Goal: Task Accomplishment & Management: Manage account settings

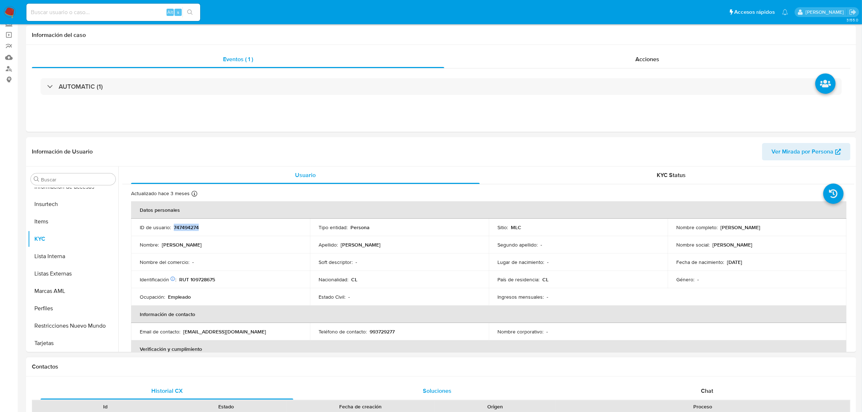
scroll to position [91, 0]
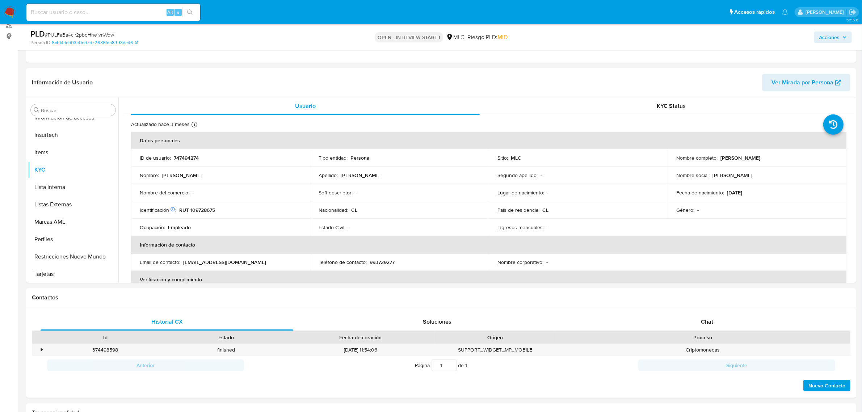
click at [106, 34] on span "# PULFaBa4clr2pbdHhe1vnWqw" at bounding box center [79, 34] width 69 height 7
copy span "PULFaBa4clr2pbdHhe1vnWqw"
click at [208, 209] on p "RUT 109728675" at bounding box center [197, 210] width 36 height 7
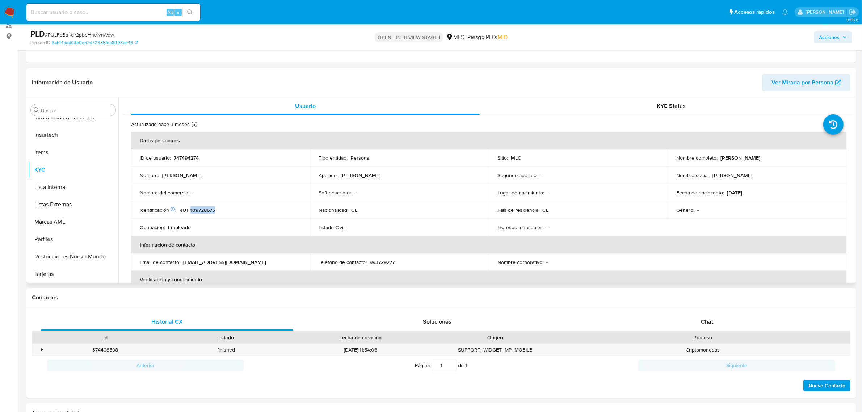
copy p "109728675"
drag, startPoint x: 207, startPoint y: 204, endPoint x: 206, endPoint y: 207, distance: 3.9
click at [206, 207] on p "RUT 109728675" at bounding box center [197, 210] width 36 height 7
copy p "109728675"
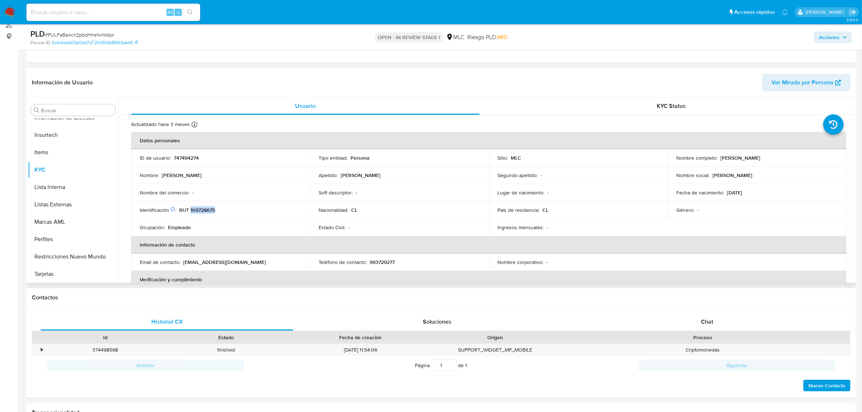
copy p "109728675"
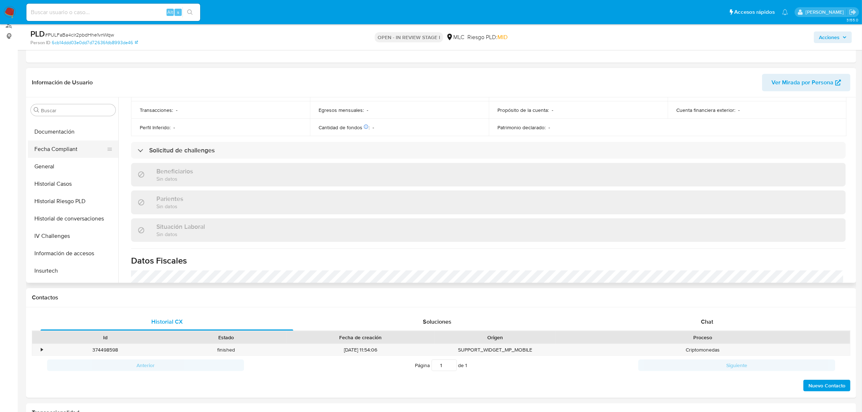
scroll to position [124, 0]
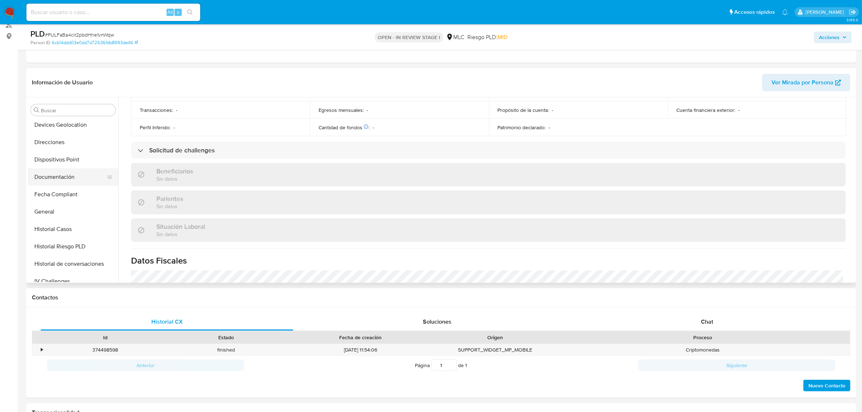
click at [71, 181] on button "Documentación" at bounding box center [70, 176] width 85 height 17
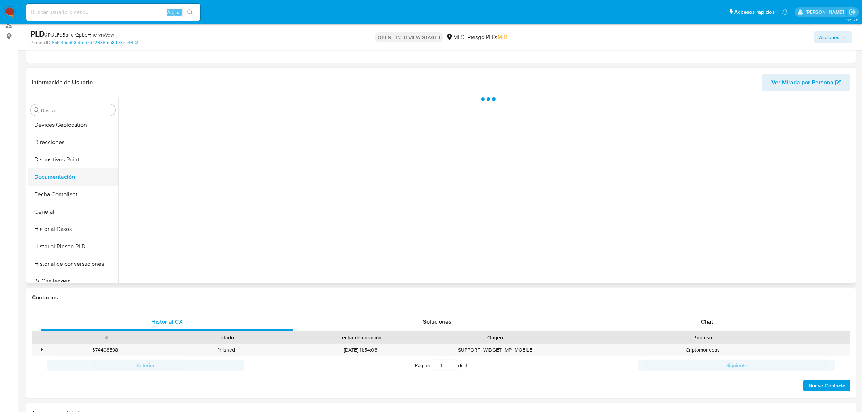
scroll to position [0, 0]
click at [184, 135] on button "Prueba de vida" at bounding box center [208, 133] width 172 height 18
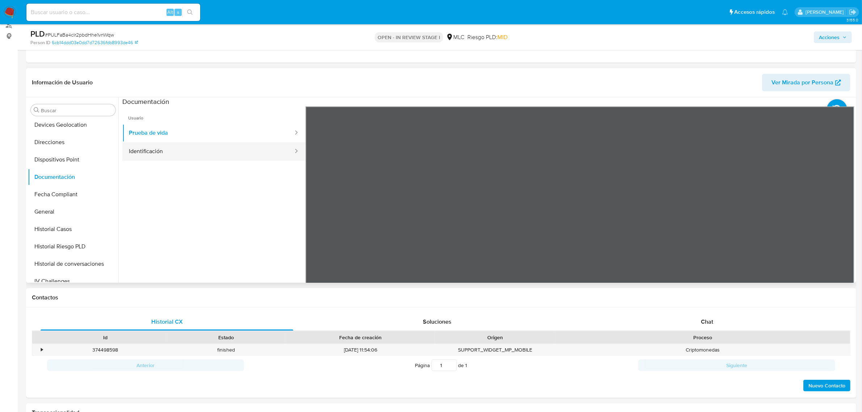
click at [186, 150] on button "Identificación" at bounding box center [208, 151] width 172 height 18
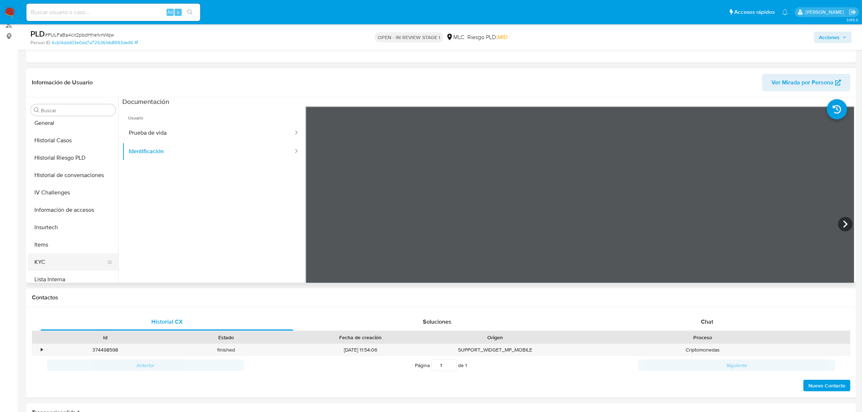
scroll to position [305, 0]
click at [54, 174] on button "KYC" at bounding box center [70, 169] width 85 height 17
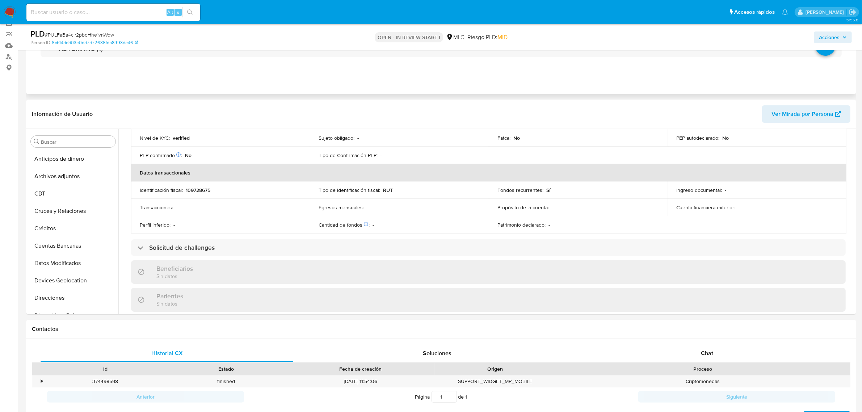
scroll to position [0, 0]
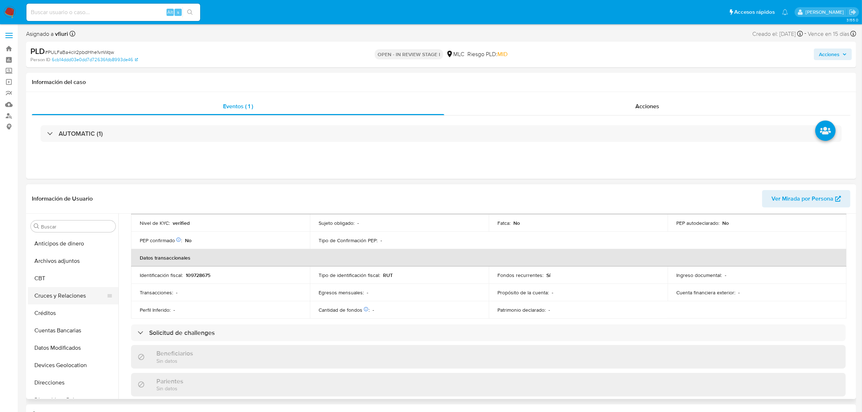
click at [60, 301] on button "Cruces y Relaciones" at bounding box center [70, 295] width 85 height 17
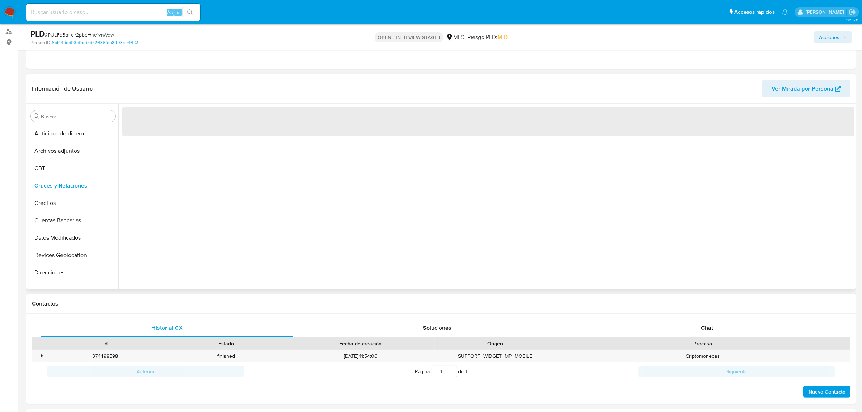
scroll to position [91, 0]
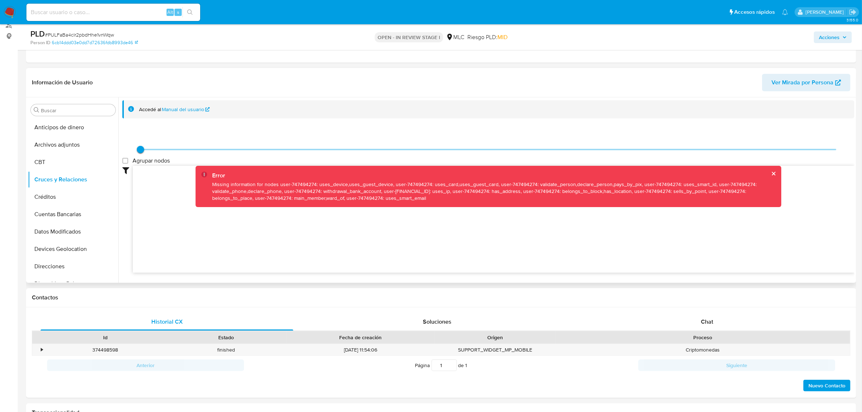
click at [773, 174] on button "cerrar" at bounding box center [773, 173] width 5 height 5
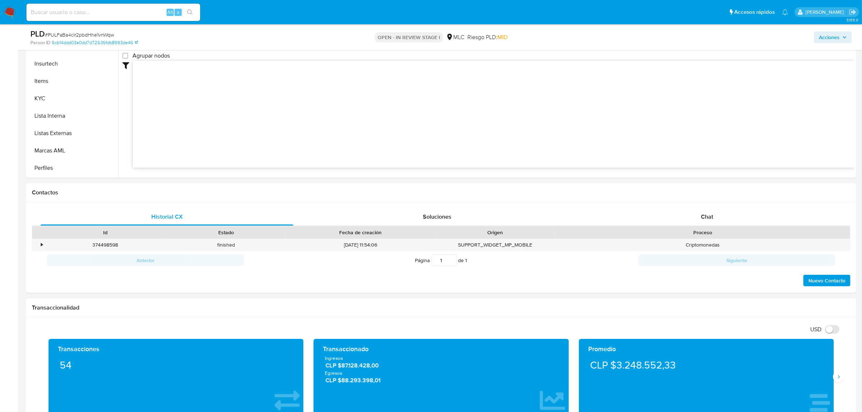
scroll to position [317, 0]
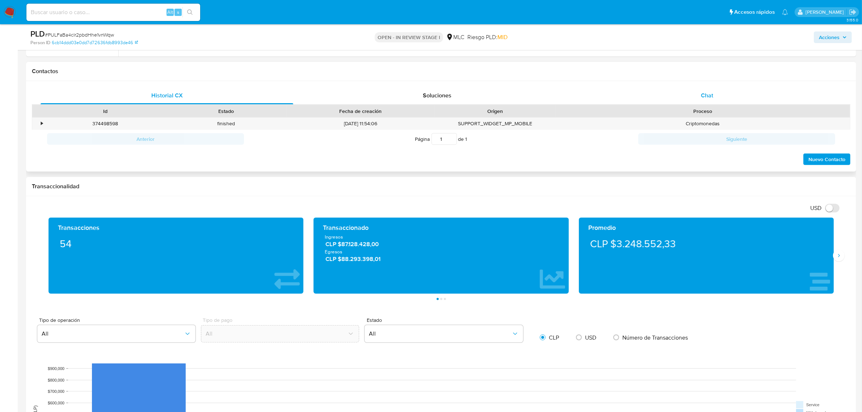
click at [701, 92] on span "Chat" at bounding box center [707, 95] width 12 height 8
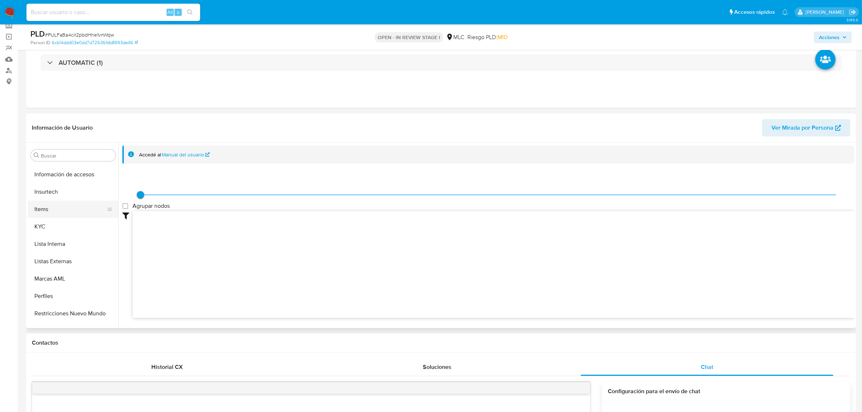
scroll to position [305, 0]
click at [51, 218] on button "KYC" at bounding box center [70, 214] width 85 height 17
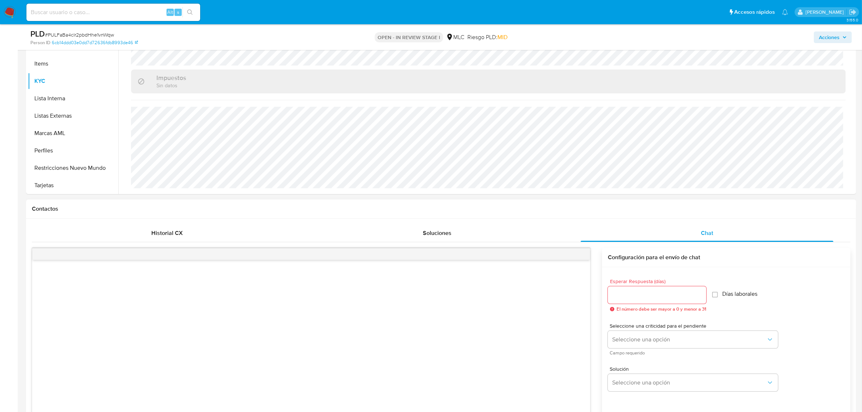
scroll to position [272, 0]
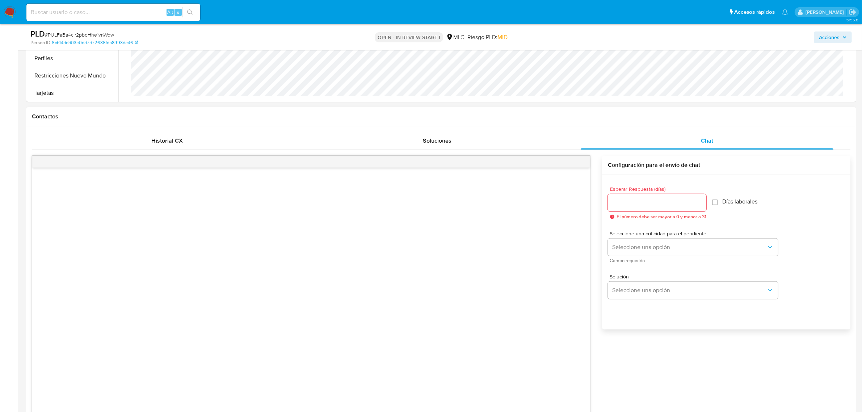
click at [652, 203] on input "Esperar Respuesta (días)" at bounding box center [657, 202] width 98 height 9
type input "2"
click at [644, 245] on span "Seleccione una opción" at bounding box center [689, 247] width 154 height 7
click at [646, 249] on div "LOW" at bounding box center [692, 248] width 159 height 14
drag, startPoint x: 652, startPoint y: 281, endPoint x: 652, endPoint y: 285, distance: 4.3
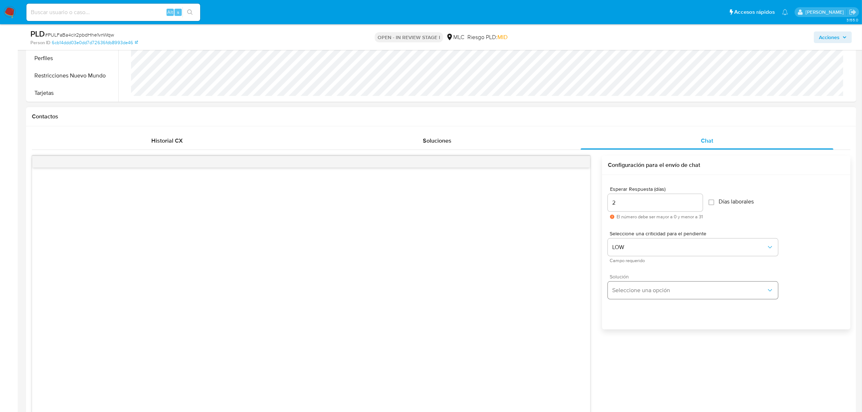
click at [652, 282] on div "Solución Seleccione una opción" at bounding box center [693, 286] width 170 height 25
click at [652, 287] on span "Seleccione una opción" at bounding box center [689, 290] width 154 height 7
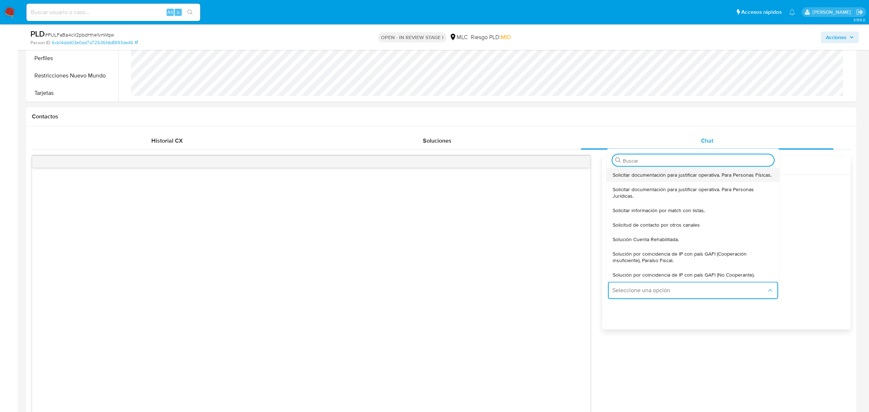
click at [629, 179] on div "Solicitar documentación para justificar operativa. Para Personas Físicas." at bounding box center [693, 174] width 161 height 14
type textarea "Hola ,Te contactamos dado que tu cuenta fue suspendida para una verificación de…"
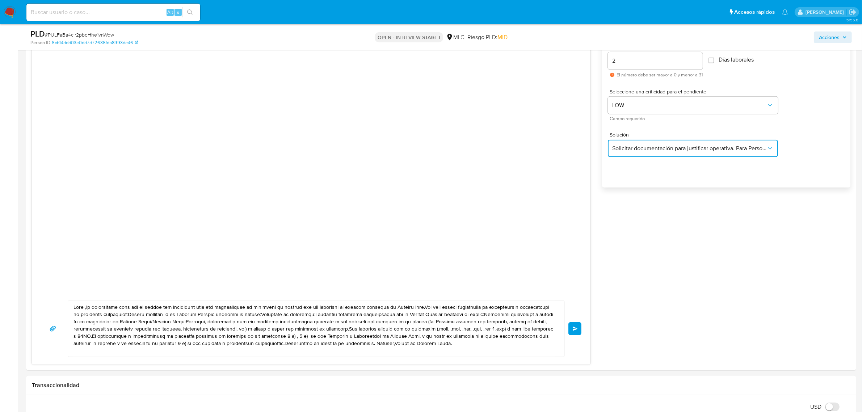
scroll to position [498, 0]
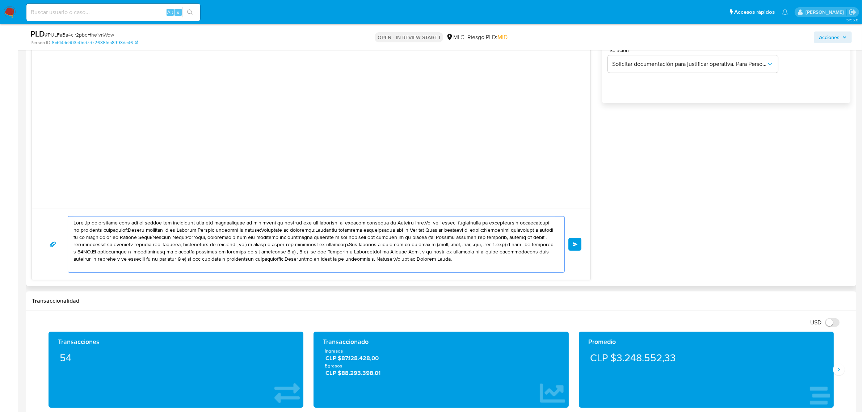
drag, startPoint x: 381, startPoint y: 253, endPoint x: 31, endPoint y: 216, distance: 352.1
click at [31, 216] on div "Historial CX Soluciones Chat Id Estado Fecha de creación Origen Proceso • 37449…" at bounding box center [441, 93] width 830 height 386
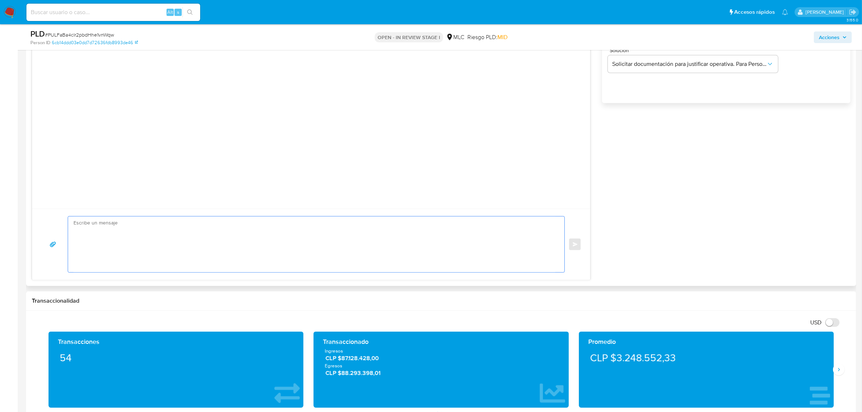
paste textarea "Hola XXX, Te contactamos desde el Equipo de Mercado Pago para verificar tus dat…"
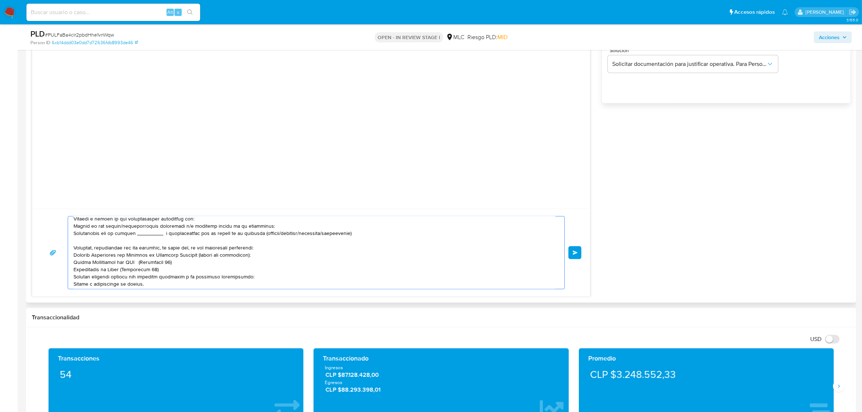
scroll to position [0, 0]
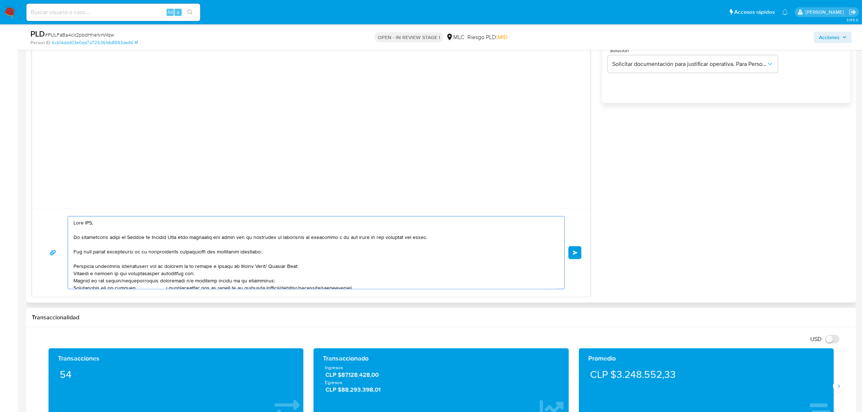
click at [84, 222] on textarea at bounding box center [315, 253] width 482 height 72
click at [88, 223] on textarea at bounding box center [315, 253] width 482 height 72
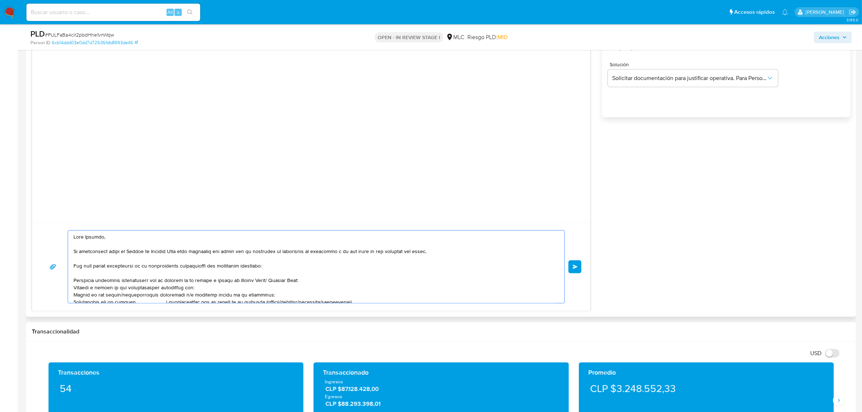
scroll to position [543, 0]
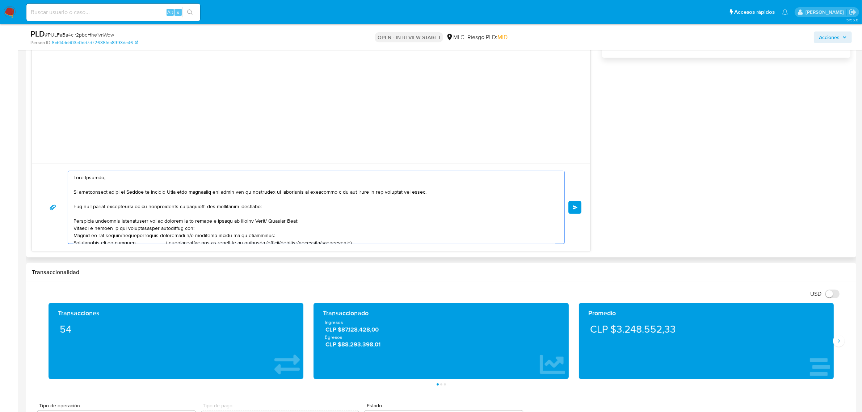
click at [235, 198] on textarea at bounding box center [315, 207] width 482 height 72
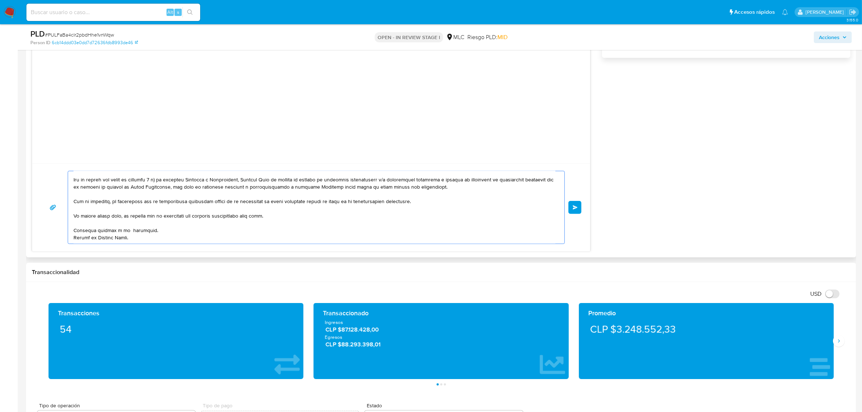
scroll to position [150, 0]
drag, startPoint x: 83, startPoint y: 214, endPoint x: 289, endPoint y: 207, distance: 205.4
click at [289, 207] on textarea at bounding box center [315, 207] width 482 height 72
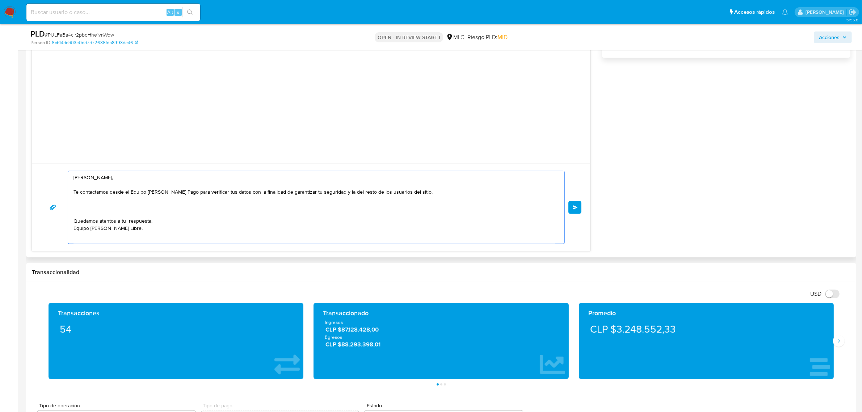
scroll to position [0, 0]
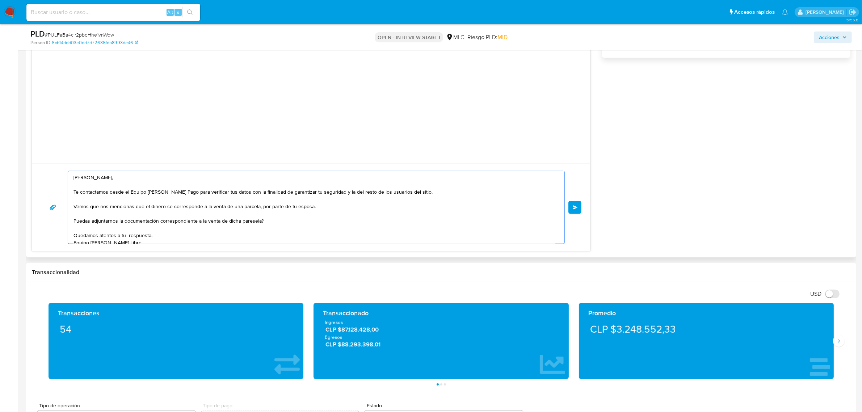
click at [76, 223] on textarea "Hola Marcelo, Te contactamos desde el Equipo de Mercado Pago para verificar tus…" at bounding box center [315, 207] width 482 height 72
click at [257, 221] on textarea "Hola Marcelo, Te contactamos desde el Equipo de Mercado Pago para verificar tus…" at bounding box center [315, 207] width 482 height 72
click at [0, 0] on lt-span "parecela" at bounding box center [0, 0] width 0 height 0
click at [205, 236] on textarea "Hola Marcelo, Te contactamos desde el Equipo de Mercado Pago para verificar tus…" at bounding box center [315, 207] width 482 height 72
click at [86, 223] on textarea "Hola Marcelo, Te contactamos desde el Equipo de Mercado Pago para verificar tus…" at bounding box center [315, 207] width 482 height 72
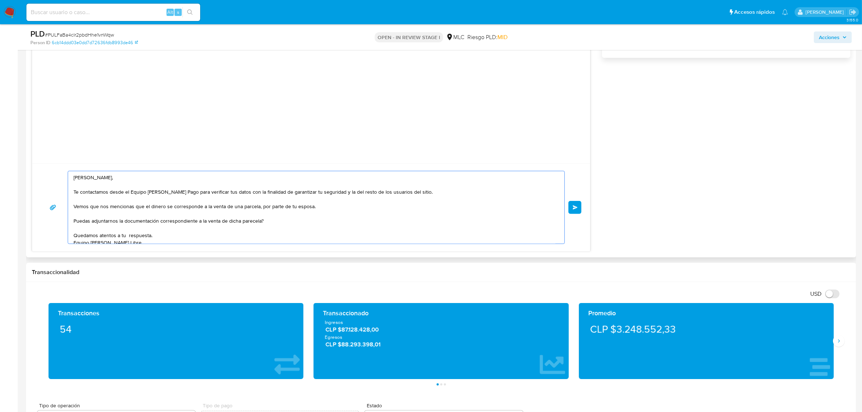
click at [113, 223] on textarea "Hola Marcelo, Te contactamos desde el Equipo de Mercado Pago para verificar tus…" at bounding box center [315, 207] width 482 height 72
click at [71, 224] on div "Hola Marcelo, Te contactamos desde el Equipo de Mercado Pago para verificar tus…" at bounding box center [314, 207] width 493 height 72
click at [76, 223] on textarea "Hola Marcelo, Te contactamos desde el Equipo de Mercado Pago para verificar tus…" at bounding box center [315, 207] width 482 height 72
click at [74, 222] on textarea "Hola Marcelo, Te contactamos desde el Equipo de Mercado Pago para verificar tus…" at bounding box center [315, 207] width 482 height 72
click at [252, 223] on textarea "Hola Marcelo, Te contactamos desde el Equipo de Mercado Pago para verificar tus…" at bounding box center [315, 207] width 482 height 72
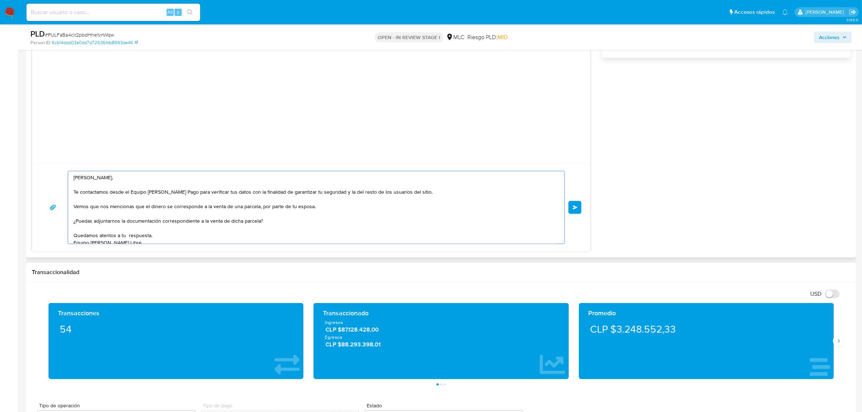
click at [276, 225] on textarea "Hola Marcelo, Te contactamos desde el Equipo de Mercado Pago para verificar tus…" at bounding box center [315, 207] width 482 height 72
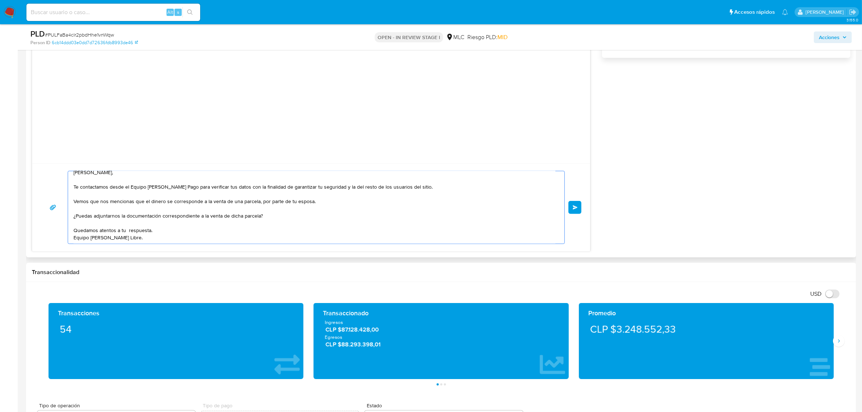
scroll to position [12, 0]
click at [169, 230] on textarea "Hola Marcelo, Te contactamos desde el Equipo de Mercado Pago para verificar tus…" at bounding box center [315, 207] width 482 height 72
click at [68, 229] on div "Hola Marcelo, Te contactamos desde el Equipo de Mercado Pago para verificar tus…" at bounding box center [314, 207] width 493 height 72
click at [74, 230] on textarea "Hola Marcelo, Te contactamos desde el Equipo de Mercado Pago para verificar tus…" at bounding box center [315, 207] width 482 height 72
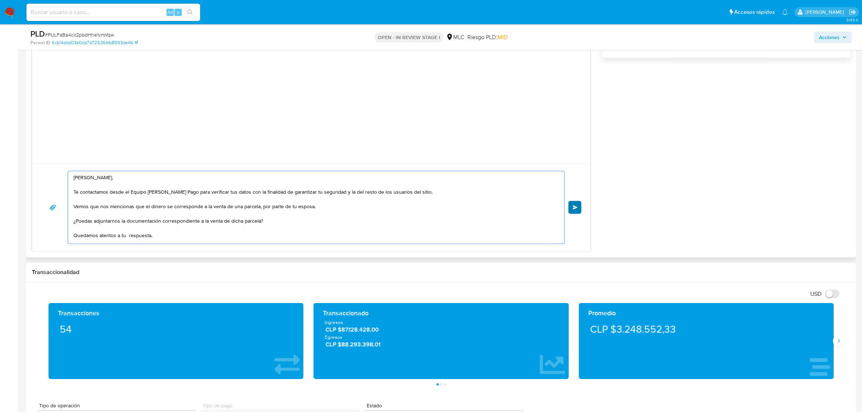
type textarea "Hola Marcelo, Te contactamos desde el Equipo de Mercado Pago para verificar tus…"
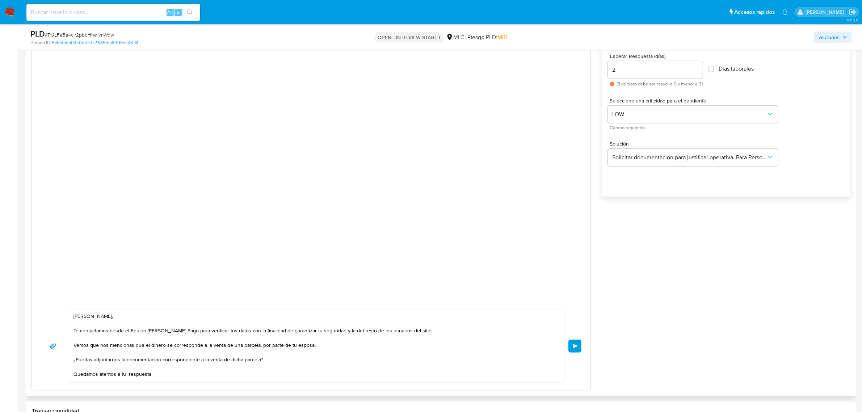
scroll to position [272, 0]
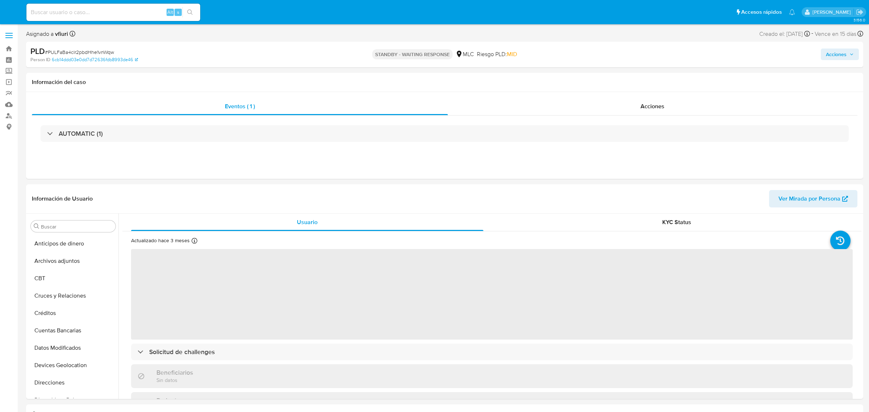
select select "10"
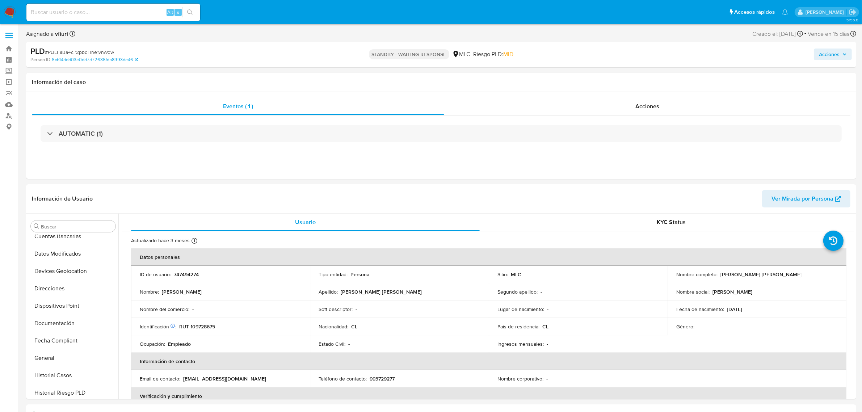
scroll to position [305, 0]
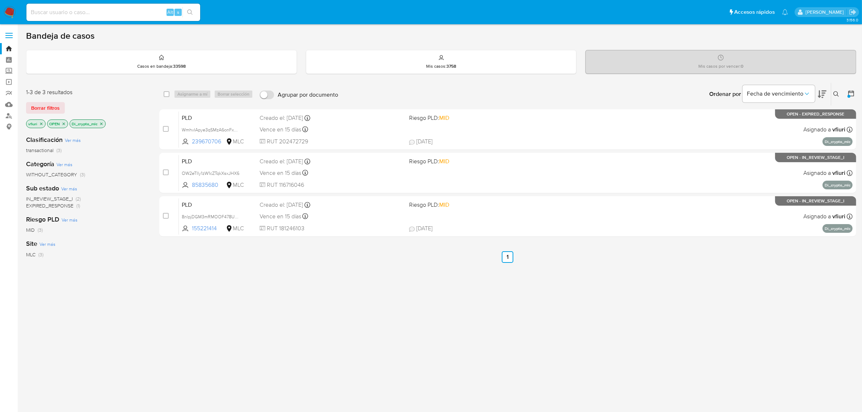
click at [102, 123] on icon "close-filter" at bounding box center [101, 124] width 4 height 4
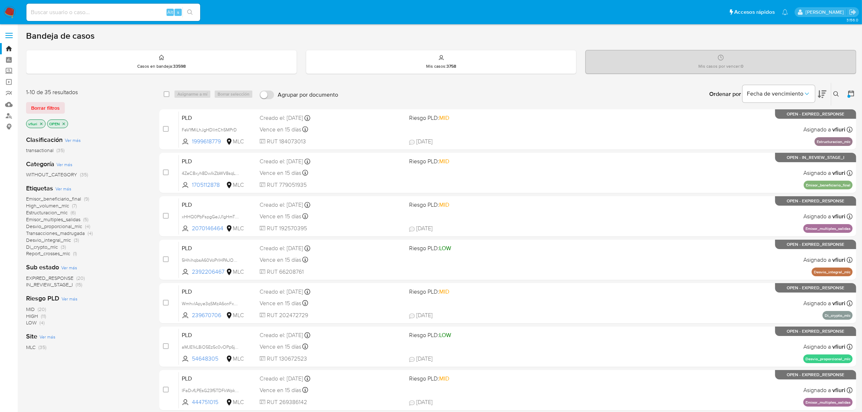
click at [834, 95] on icon at bounding box center [837, 94] width 6 height 6
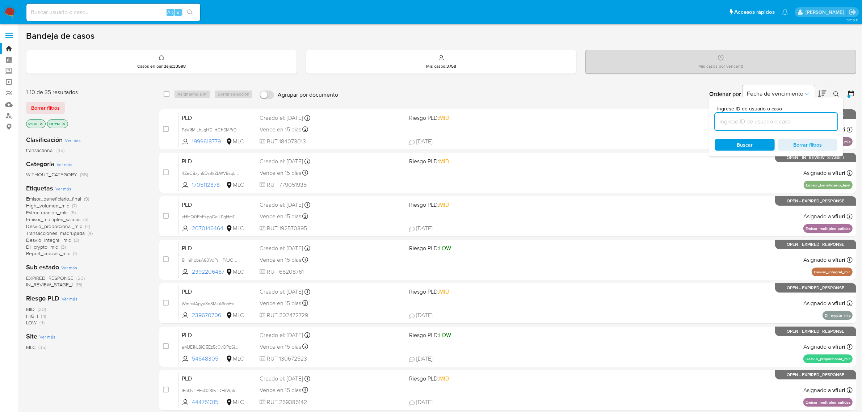
click at [767, 119] on input at bounding box center [776, 121] width 122 height 9
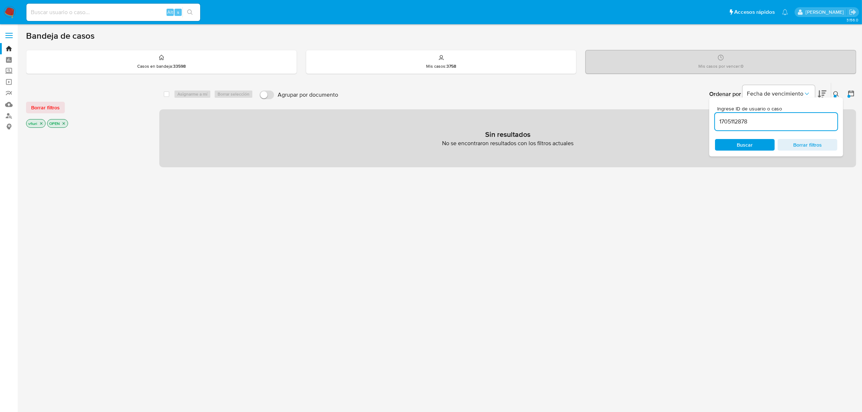
click at [775, 125] on input "1705112878" at bounding box center [776, 121] width 122 height 9
type input "1705112878"
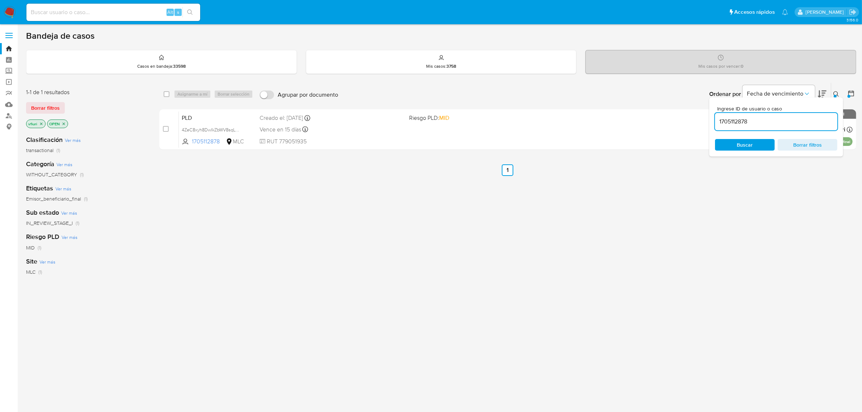
click at [718, 123] on input "1705112878" at bounding box center [776, 121] width 122 height 9
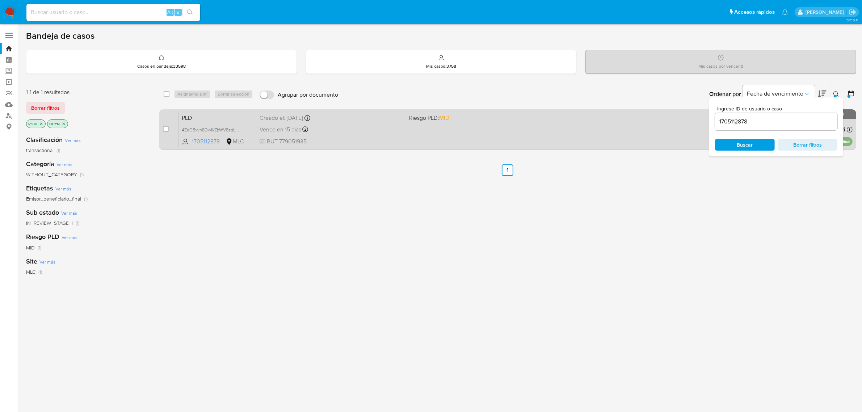
click at [551, 132] on div "PLD 4ZeC8xyh8DwIkZbWV8sqLN14 1705112878 MLC Riesgo PLD: MID Creado el: 12/06/20…" at bounding box center [516, 129] width 674 height 37
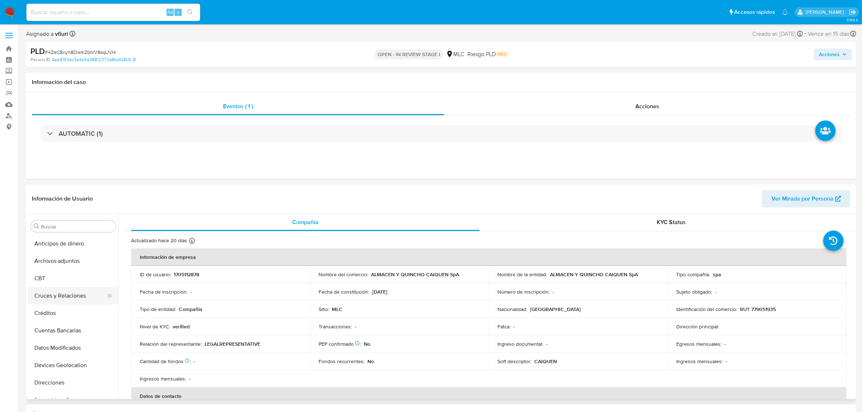
click at [48, 302] on button "Cruces y Relaciones" at bounding box center [70, 295] width 85 height 17
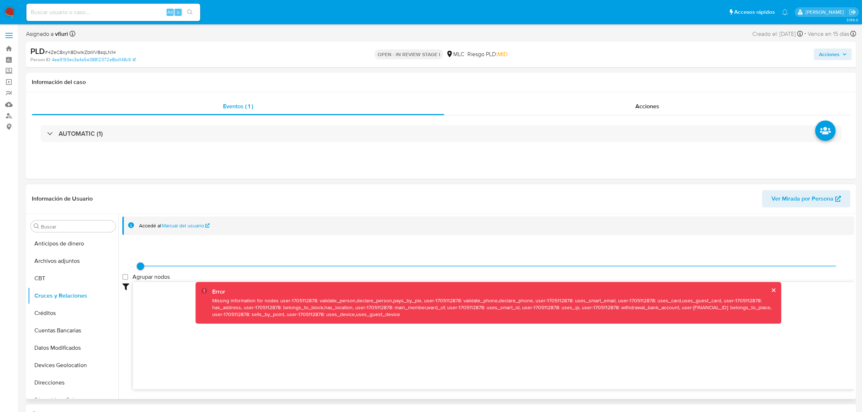
click at [773, 292] on div "Error Missing information for nodes user-1705112878: validate_person,declare_pe…" at bounding box center [489, 302] width 586 height 41
click at [771, 288] on button "cerrar" at bounding box center [773, 290] width 5 height 5
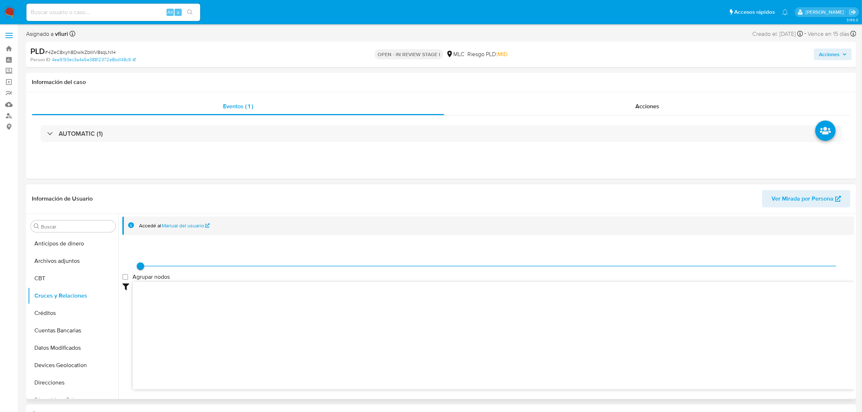
click at [92, 49] on span "# 4ZeC8xyh8DwIkZbWV8sqLN14" at bounding box center [80, 52] width 71 height 7
copy span "4ZeC8xyh8DwIkZbWV8sqLN14"
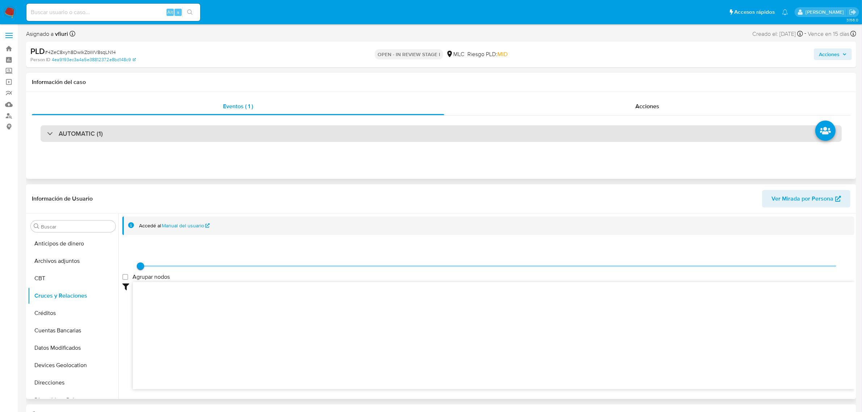
click at [410, 137] on div "AUTOMATIC (1)" at bounding box center [441, 133] width 801 height 17
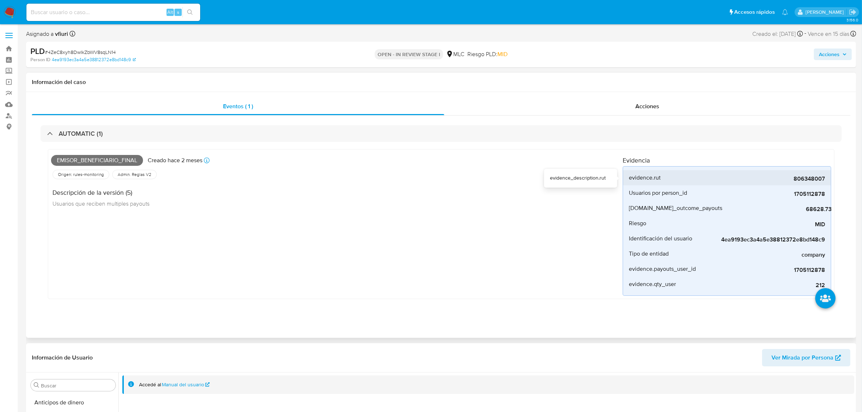
drag, startPoint x: 806, startPoint y: 180, endPoint x: 829, endPoint y: 178, distance: 23.2
click at [829, 178] on li "evidence.rut 806348007" at bounding box center [727, 177] width 208 height 15
drag, startPoint x: 815, startPoint y: 180, endPoint x: 826, endPoint y: 180, distance: 11.2
click at [826, 180] on li "evidence.rut 806348007" at bounding box center [727, 177] width 208 height 15
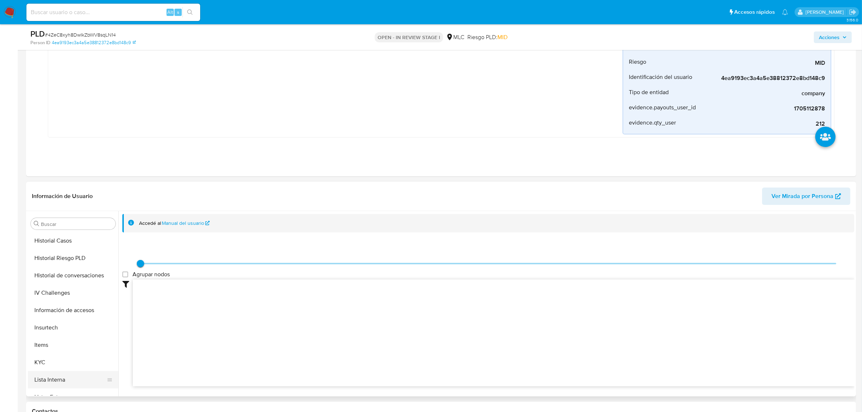
scroll to position [305, 0]
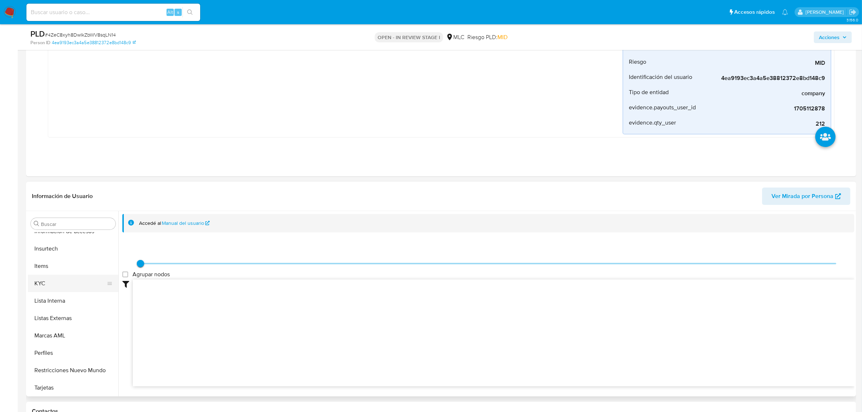
click at [46, 280] on button "KYC" at bounding box center [70, 283] width 85 height 17
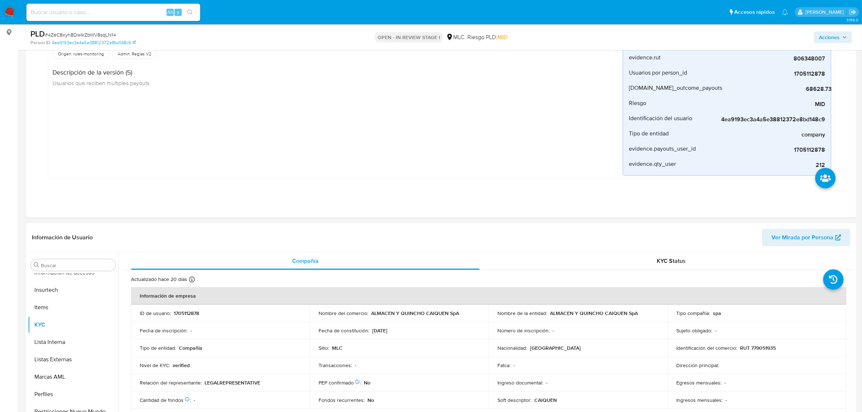
scroll to position [181, 0]
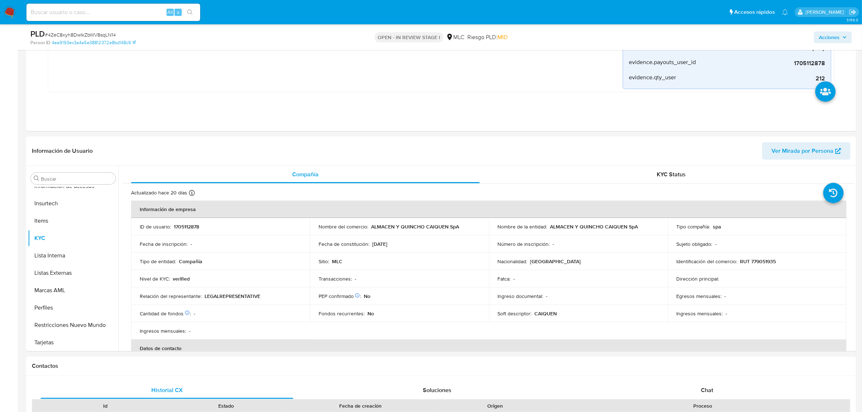
click at [88, 34] on span "# 4ZeC8xyh8DwIkZbWV8sqLN14" at bounding box center [80, 34] width 71 height 7
copy span "4ZeC8xyh8DwIkZbWV8sqLN14"
click at [763, 263] on p "RUT 779051935" at bounding box center [758, 261] width 36 height 7
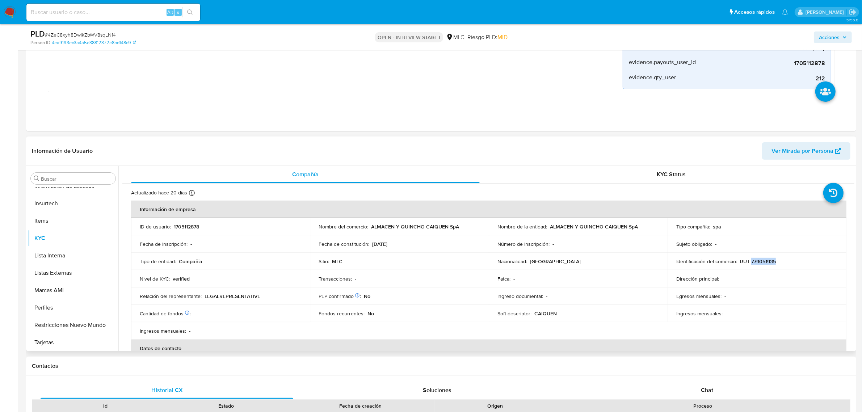
click at [763, 263] on p "RUT 779051935" at bounding box center [758, 261] width 36 height 7
copy p "779051935"
click at [68, 34] on span "# 4ZeC8xyh8DwIkZbWV8sqLN14" at bounding box center [80, 34] width 71 height 7
copy span "4ZeC8xyh8DwIkZbWV8sqLN14"
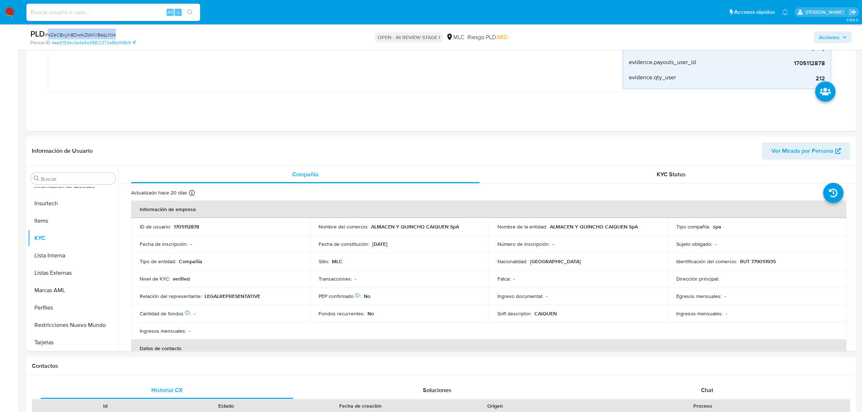
copy span "4ZeC8xyh8DwIkZbWV8sqLN14"
click at [179, 230] on p "1705112878" at bounding box center [186, 226] width 25 height 7
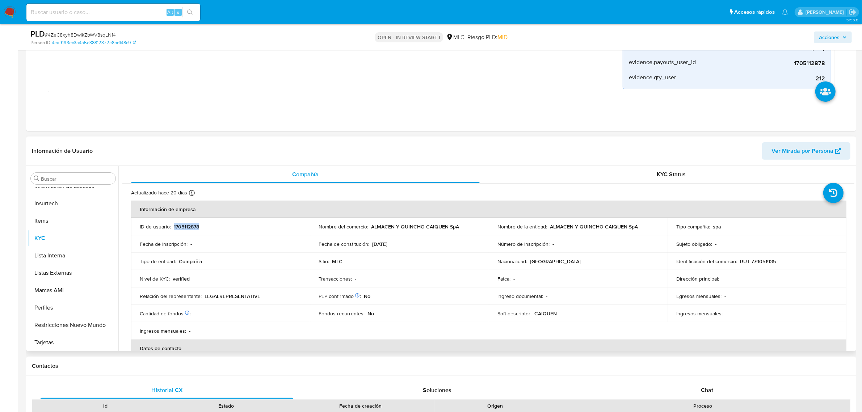
copy p "1705112878"
click at [95, 31] on span "# 4ZeC8xyh8DwIkZbWV8sqLN14" at bounding box center [80, 34] width 71 height 7
copy span "4ZeC8xyh8DwIkZbWV8sqLN14"
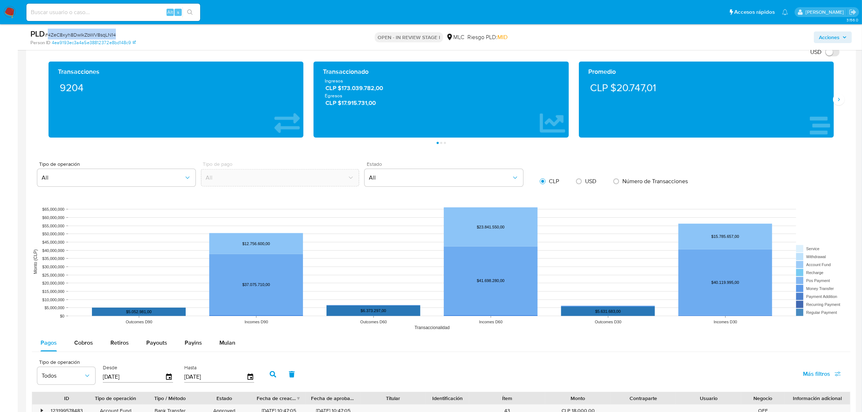
scroll to position [950, 0]
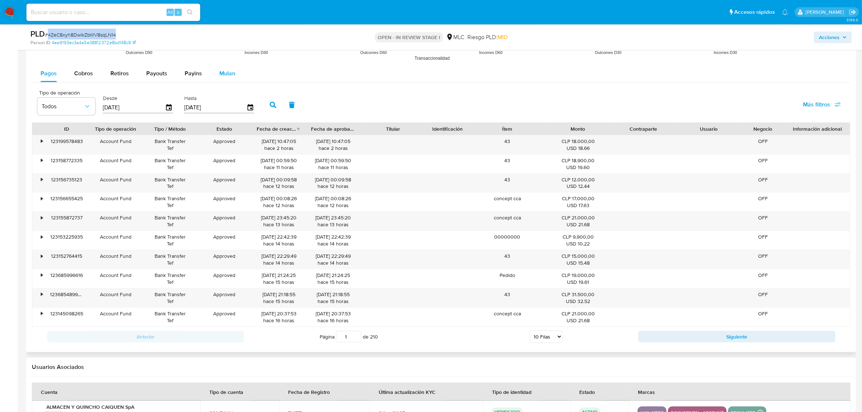
click at [219, 69] on div "Mulan" at bounding box center [227, 73] width 16 height 17
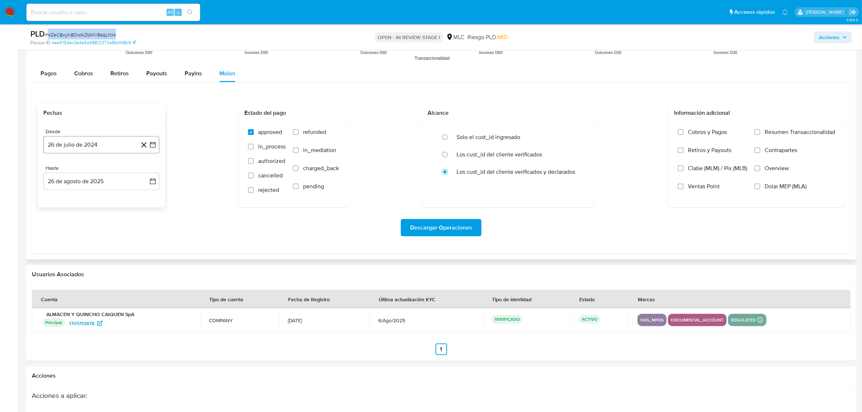
click at [153, 150] on button "26 de julio de 2024" at bounding box center [101, 144] width 116 height 17
click at [169, 112] on div "Fechas Desde 26 de julio de 2024 julio 2024 julio 2024 lun lunes mar martes mié…" at bounding box center [441, 156] width 807 height 104
click at [150, 145] on icon "button" at bounding box center [153, 145] width 6 height 6
click at [147, 171] on icon "Mes siguiente" at bounding box center [146, 171] width 9 height 9
click at [89, 224] on button "14" at bounding box center [87, 227] width 12 height 12
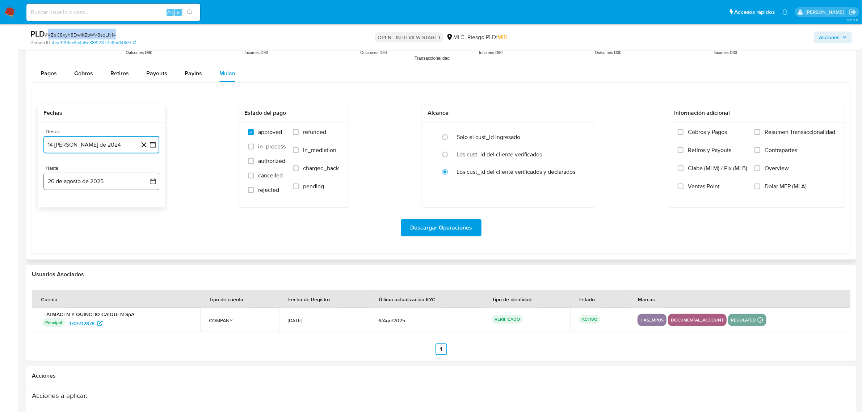
click at [154, 185] on icon "button" at bounding box center [152, 181] width 7 height 7
click at [87, 261] on button "13" at bounding box center [87, 263] width 12 height 12
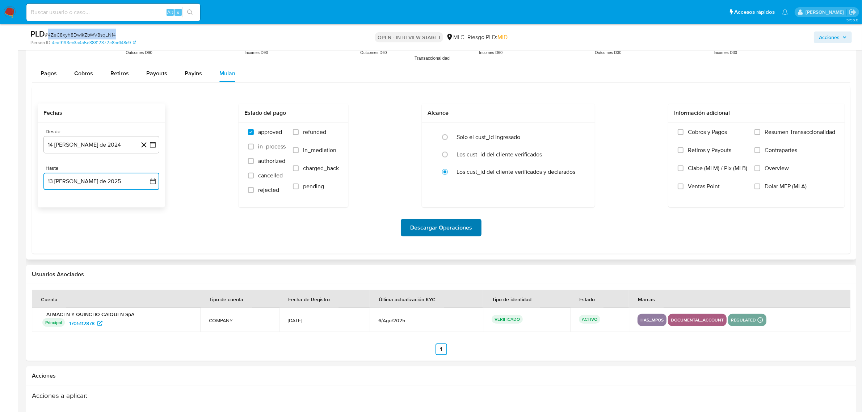
click at [466, 225] on span "Descargar Operaciones" at bounding box center [441, 228] width 62 height 16
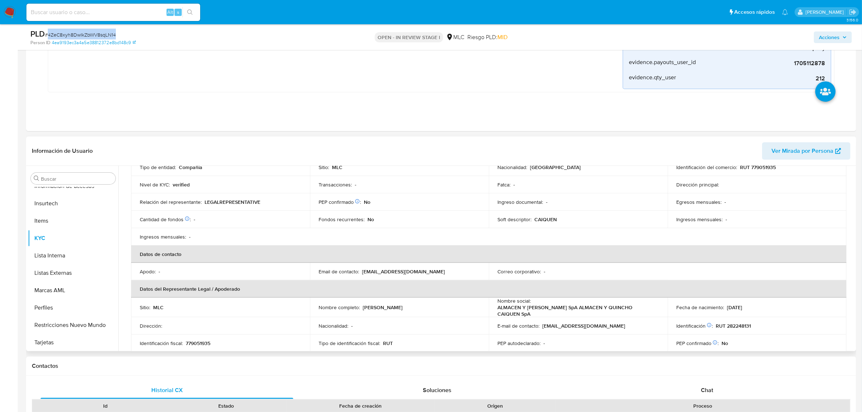
scroll to position [0, 0]
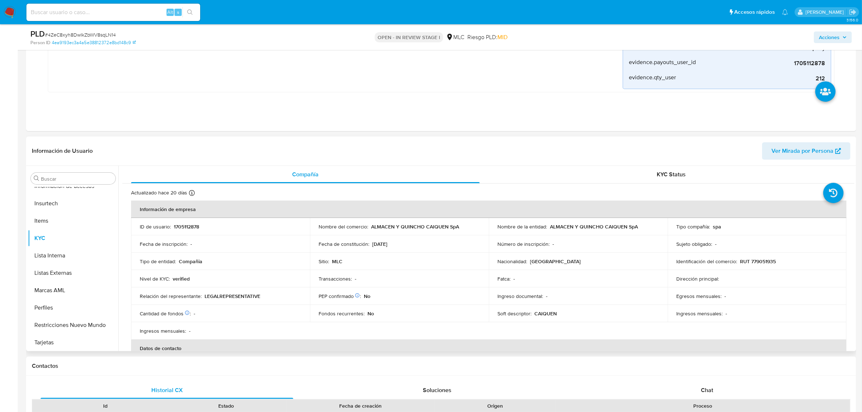
click at [752, 259] on p "RUT 779051935" at bounding box center [758, 261] width 36 height 7
drag, startPoint x: 761, startPoint y: 258, endPoint x: 764, endPoint y: 263, distance: 6.5
click at [764, 263] on p "RUT 779051935" at bounding box center [758, 261] width 36 height 7
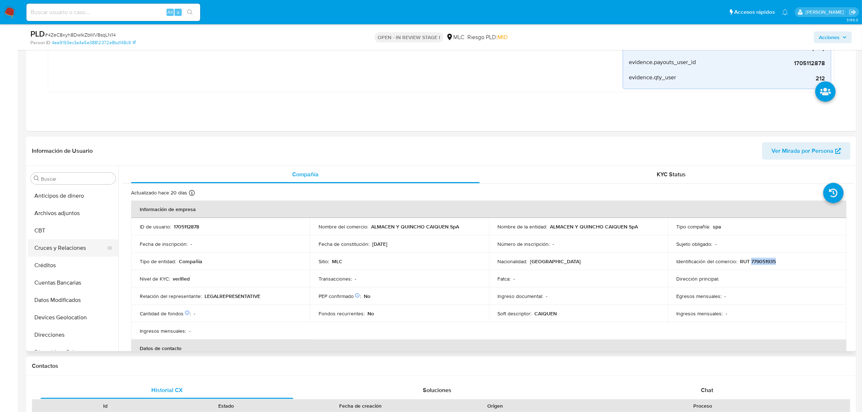
click at [73, 243] on button "Cruces y Relaciones" at bounding box center [70, 247] width 85 height 17
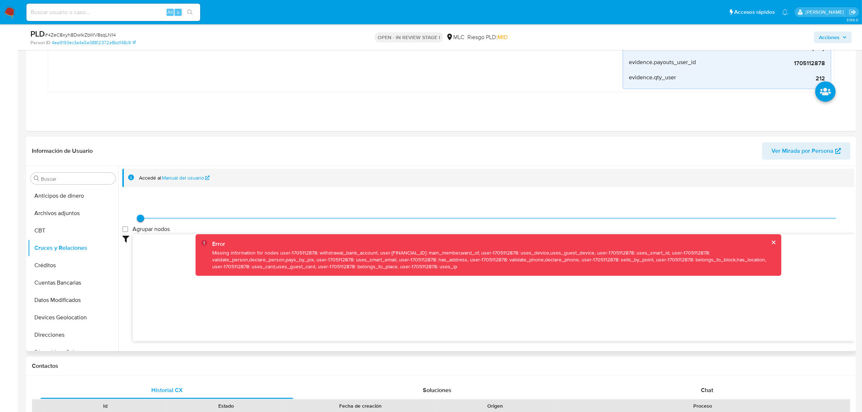
click at [768, 243] on div "Error" at bounding box center [493, 244] width 563 height 8
click at [771, 243] on button "cerrar" at bounding box center [773, 242] width 5 height 5
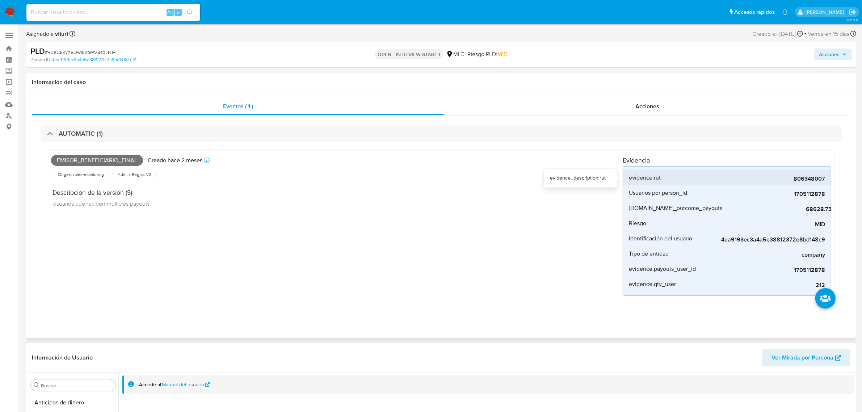
drag, startPoint x: 790, startPoint y: 180, endPoint x: 826, endPoint y: 178, distance: 35.9
click at [826, 178] on li "evidence.rut 806348007" at bounding box center [727, 177] width 208 height 15
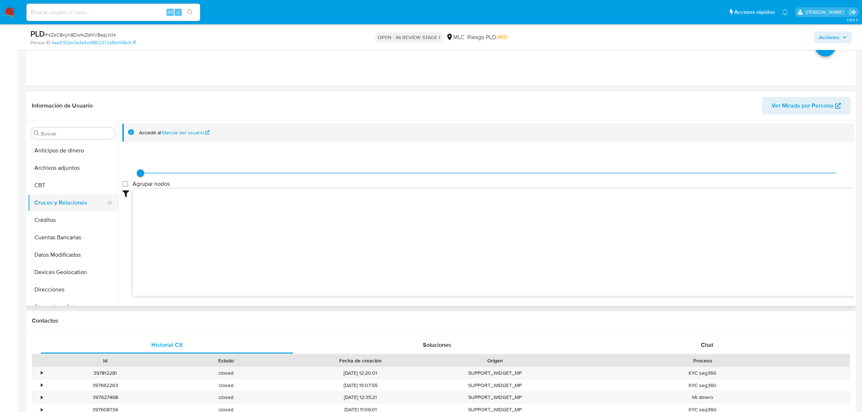
scroll to position [226, 0]
click at [49, 265] on button "KYC" at bounding box center [70, 271] width 85 height 17
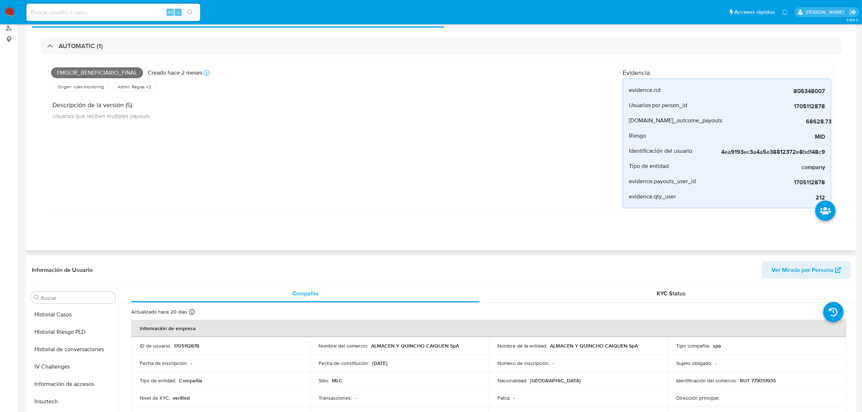
scroll to position [0, 0]
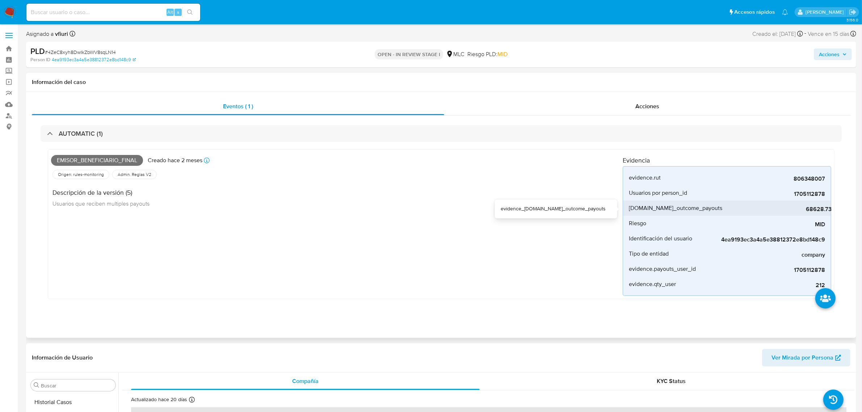
drag, startPoint x: 810, startPoint y: 214, endPoint x: 822, endPoint y: 210, distance: 12.8
click at [822, 210] on div "evidence.rut 806348007 evidence_description.rut Usuarios por person_id 17051128…" at bounding box center [727, 231] width 209 height 130
click at [7, 44] on link "Bandeja" at bounding box center [43, 48] width 86 height 11
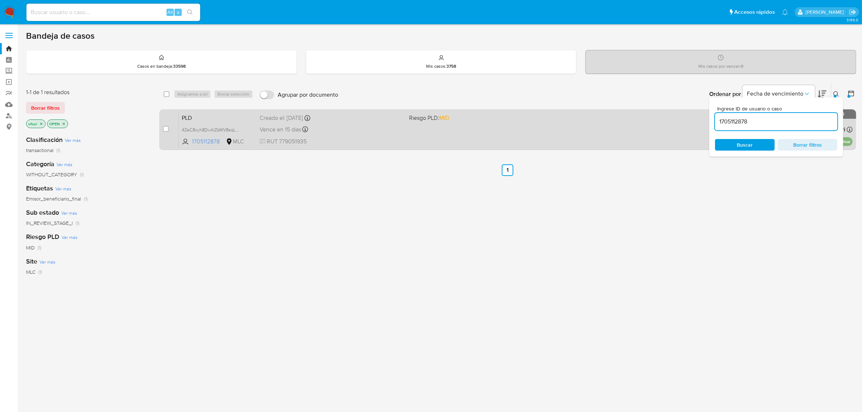
drag, startPoint x: 763, startPoint y: 119, endPoint x: 685, endPoint y: 122, distance: 78.3
click at [687, 122] on div "select-all-cases-checkbox Asignarme a mí Borrar selección Agrupar por documento…" at bounding box center [507, 118] width 697 height 70
paste input "Wd1sPVaN7MvqWnEwFv83FH2D"
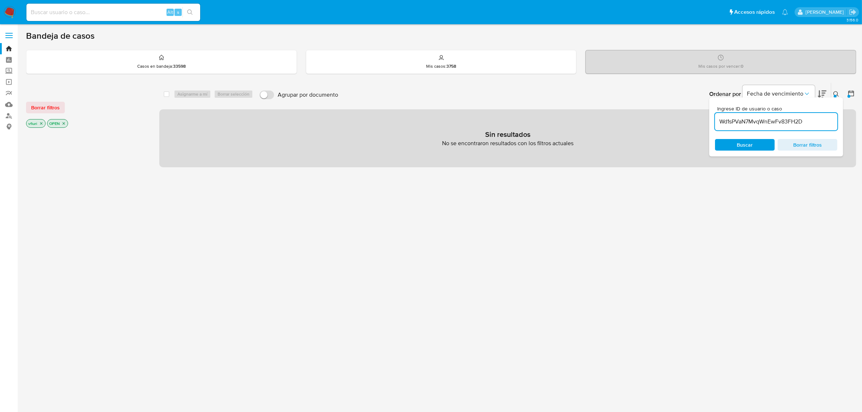
click at [810, 124] on input "Wd1sPVaN7MvqWnEwFv83FH2D" at bounding box center [776, 121] width 122 height 9
type input "Wd1sPVaN7MvqWnEwFv83FH2D"
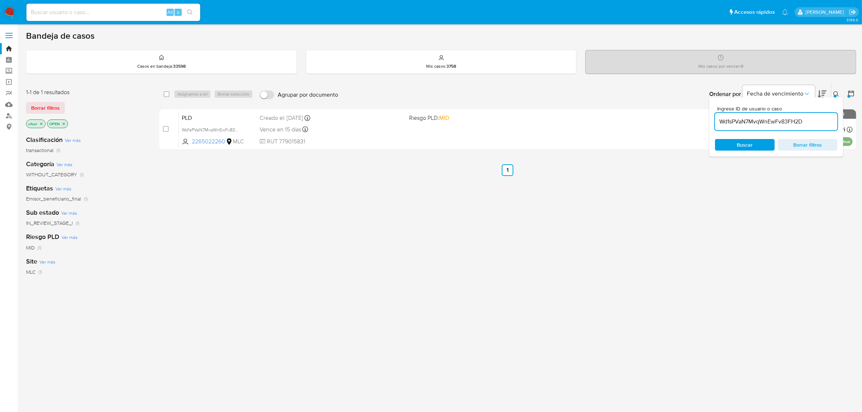
drag, startPoint x: 719, startPoint y: 178, endPoint x: 852, endPoint y: 85, distance: 161.4
click at [726, 174] on div "select-all-cases-checkbox Asignarme a mí Borrar selección Agrupar por documento…" at bounding box center [507, 247] width 697 height 328
click at [837, 92] on icon at bounding box center [837, 94] width 6 height 6
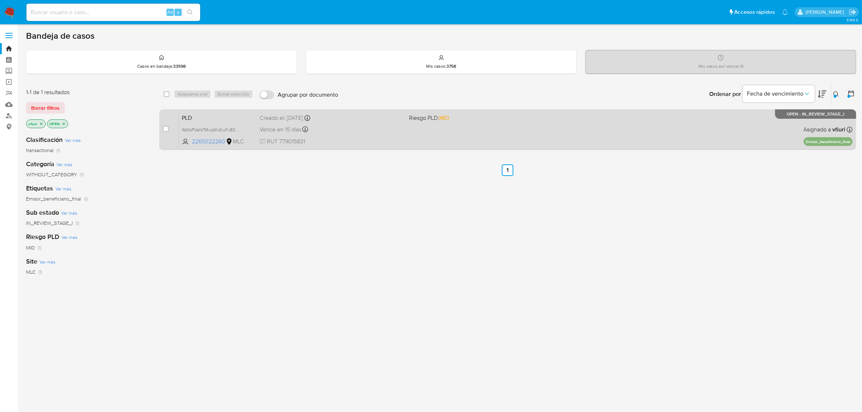
click at [341, 131] on div "Vence en 15 días Vence el 10/09/2025 06:06:45" at bounding box center [332, 130] width 144 height 10
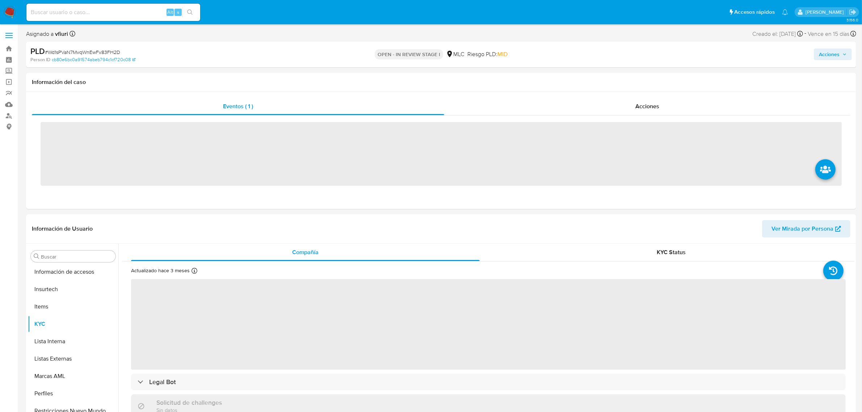
scroll to position [305, 0]
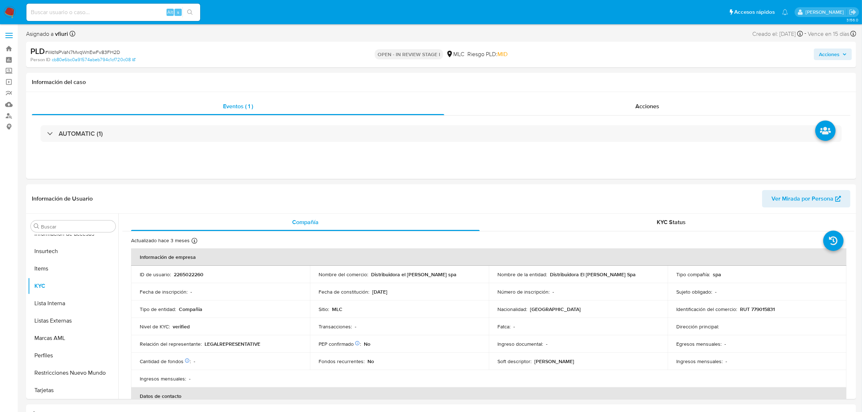
select select "10"
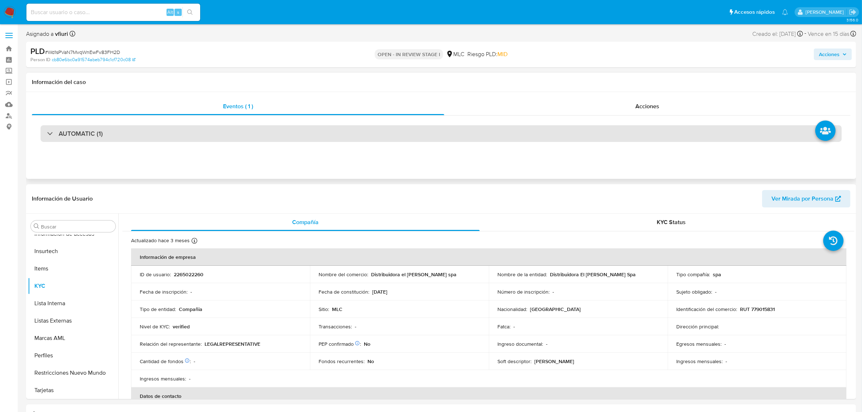
click at [408, 133] on div "AUTOMATIC (1)" at bounding box center [441, 133] width 801 height 17
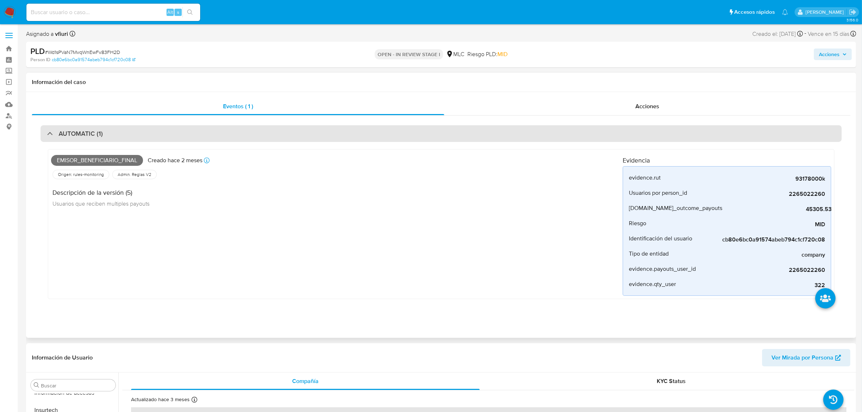
click at [410, 131] on div "AUTOMATIC (1)" at bounding box center [441, 133] width 801 height 17
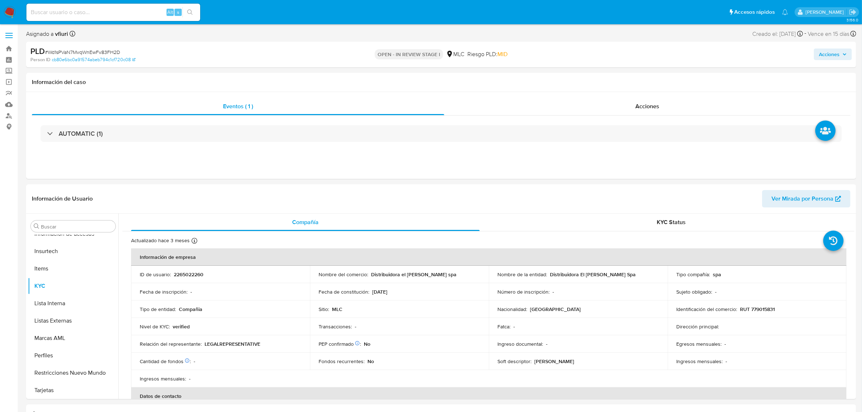
click at [827, 56] on span "Acciones" at bounding box center [829, 55] width 21 height 12
click at [654, 85] on div "Resolución del caso Alt r" at bounding box center [635, 77] width 69 height 19
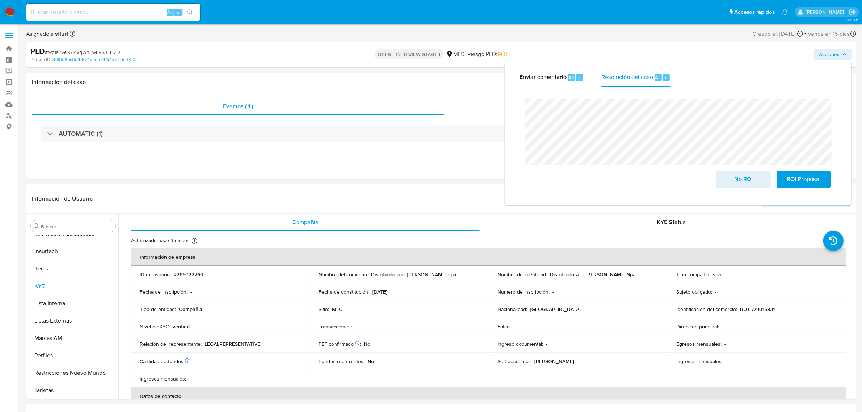
click at [0, 0] on lt-span "analizará ," at bounding box center [0, 0] width 0 height 0
click at [734, 179] on span "No ROI" at bounding box center [743, 179] width 35 height 16
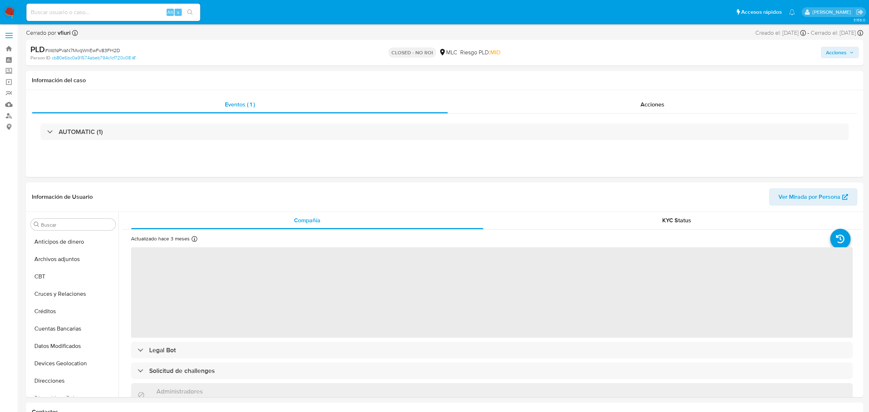
select select "10"
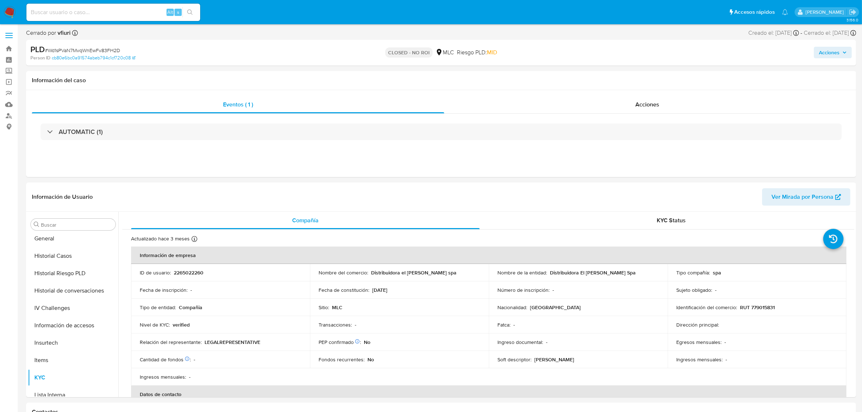
scroll to position [305, 0]
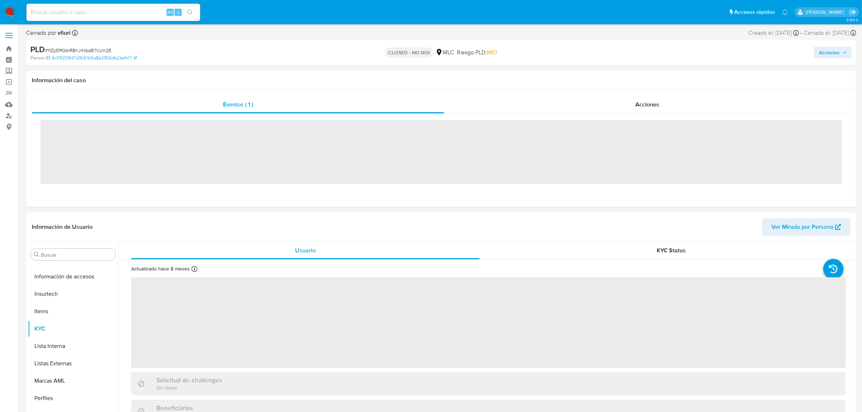
scroll to position [305, 0]
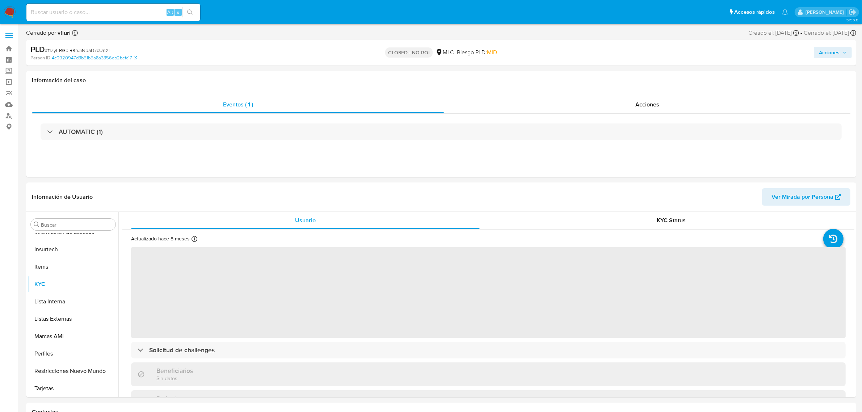
select select "10"
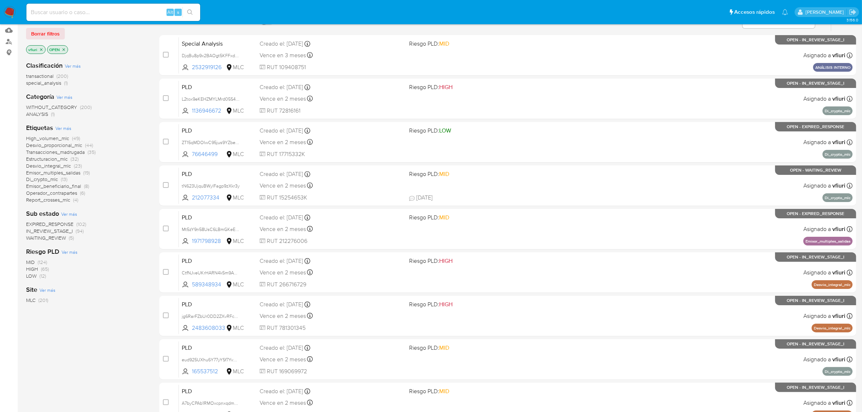
scroll to position [159, 0]
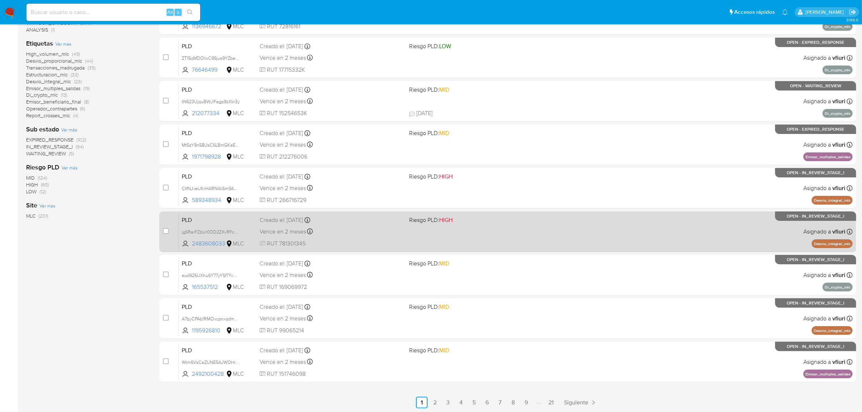
click at [555, 401] on link "21" at bounding box center [551, 403] width 12 height 12
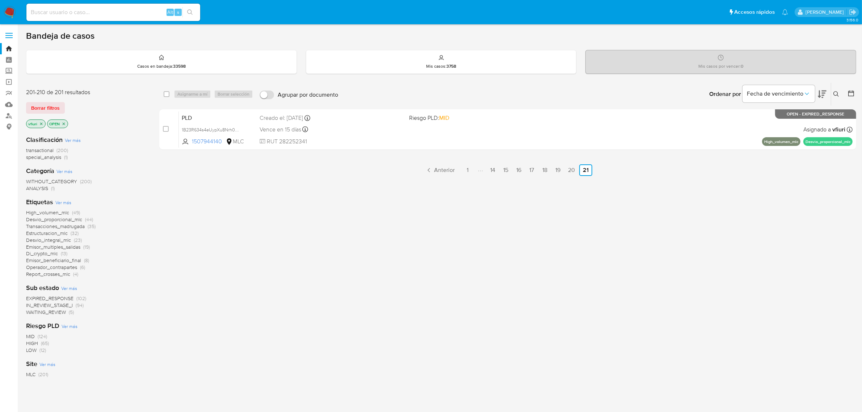
click at [852, 91] on icon at bounding box center [851, 94] width 6 height 6
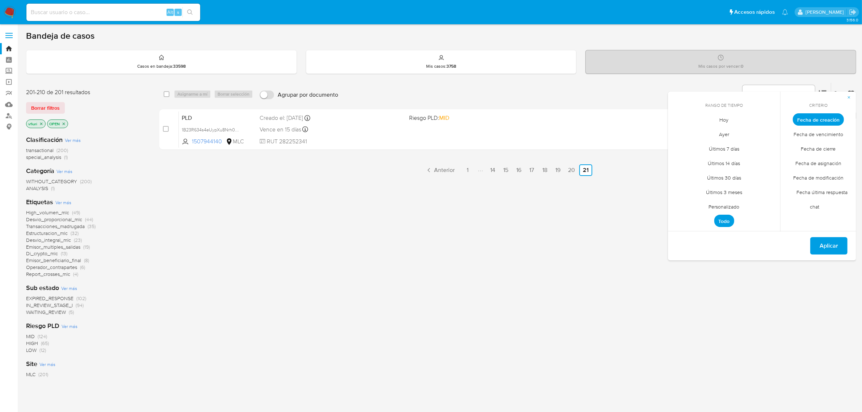
click at [736, 206] on span "Personalizado" at bounding box center [724, 207] width 46 height 15
click at [672, 129] on div "[DATE] [DATE] lun [DATE] [PERSON_NAME][DATE] mié [DATE] jue [DATE] vie [DATE] s…" at bounding box center [724, 175] width 116 height 114
click at [680, 133] on icon "Mes anterior" at bounding box center [679, 133] width 9 height 9
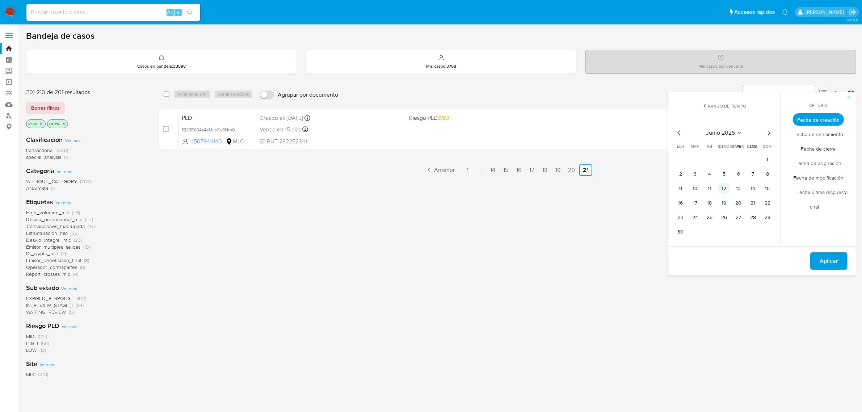
click at [723, 190] on button "12" at bounding box center [724, 189] width 12 height 12
click at [837, 263] on span "Aplicar" at bounding box center [829, 261] width 18 height 16
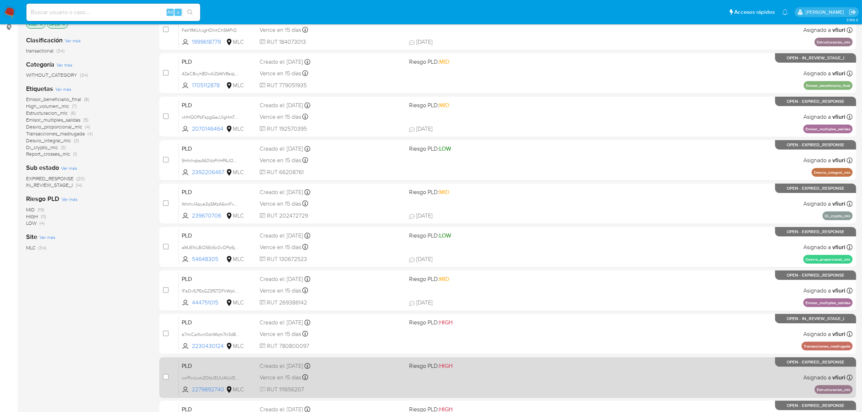
scroll to position [159, 0]
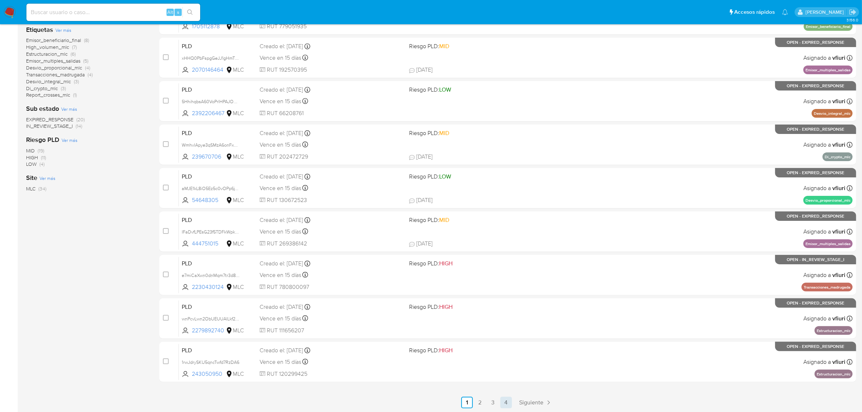
click at [510, 402] on link "4" at bounding box center [506, 403] width 12 height 12
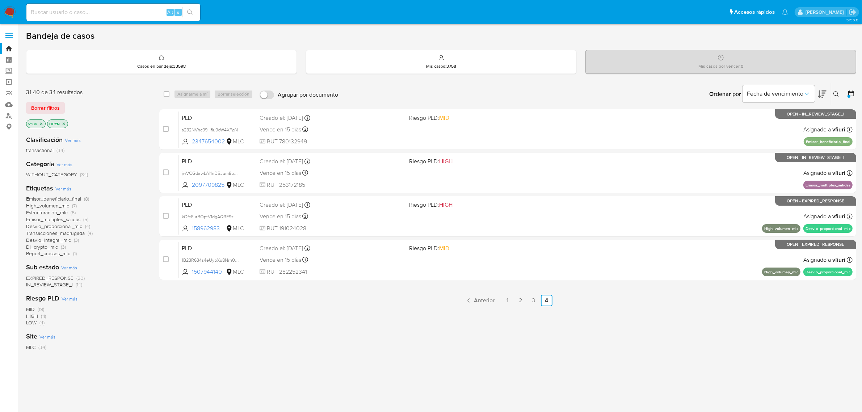
click at [41, 197] on span "Emisor_beneficiario_final" at bounding box center [53, 198] width 55 height 7
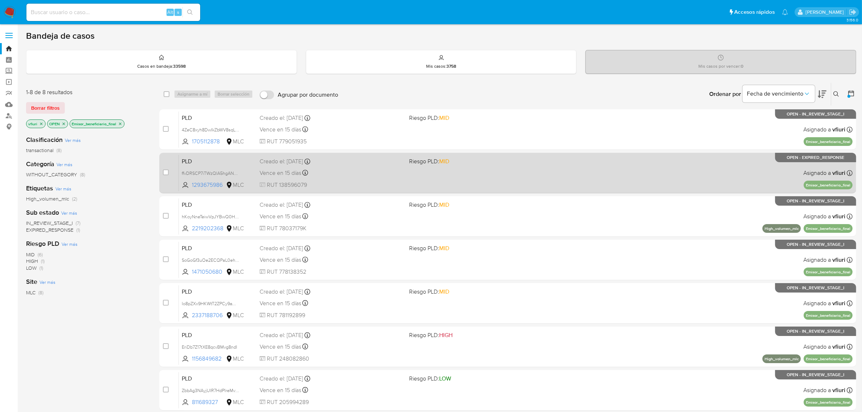
click at [469, 182] on div "PLD ffvDRSCP7iTWzQlA5hgANDOg 1293675986 MLC Riesgo PLD: MID Creado el: 12/06/20…" at bounding box center [516, 173] width 674 height 37
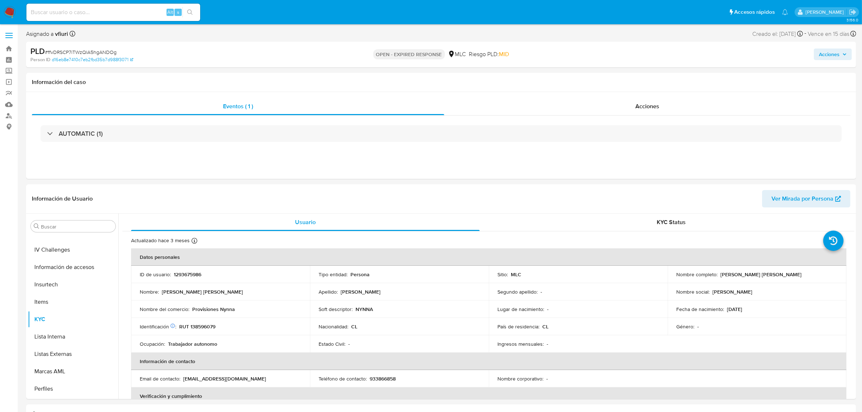
scroll to position [305, 0]
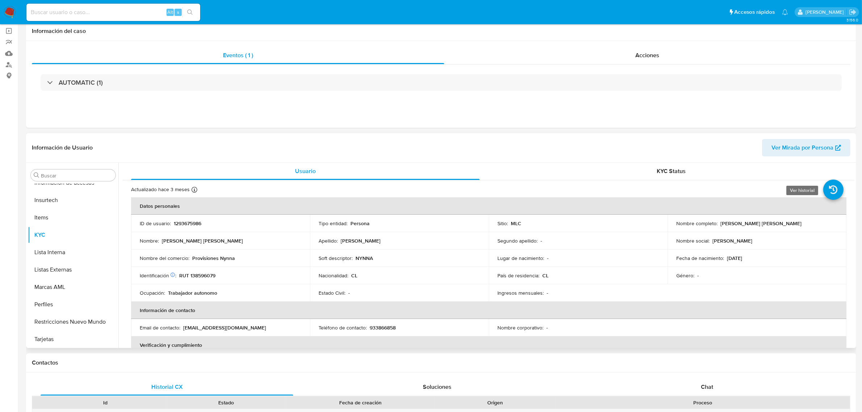
select select "10"
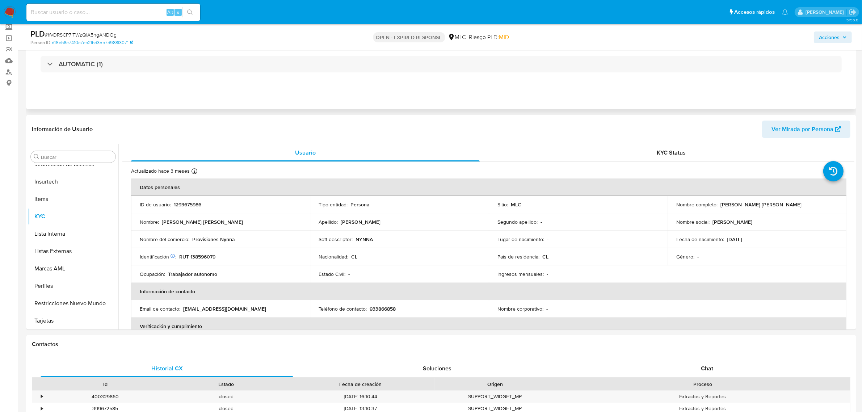
scroll to position [0, 0]
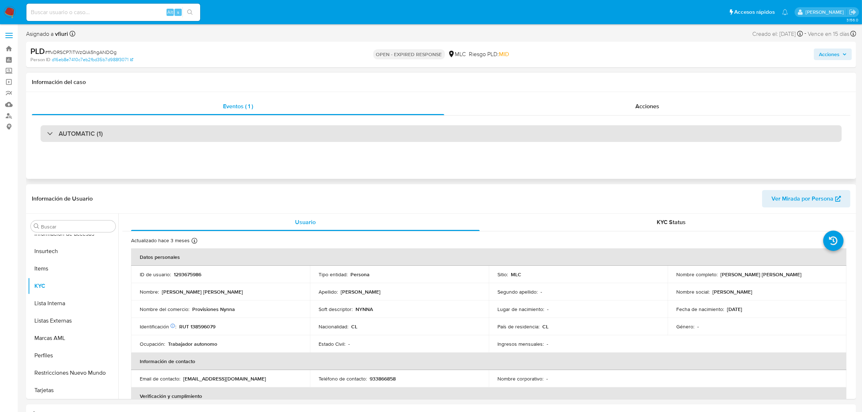
click at [191, 134] on div "AUTOMATIC (1)" at bounding box center [441, 133] width 801 height 17
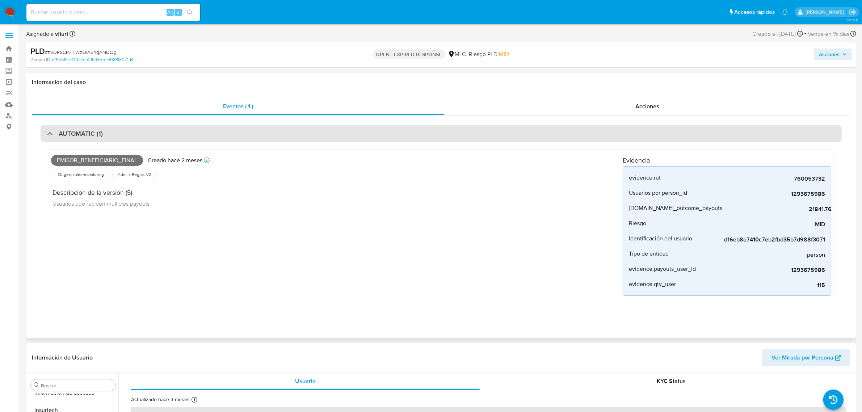
drag, startPoint x: 191, startPoint y: 134, endPoint x: 243, endPoint y: 133, distance: 51.8
click at [192, 134] on div "AUTOMATIC (1)" at bounding box center [441, 133] width 801 height 17
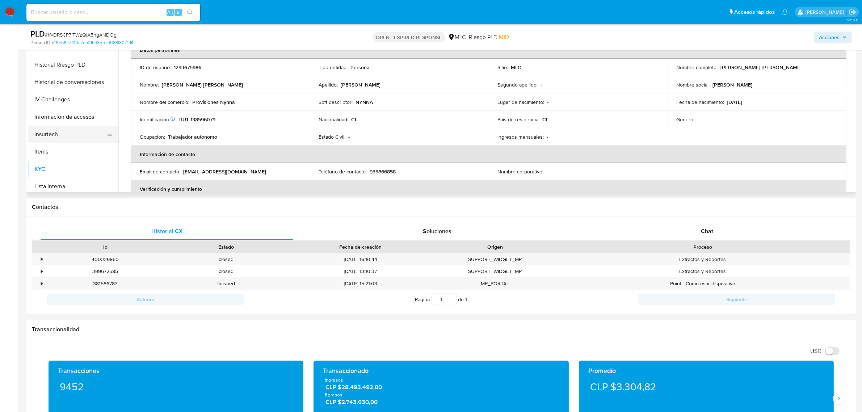
scroll to position [215, 0]
click at [65, 66] on button "Historial Riesgo PLD" at bounding box center [70, 65] width 85 height 17
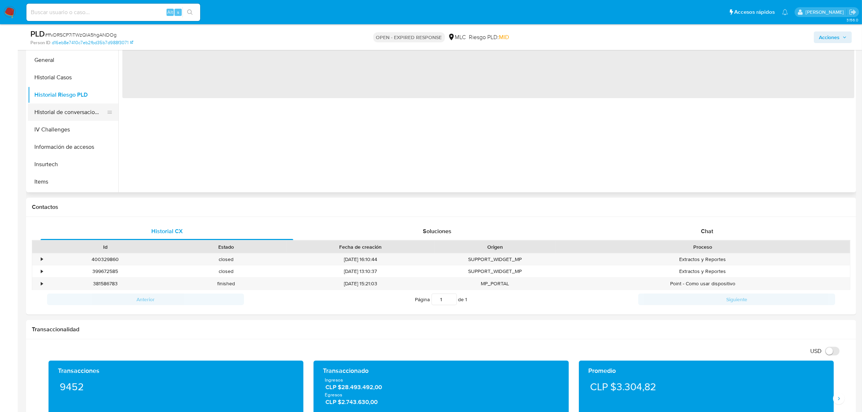
scroll to position [169, 0]
click at [62, 87] on button "Historial Casos" at bounding box center [70, 93] width 85 height 17
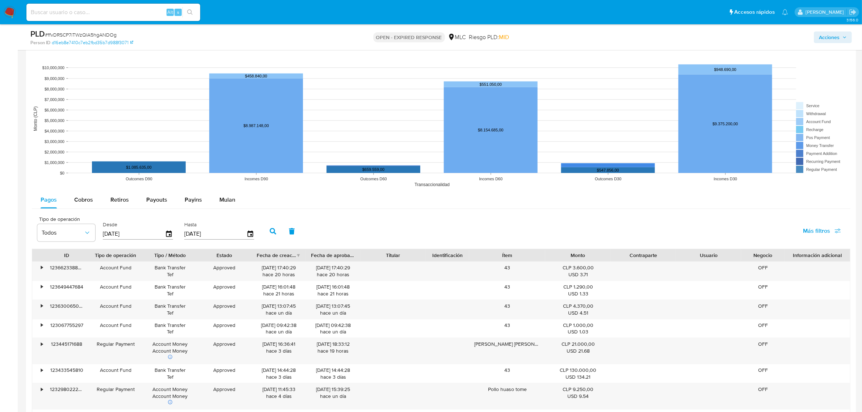
scroll to position [634, 0]
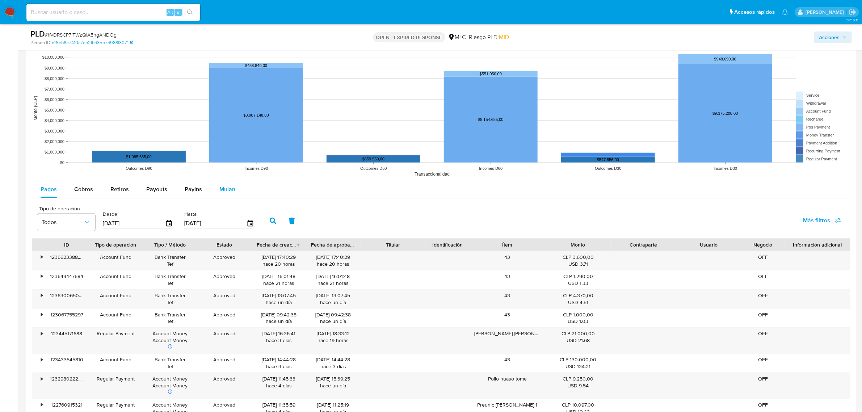
click at [227, 198] on div "Mulan" at bounding box center [227, 189] width 16 height 17
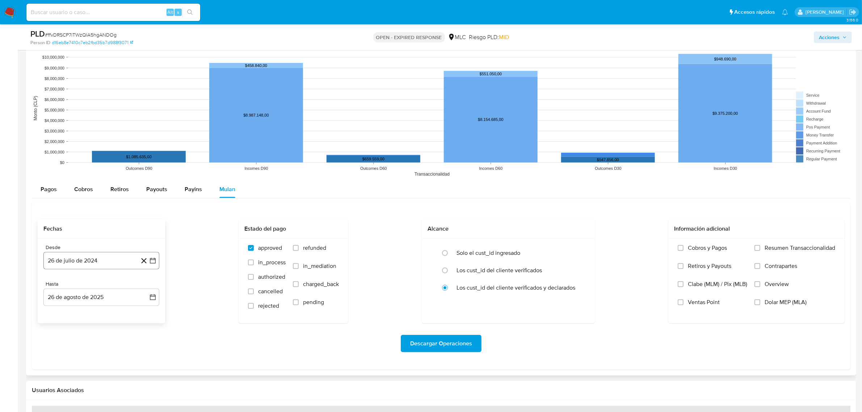
click at [155, 265] on button "26 de julio de 2024" at bounding box center [101, 260] width 116 height 17
click at [147, 286] on icon "Mes siguiente" at bounding box center [146, 286] width 9 height 9
click at [89, 346] on button "14" at bounding box center [87, 343] width 12 height 12
click at [154, 294] on icon "button" at bounding box center [152, 297] width 7 height 7
click at [87, 240] on button "13" at bounding box center [87, 243] width 12 height 12
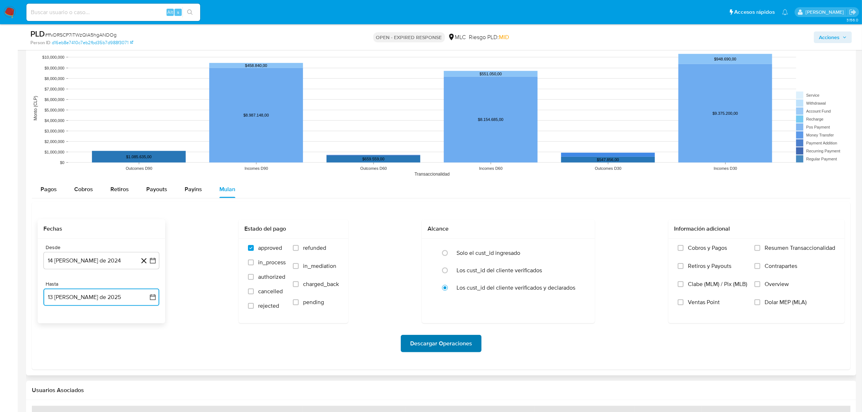
click at [419, 341] on span "Descargar Operaciones" at bounding box center [441, 344] width 62 height 16
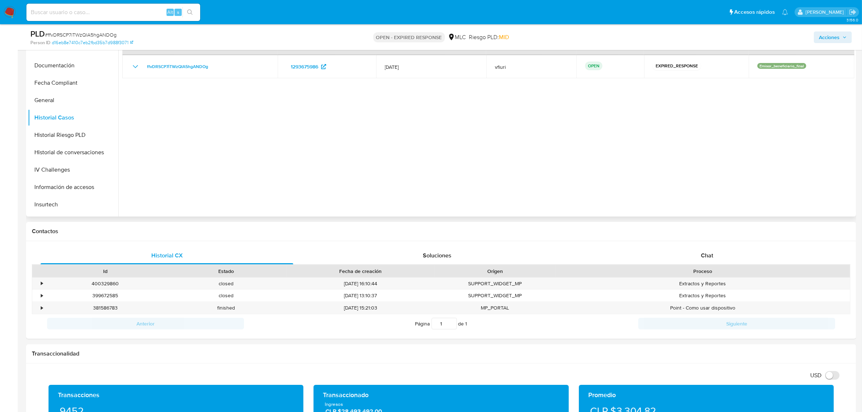
scroll to position [0, 0]
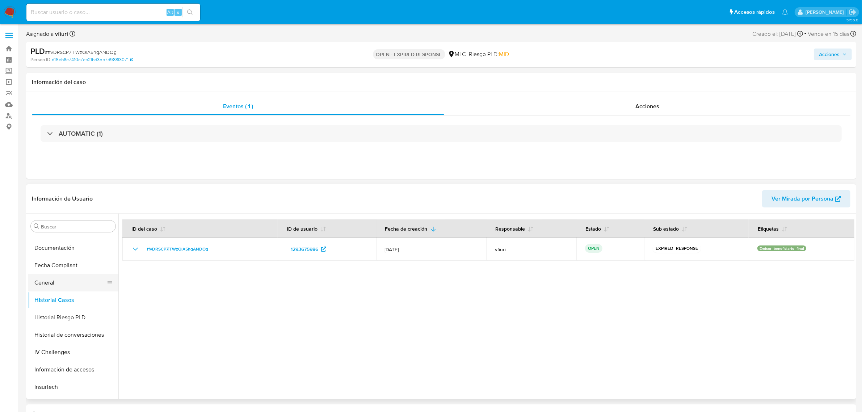
click at [67, 276] on button "General" at bounding box center [70, 282] width 85 height 17
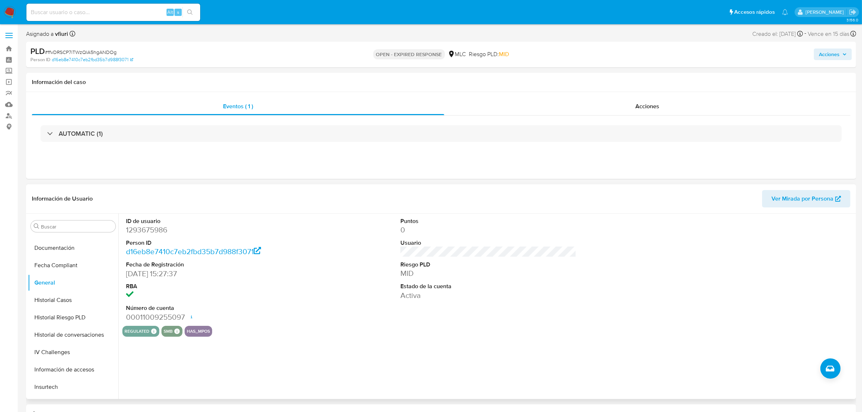
click at [139, 228] on dd "1293675986" at bounding box center [214, 230] width 176 height 10
copy dd "1293675986"
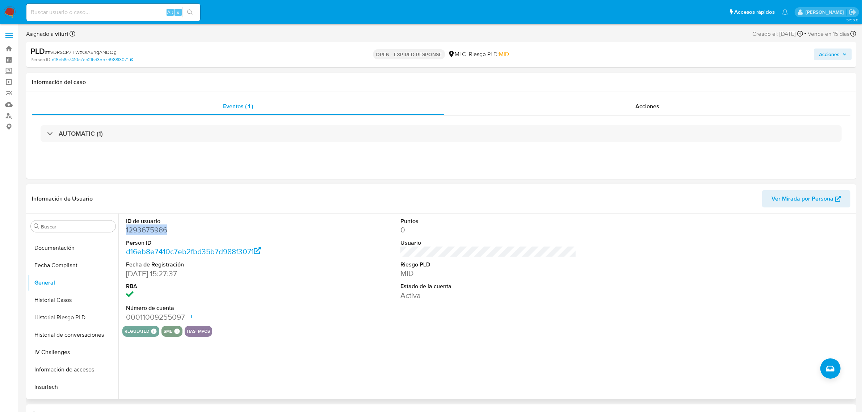
copy dd "1293675986"
drag, startPoint x: 159, startPoint y: 224, endPoint x: 147, endPoint y: 229, distance: 13.4
click at [147, 229] on dd "1293675986" at bounding box center [214, 230] width 176 height 10
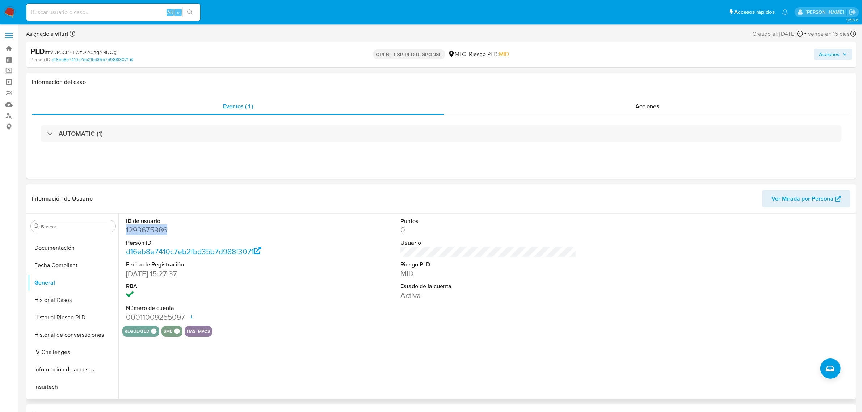
click at [147, 229] on dd "1293675986" at bounding box center [214, 230] width 176 height 10
copy dd "1293675986"
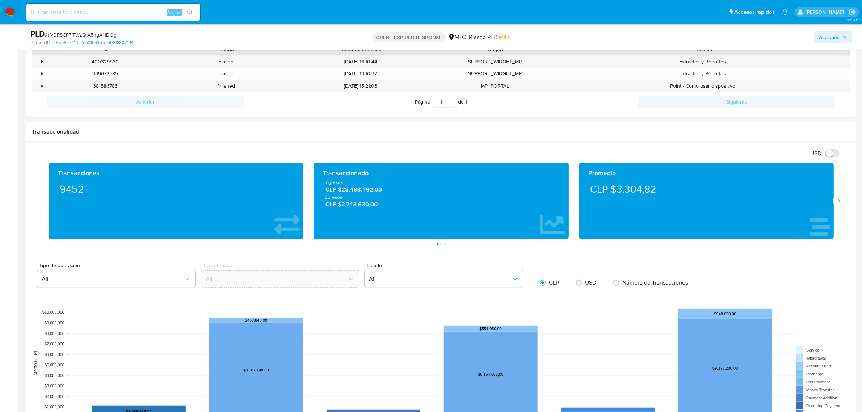
scroll to position [64, 0]
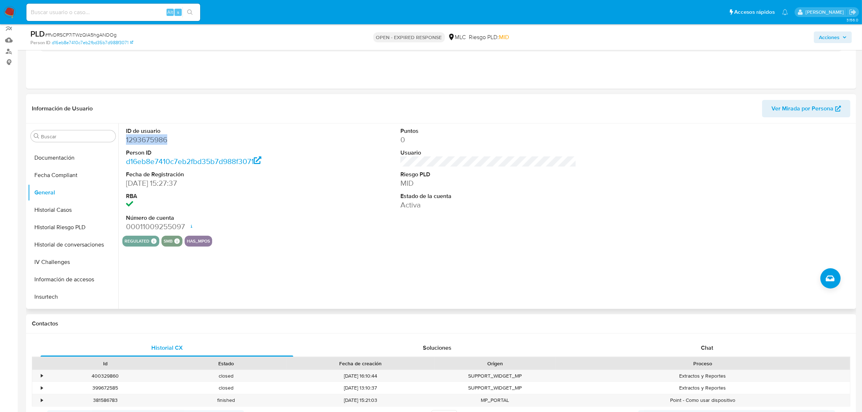
copy dd "1293675986"
drag, startPoint x: 152, startPoint y: 133, endPoint x: 140, endPoint y: 139, distance: 13.1
click at [140, 139] on dd "1293675986" at bounding box center [214, 140] width 176 height 10
copy dd "1293675986"
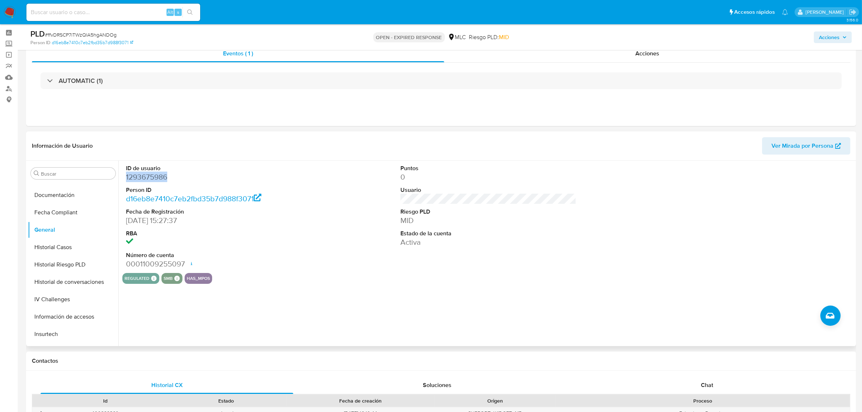
scroll to position [0, 0]
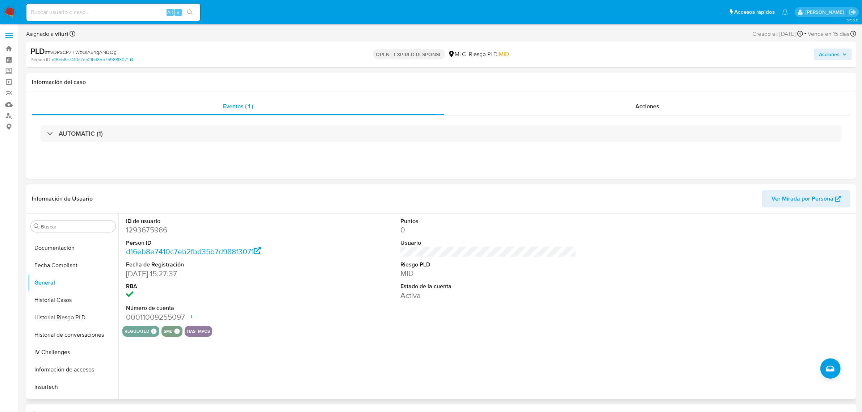
drag, startPoint x: 158, startPoint y: 223, endPoint x: 154, endPoint y: 228, distance: 5.9
click at [154, 228] on dd "1293675986" at bounding box center [214, 230] width 176 height 10
click at [153, 228] on dd "1293675986" at bounding box center [214, 230] width 176 height 10
drag, startPoint x: 153, startPoint y: 228, endPoint x: 145, endPoint y: 231, distance: 8.4
click at [145, 231] on dd "1293675986" at bounding box center [214, 230] width 176 height 10
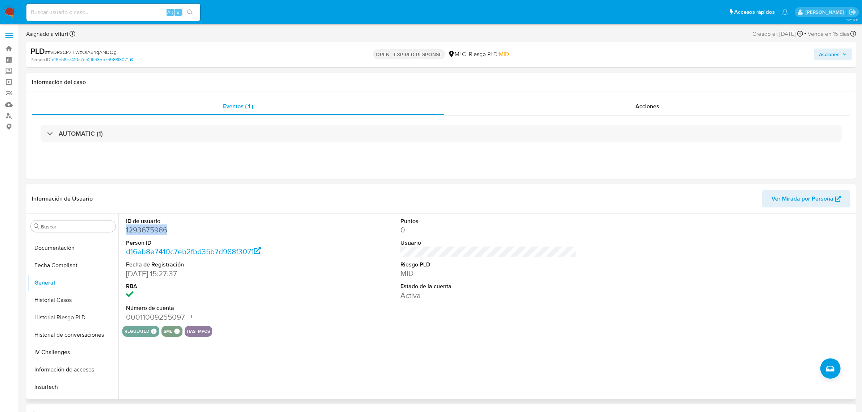
click at [145, 231] on dd "1293675986" at bounding box center [214, 230] width 176 height 10
copy dd "1293675986"
drag, startPoint x: 145, startPoint y: 239, endPoint x: 138, endPoint y: 232, distance: 9.7
click at [138, 232] on dd "1293675986" at bounding box center [214, 230] width 176 height 10
click at [141, 232] on dd "1293675986" at bounding box center [214, 230] width 176 height 10
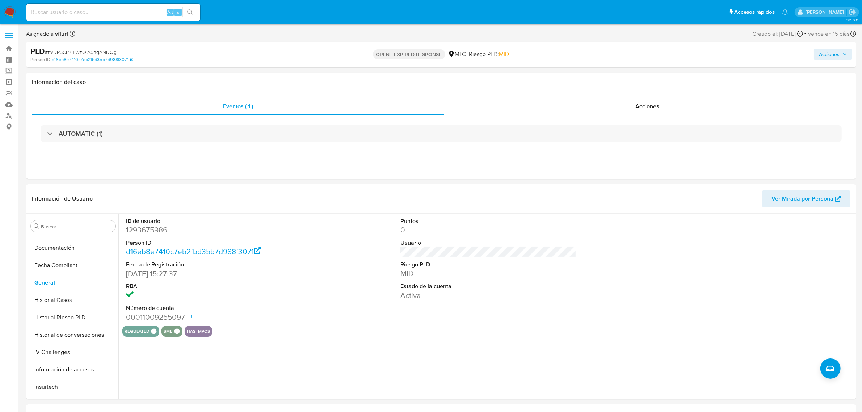
click at [101, 51] on span "# ffvDRSCP7iTWzQlA5hgANDOg" at bounding box center [81, 52] width 72 height 7
click at [102, 50] on span "# ffvDRSCP7iTWzQlA5hgANDOg" at bounding box center [81, 52] width 72 height 7
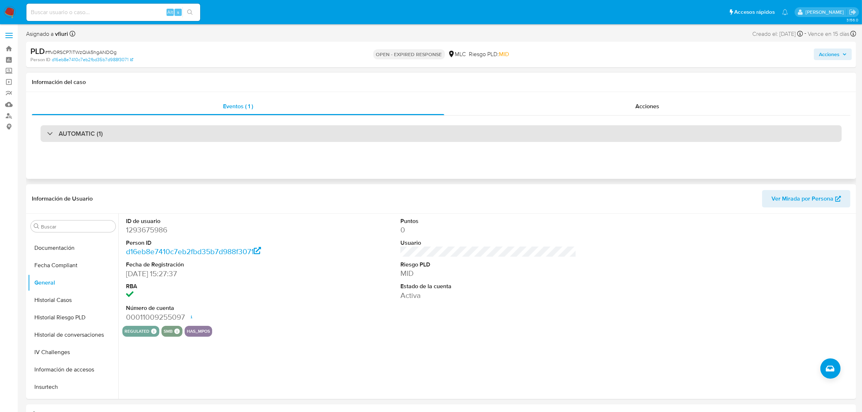
click at [218, 127] on div "AUTOMATIC (1)" at bounding box center [441, 133] width 801 height 17
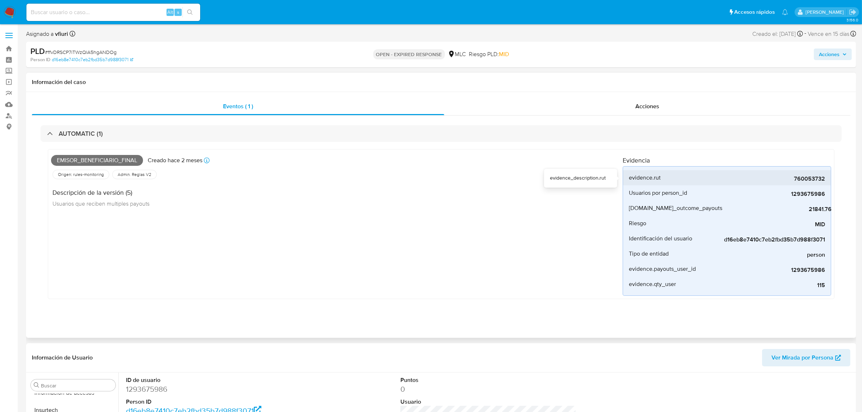
drag, startPoint x: 750, startPoint y: 180, endPoint x: 680, endPoint y: 173, distance: 70.6
click at [811, 180] on span "760053732" at bounding box center [771, 178] width 109 height 7
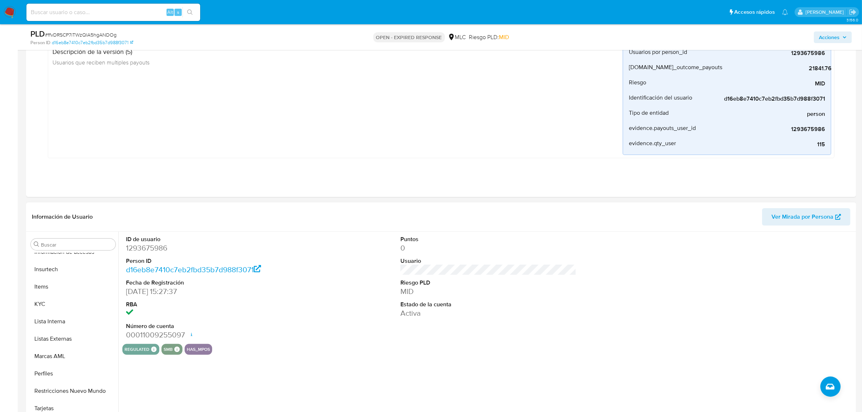
scroll to position [136, 0]
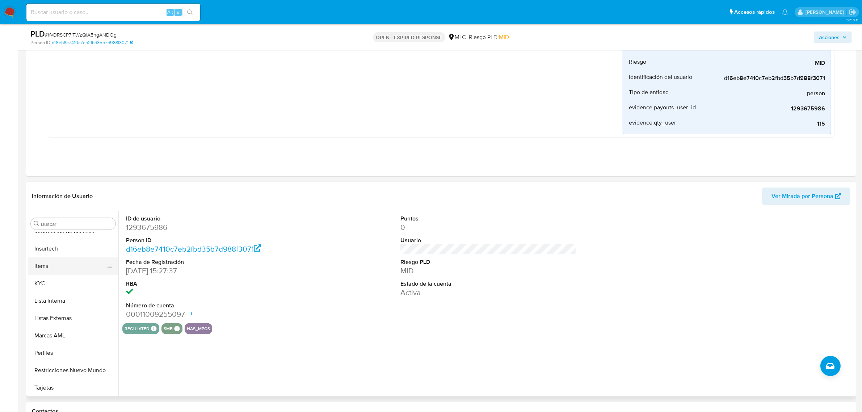
click at [46, 266] on button "Items" at bounding box center [70, 265] width 85 height 17
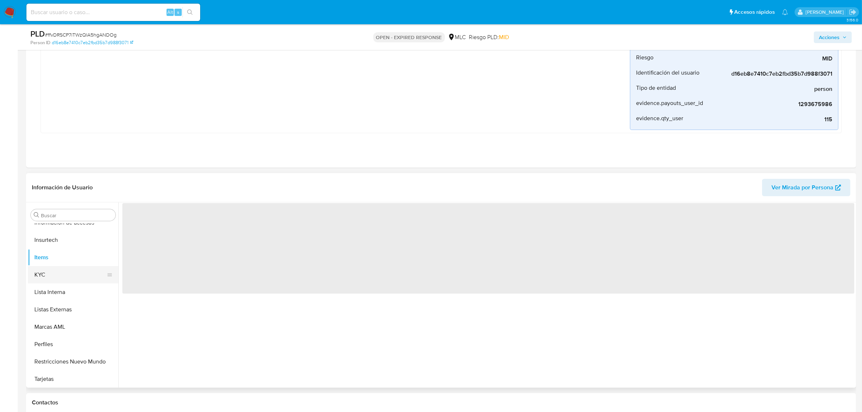
click at [40, 281] on button "KYC" at bounding box center [70, 274] width 85 height 17
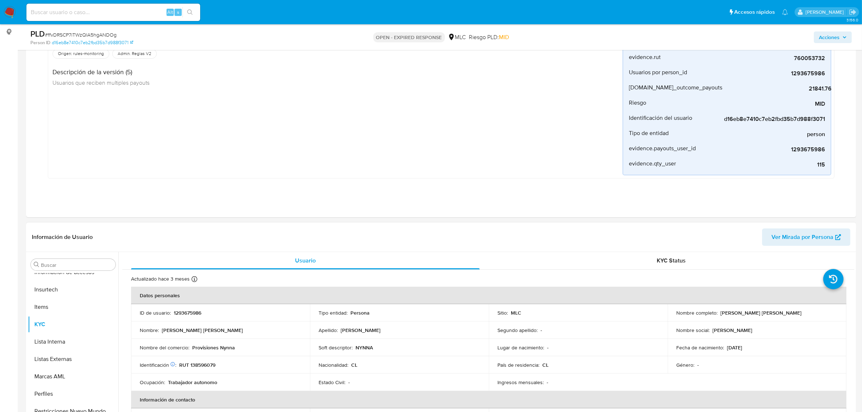
scroll to position [181, 0]
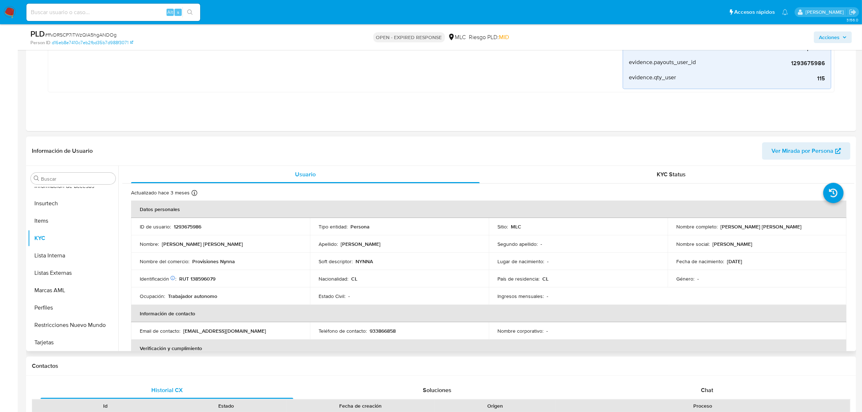
click at [186, 226] on p "1293675986" at bounding box center [188, 226] width 28 height 7
click at [192, 281] on p "RUT 138596079" at bounding box center [197, 279] width 36 height 7
click at [251, 248] on td "Nombre : Alejandra Verónica" at bounding box center [220, 243] width 179 height 17
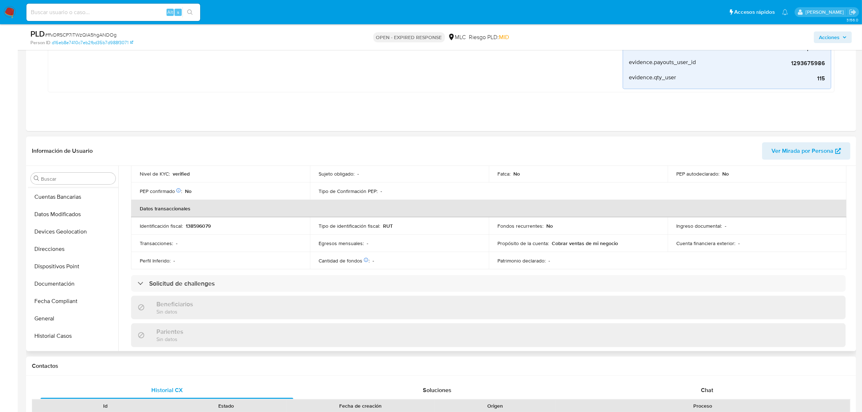
scroll to position [0, 0]
click at [70, 242] on button "Cruces y Relaciones" at bounding box center [70, 247] width 85 height 17
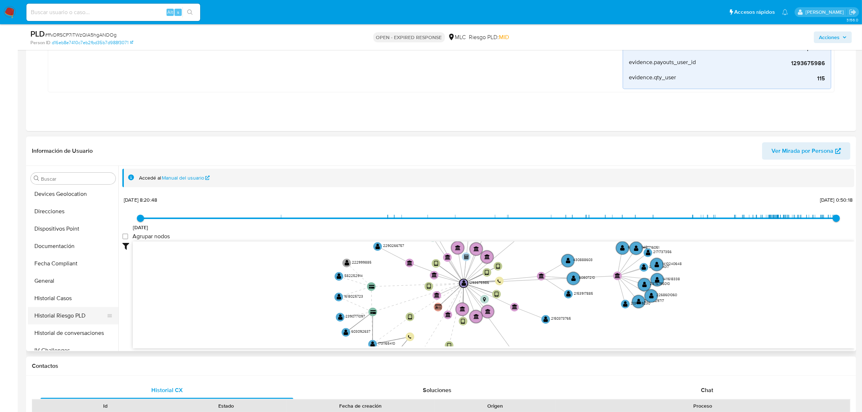
scroll to position [226, 0]
click at [66, 310] on button "KYC" at bounding box center [70, 316] width 85 height 17
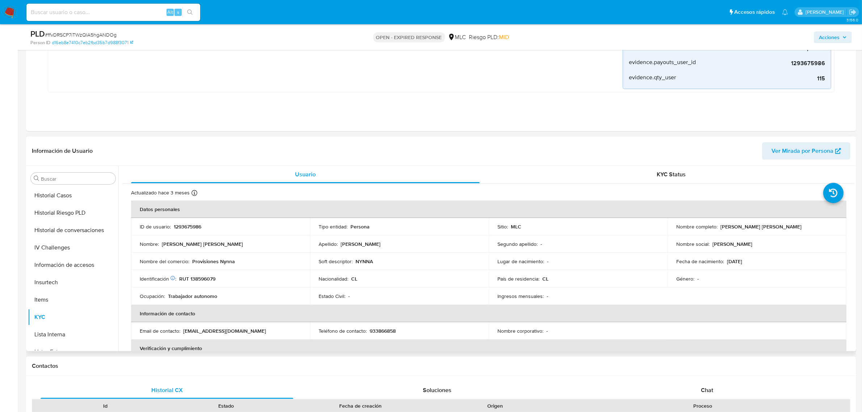
click at [199, 279] on p "RUT 138596079" at bounding box center [197, 279] width 36 height 7
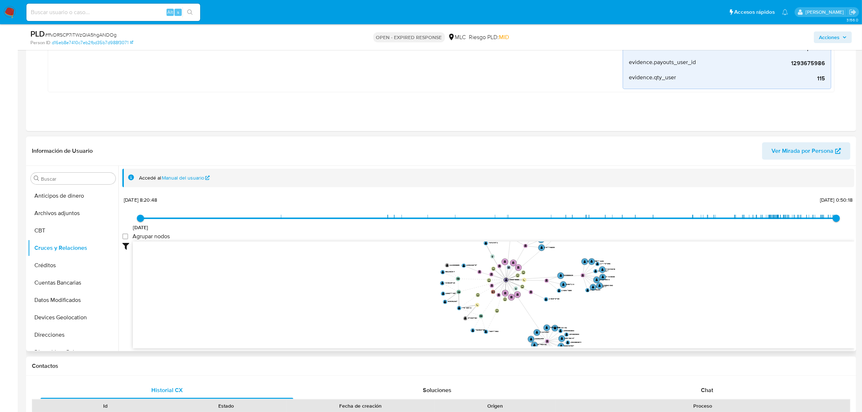
drag, startPoint x: 691, startPoint y: 263, endPoint x: 678, endPoint y: 284, distance: 24.7
click at [678, 284] on icon "user-1293675986  1293675986 device-65cf71cd294a44e91fdef6bd  device-64f89a595…" at bounding box center [494, 294] width 722 height 105
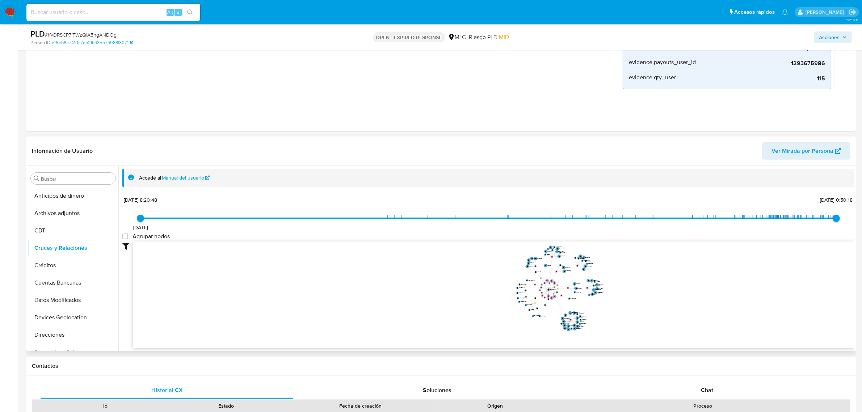
drag, startPoint x: 676, startPoint y: 277, endPoint x: 637, endPoint y: 287, distance: 40.3
click at [637, 287] on icon "user-1293675986  1293675986 device-65cf71cd294a44e91fdef6bd  device-64f89a595…" at bounding box center [494, 294] width 722 height 105
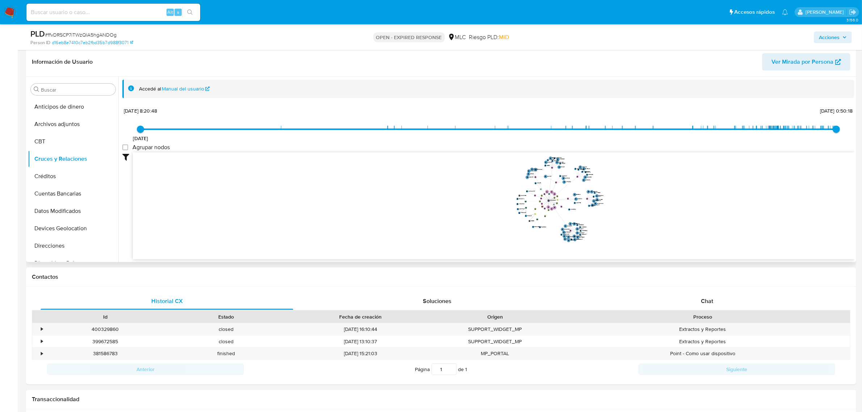
scroll to position [272, 0]
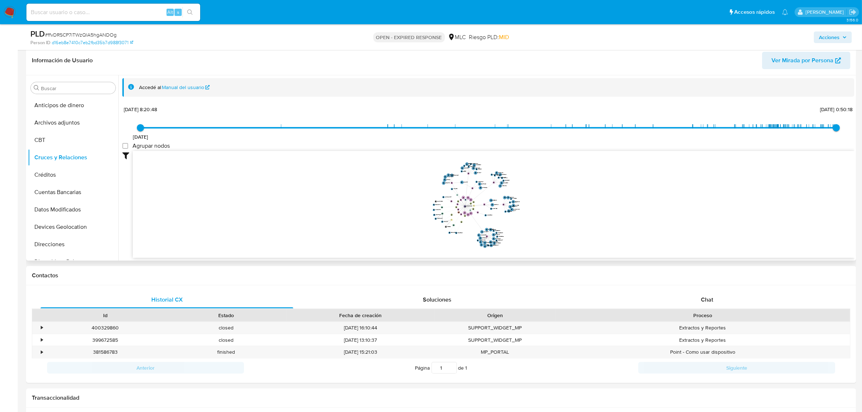
drag, startPoint x: 670, startPoint y: 203, endPoint x: 587, endPoint y: 210, distance: 84.0
click at [587, 210] on icon "user-1293675986  1293675986 device-65cf71cd294a44e91fdef6bd  device-64f89a595…" at bounding box center [494, 203] width 722 height 105
drag, startPoint x: 584, startPoint y: 213, endPoint x: 593, endPoint y: 209, distance: 10.1
click at [593, 209] on icon "user-1293675986  1293675986 device-65cf71cd294a44e91fdef6bd  device-64f89a595…" at bounding box center [494, 203] width 722 height 105
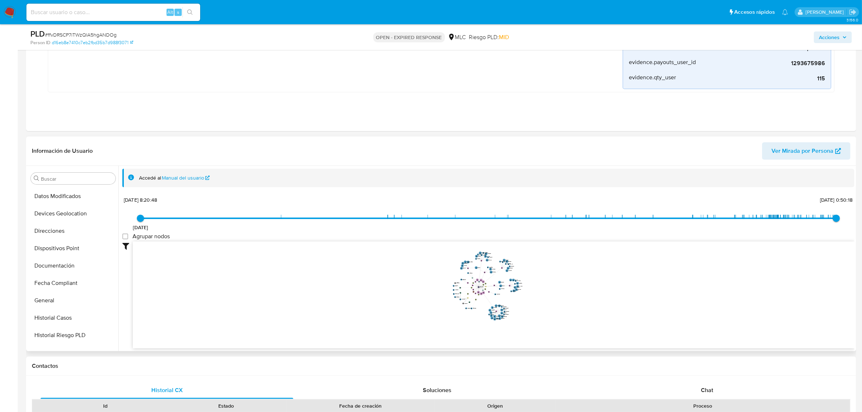
scroll to position [226, 0]
click at [55, 307] on button "Items" at bounding box center [73, 299] width 91 height 17
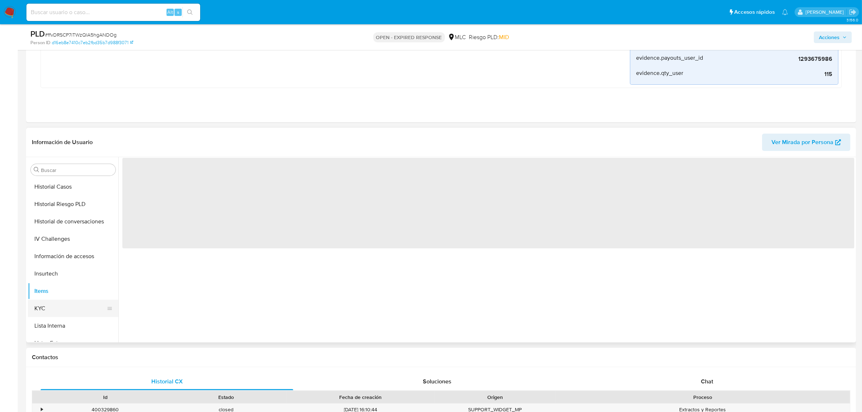
click at [58, 307] on button "KYC" at bounding box center [70, 308] width 85 height 17
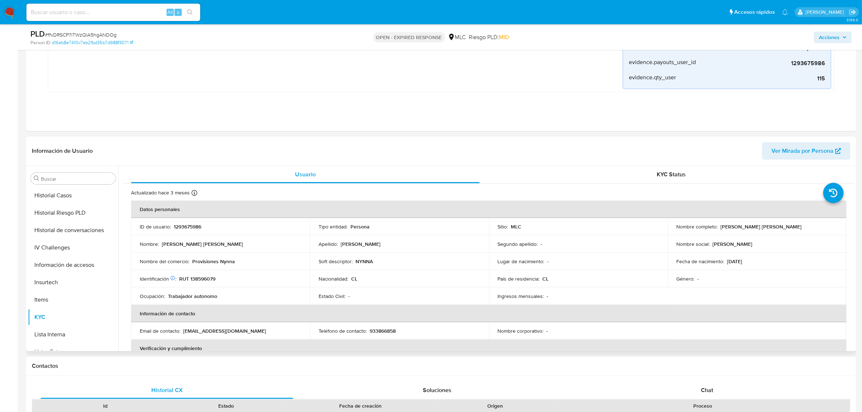
click at [208, 276] on p "RUT 138596079" at bounding box center [197, 279] width 36 height 7
click at [207, 276] on p "RUT 138596079" at bounding box center [197, 279] width 36 height 7
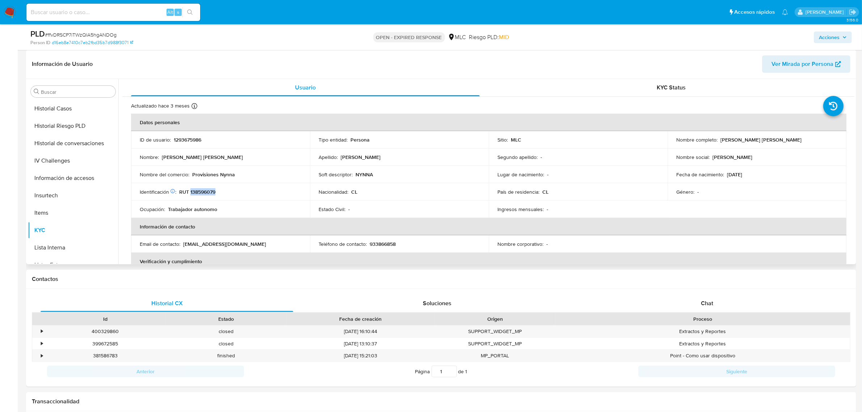
scroll to position [272, 0]
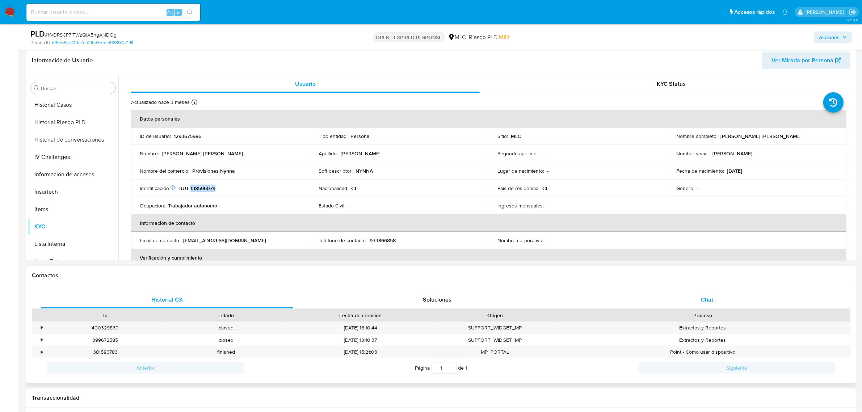
click at [702, 294] on div "Chat" at bounding box center [707, 299] width 253 height 17
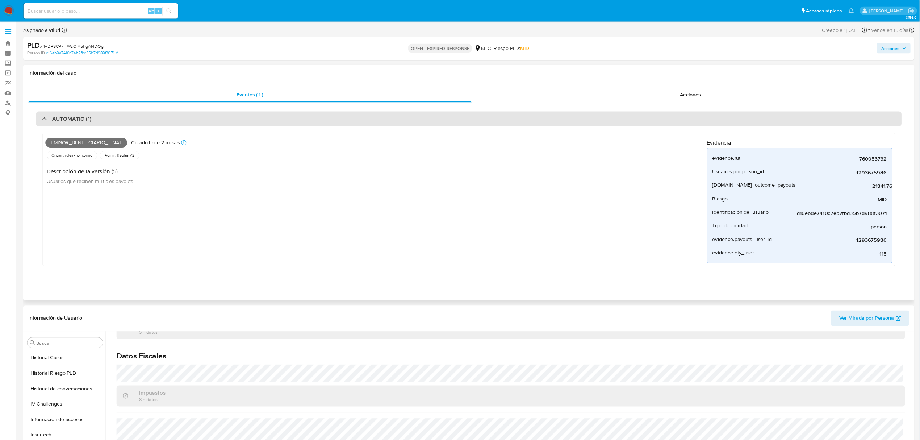
scroll to position [392, 0]
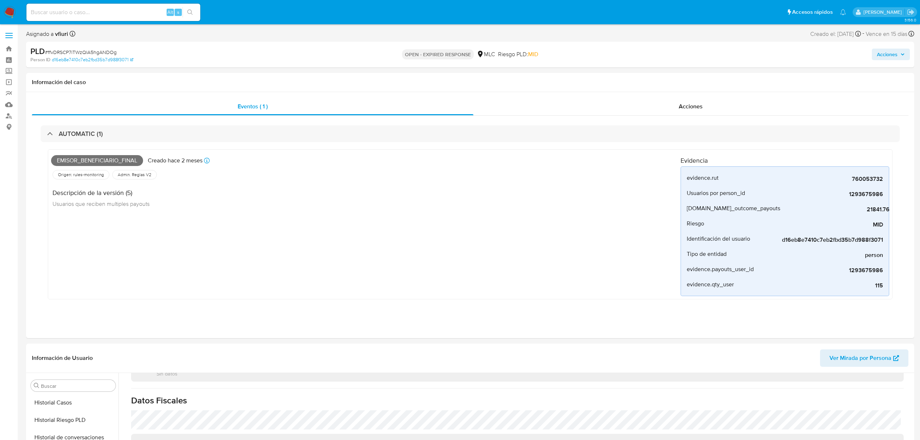
click at [100, 49] on span "# ffvDRSCP7iTWzQlA5hgANDOg" at bounding box center [81, 52] width 72 height 7
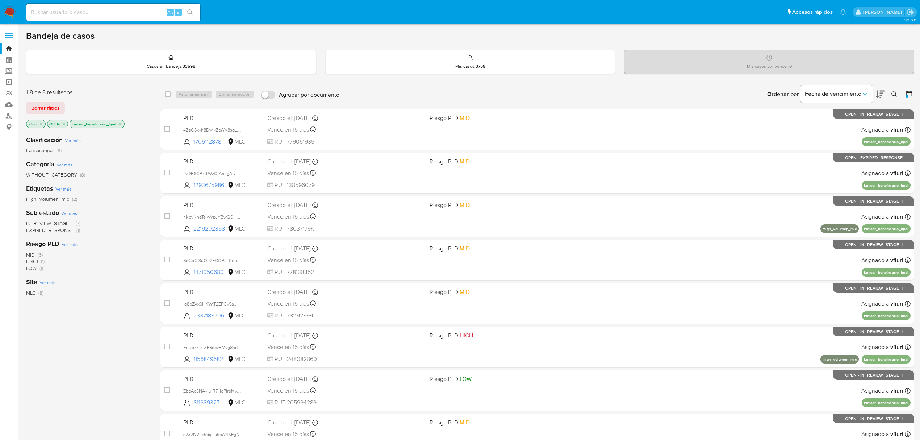
drag, startPoint x: 891, startPoint y: 97, endPoint x: 869, endPoint y: 105, distance: 23.2
click at [862, 97] on button at bounding box center [895, 94] width 12 height 9
drag, startPoint x: 795, startPoint y: 127, endPoint x: 796, endPoint y: 120, distance: 6.6
click at [794, 126] on div at bounding box center [834, 121] width 122 height 17
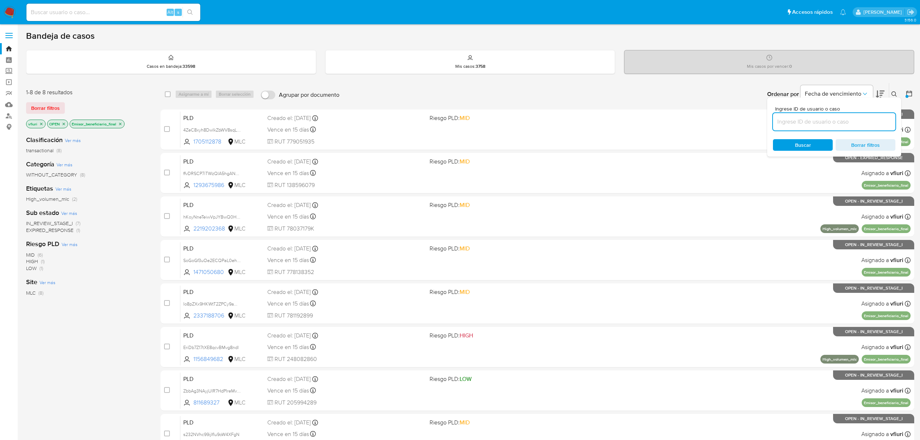
click at [796, 120] on input at bounding box center [834, 121] width 122 height 9
paste input "ffvDRSCP7iTWzQlA5hgANDOg"
type input "ffvDRSCP7iTWzQlA5hgANDOg"
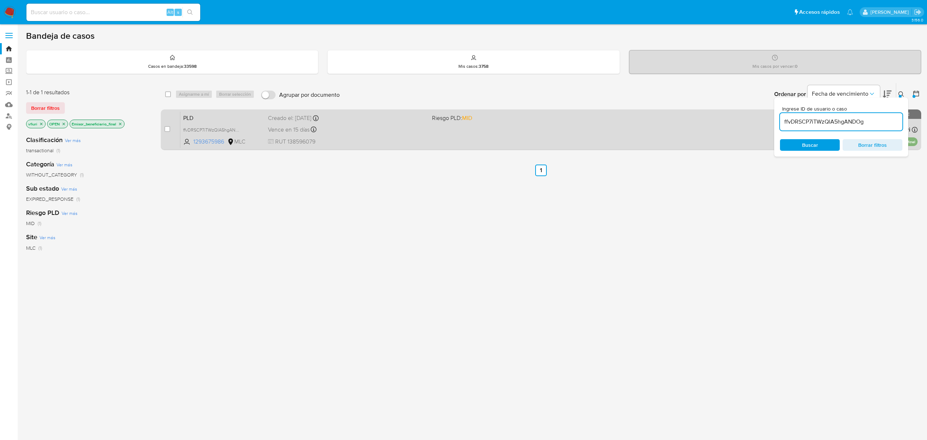
drag, startPoint x: 164, startPoint y: 125, endPoint x: 170, endPoint y: 129, distance: 7.8
click at [166, 125] on div "case-item-checkbox No es posible asignar el caso PLD ffvDRSCP7iTWzQlA5hgANDOg 1…" at bounding box center [541, 129] width 760 height 41
click at [170, 129] on div "case-item-checkbox No es posible asignar el caso" at bounding box center [172, 129] width 16 height 37
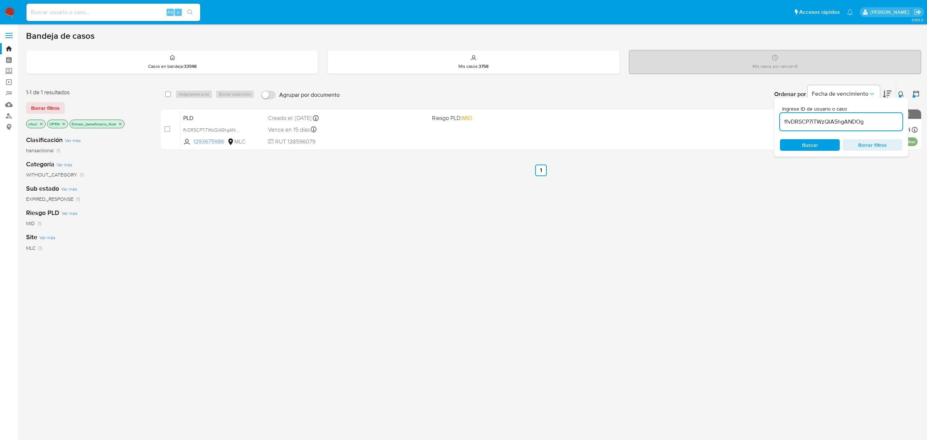
drag, startPoint x: 167, startPoint y: 128, endPoint x: 195, endPoint y: 92, distance: 45.2
click at [169, 127] on input "checkbox" at bounding box center [167, 129] width 6 height 6
checkbox input "true"
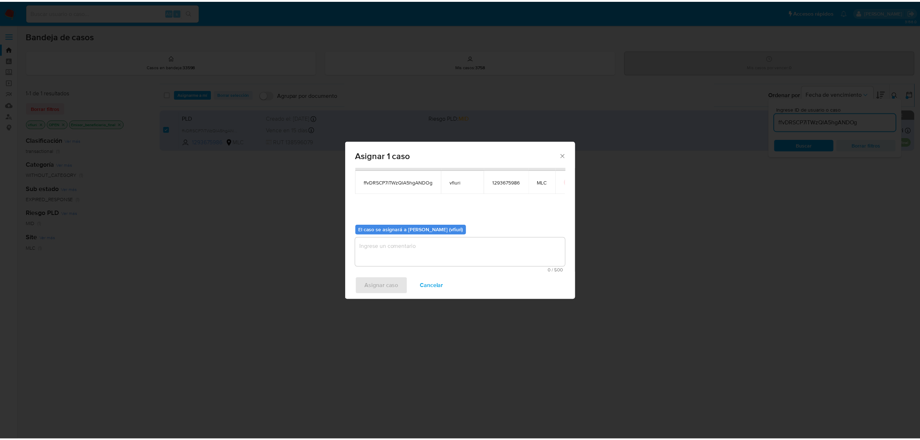
scroll to position [37, 0]
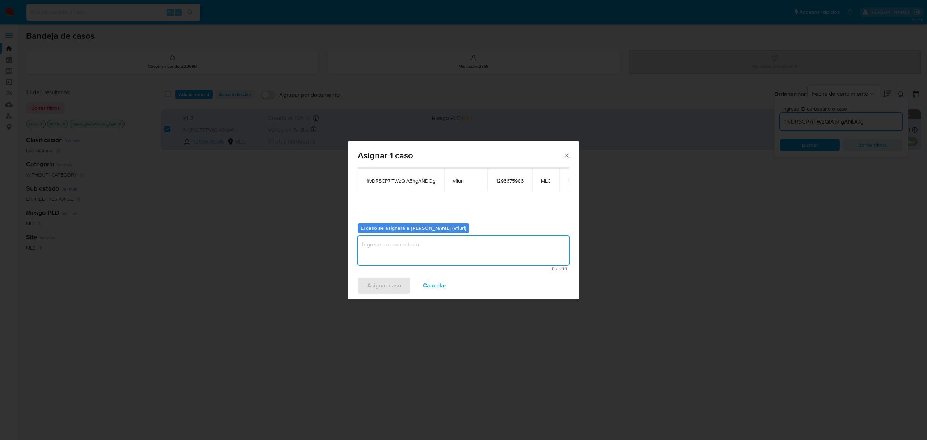
click at [419, 261] on textarea "assign-modal" at bounding box center [463, 250] width 211 height 29
type textarea "-"
click at [365, 298] on div "Asignar caso Cancelar" at bounding box center [464, 286] width 232 height 28
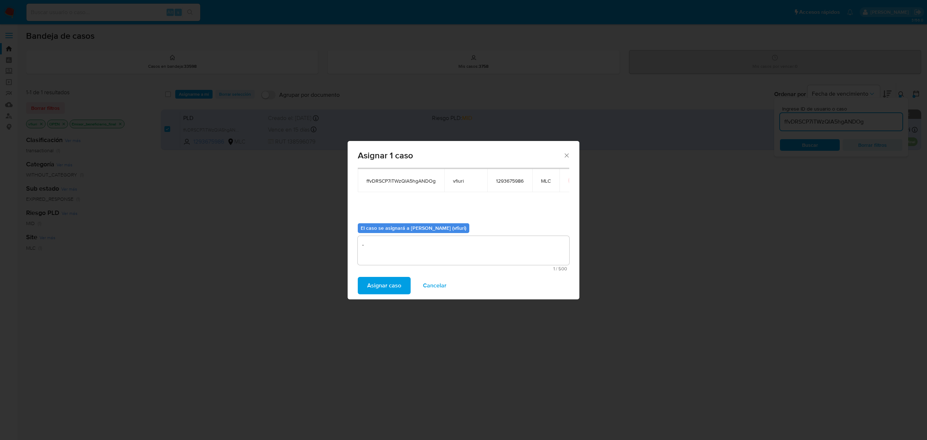
click at [367, 286] on span "Asignar caso" at bounding box center [384, 285] width 34 height 16
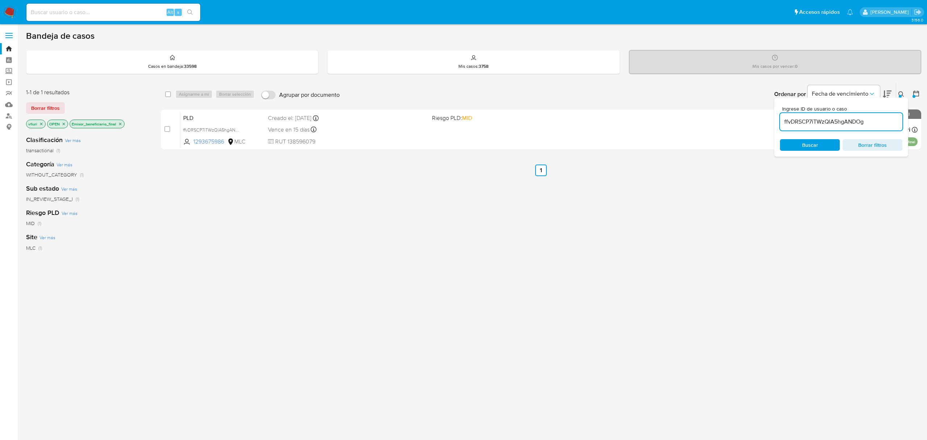
click at [83, 11] on input at bounding box center [113, 12] width 174 height 9
paste input "1907564173"
type input "1907564173"
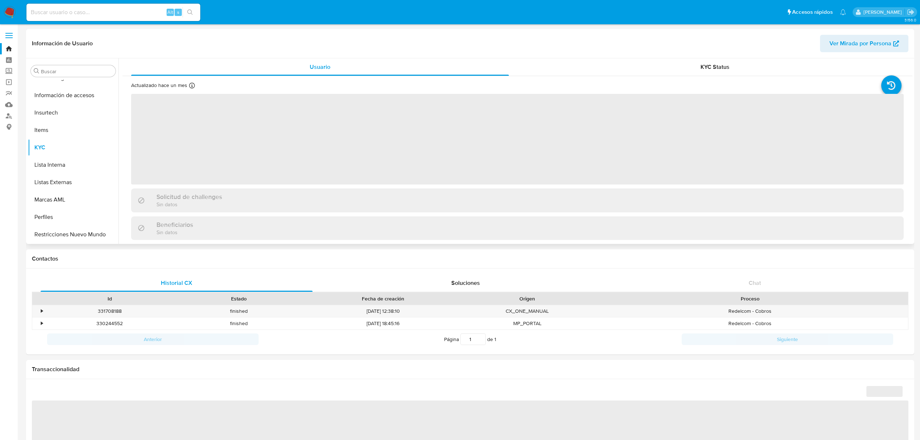
scroll to position [306, 0]
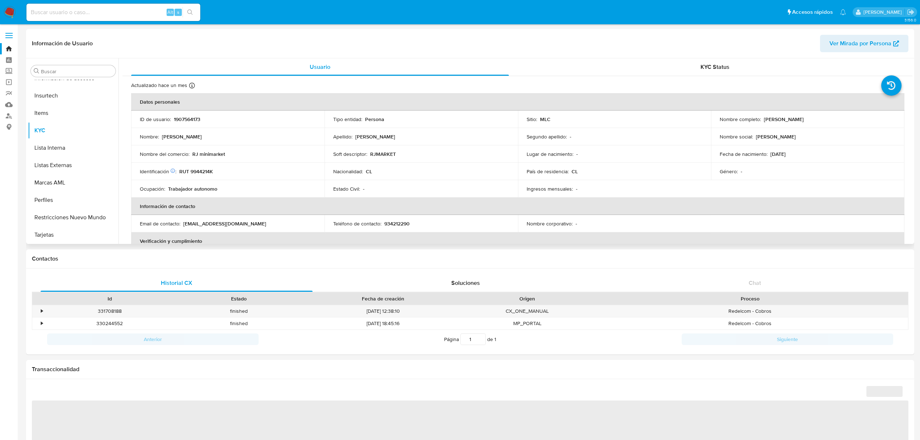
select select "10"
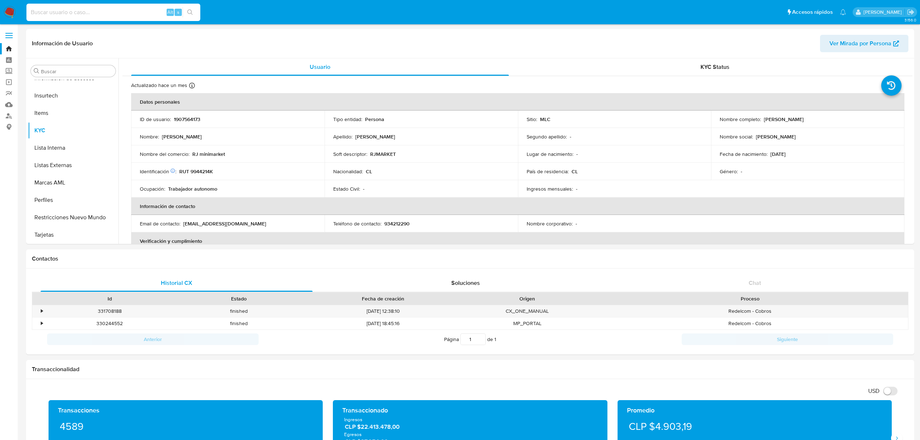
click at [68, 12] on input at bounding box center [113, 12] width 174 height 9
paste input "2050245341"
type input "2050245341"
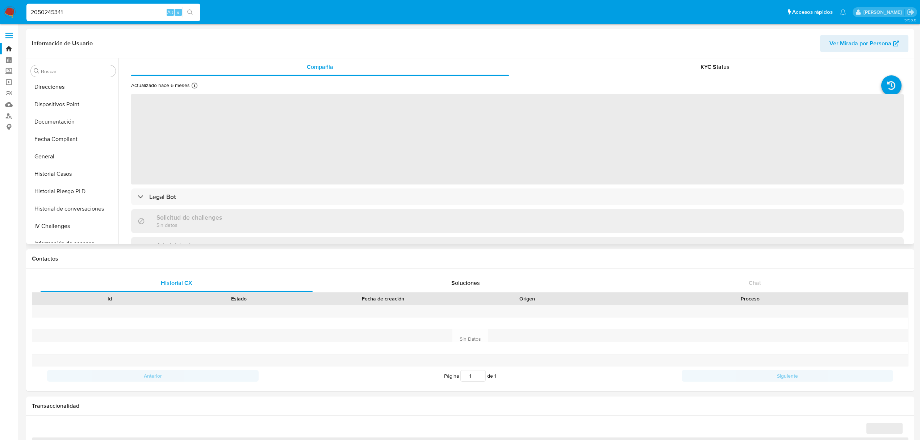
scroll to position [306, 0]
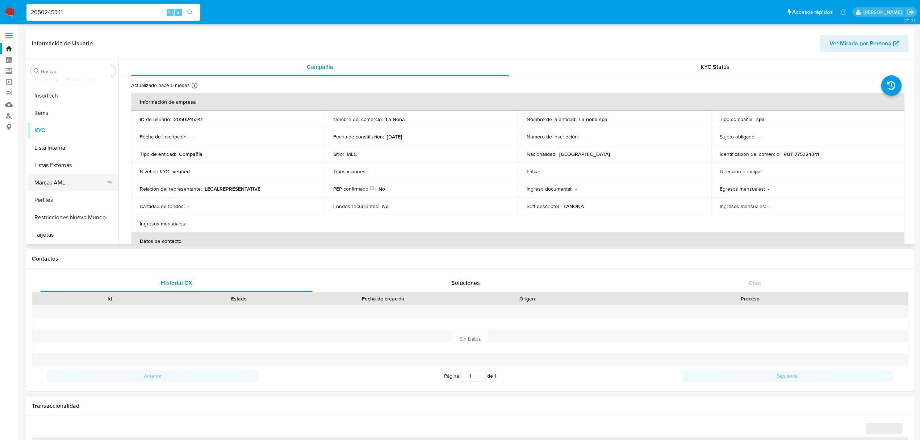
select select "10"
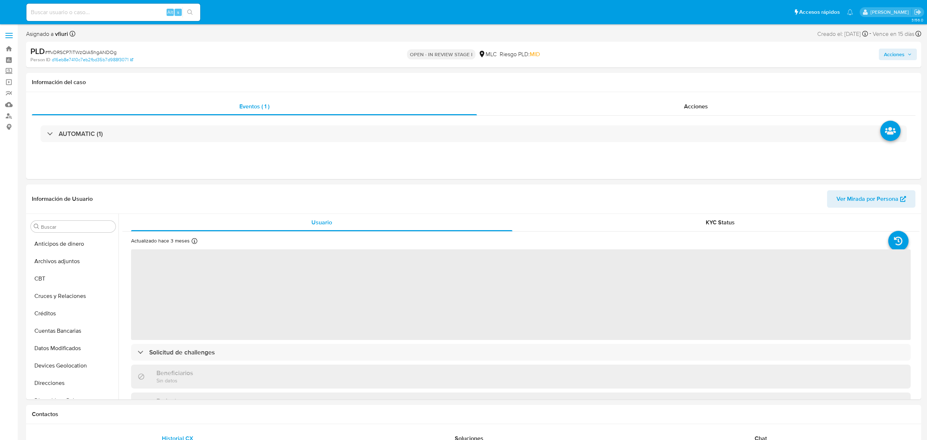
select select "10"
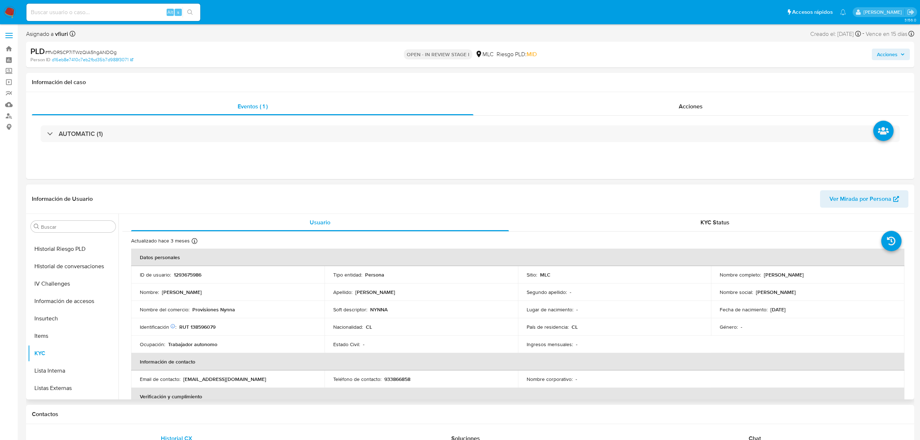
scroll to position [306, 0]
click at [186, 274] on p "1293675986" at bounding box center [188, 274] width 28 height 7
copy p "1293675986"
click at [96, 51] on span "# ffvDRSCP7iTWzQlA5hgANDOg" at bounding box center [81, 52] width 72 height 7
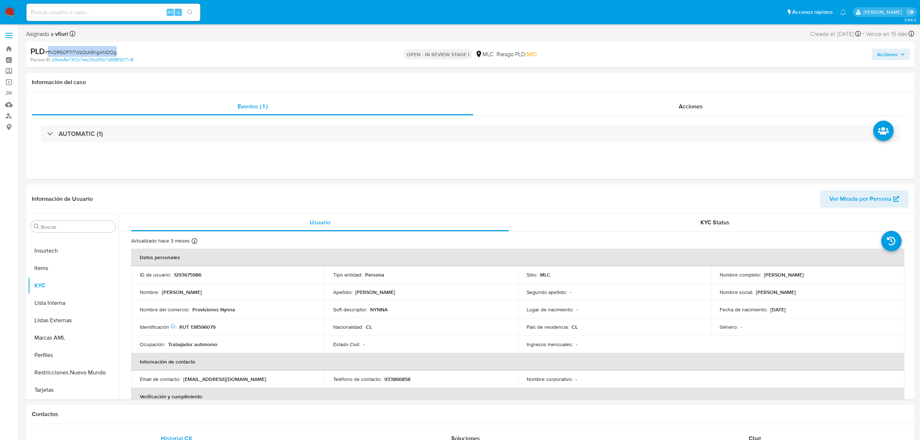
click at [96, 51] on span "# ffvDRSCP7iTWzQlA5hgANDOg" at bounding box center [81, 52] width 72 height 7
copy span "ffvDRSCP7iTWzQlA5hgANDOg"
click at [194, 273] on p "1293675986" at bounding box center [188, 274] width 28 height 7
copy p "1293675986"
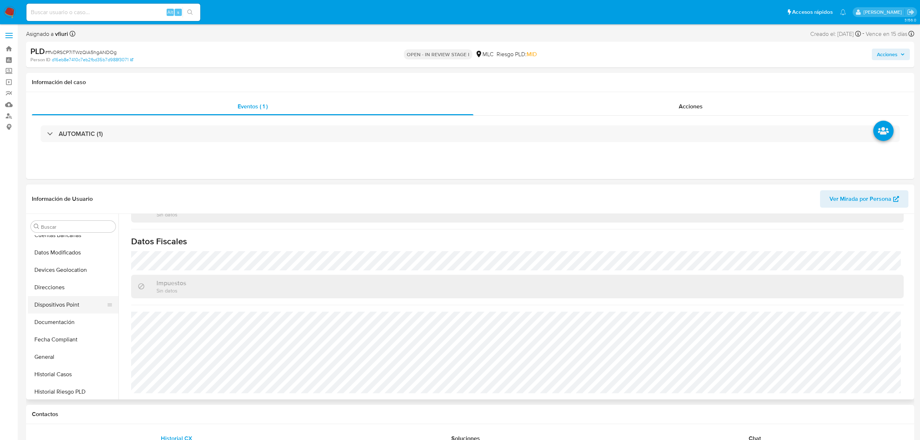
scroll to position [96, 0]
click at [58, 289] on button "Direcciones" at bounding box center [70, 286] width 85 height 17
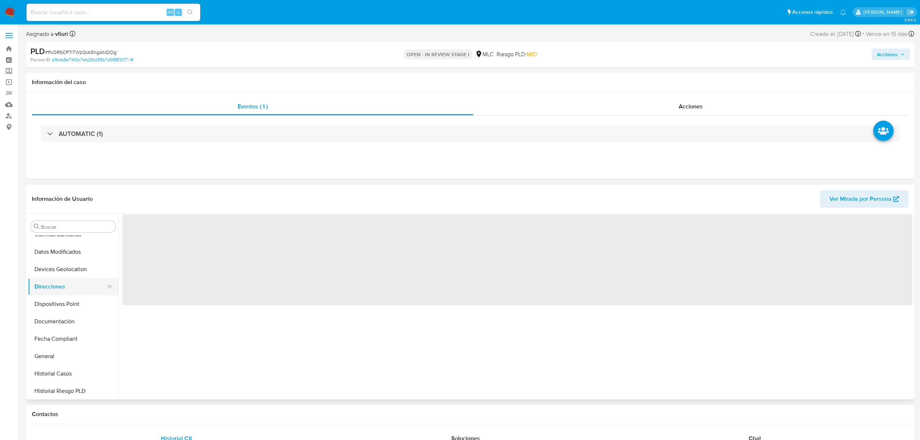
scroll to position [0, 0]
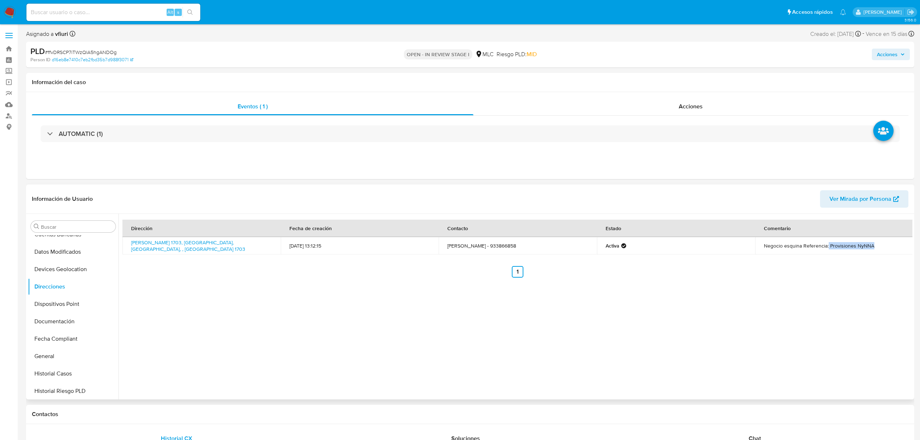
drag, startPoint x: 828, startPoint y: 248, endPoint x: 894, endPoint y: 248, distance: 65.9
click at [894, 248] on td "Negocio esquina Referencia: Provisiones NyNNA" at bounding box center [834, 245] width 158 height 17
click at [156, 243] on link "[PERSON_NAME] 1703, [GEOGRAPHIC_DATA], [GEOGRAPHIC_DATA], , [GEOGRAPHIC_DATA] 1…" at bounding box center [188, 246] width 114 height 14
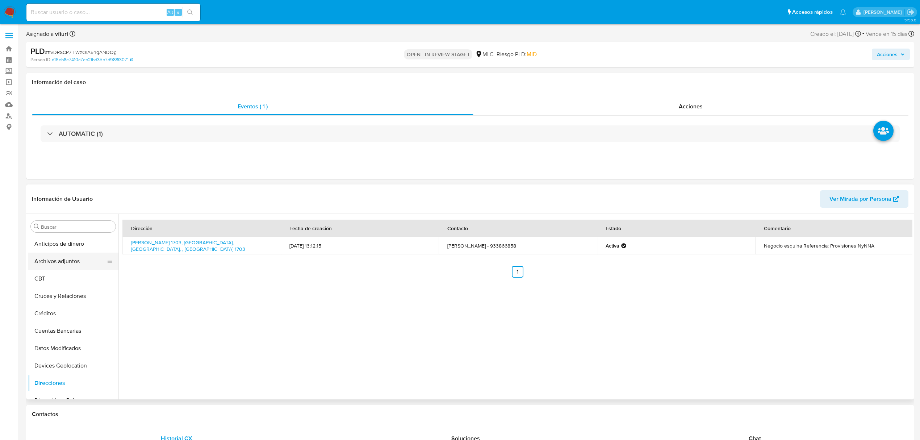
click at [54, 265] on button "Archivos adjuntos" at bounding box center [70, 260] width 85 height 17
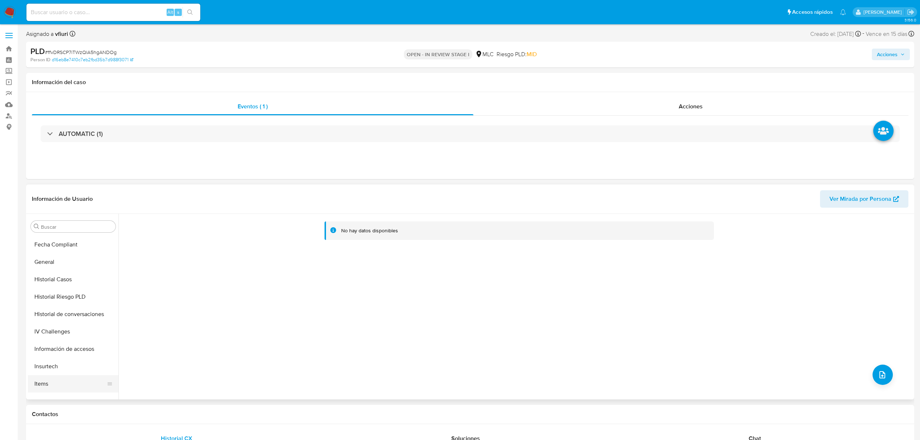
scroll to position [290, 0]
click at [43, 303] on button "KYC" at bounding box center [70, 301] width 85 height 17
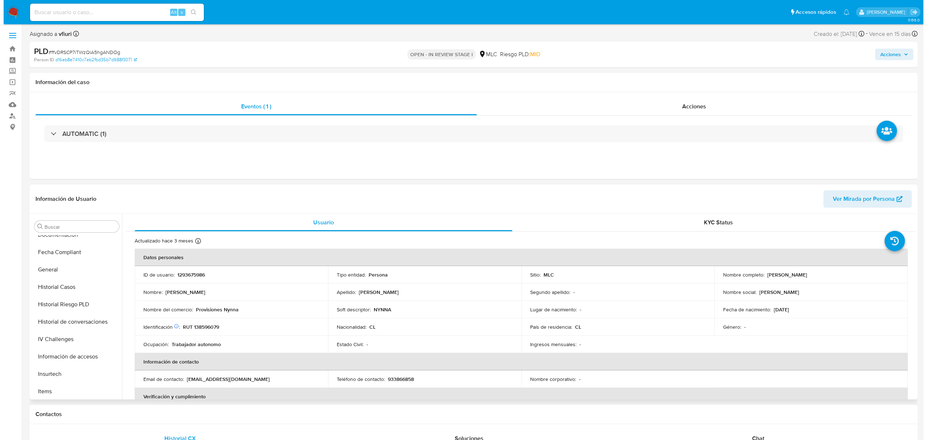
scroll to position [0, 0]
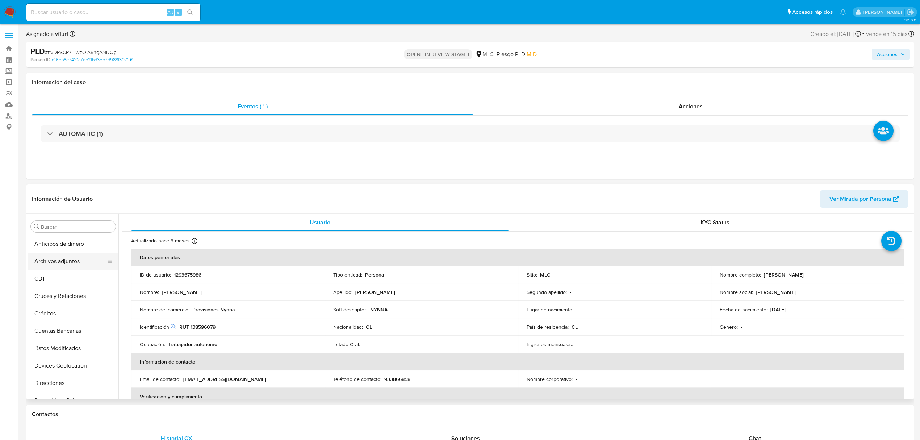
click at [46, 258] on button "Archivos adjuntos" at bounding box center [70, 260] width 85 height 17
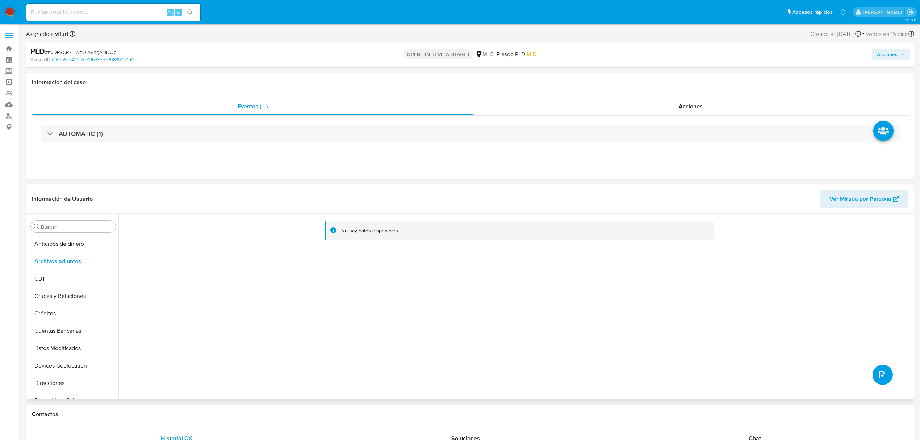
click at [874, 373] on button "upload-file" at bounding box center [882, 374] width 20 height 20
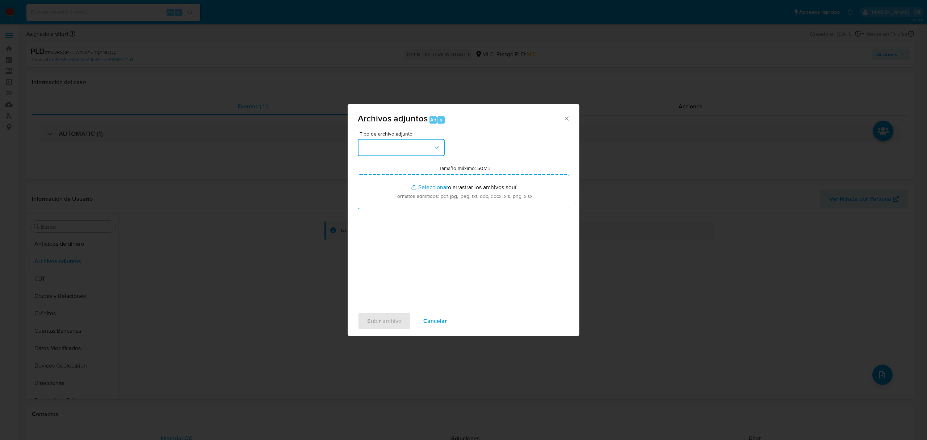
click at [368, 148] on button "button" at bounding box center [401, 147] width 87 height 17
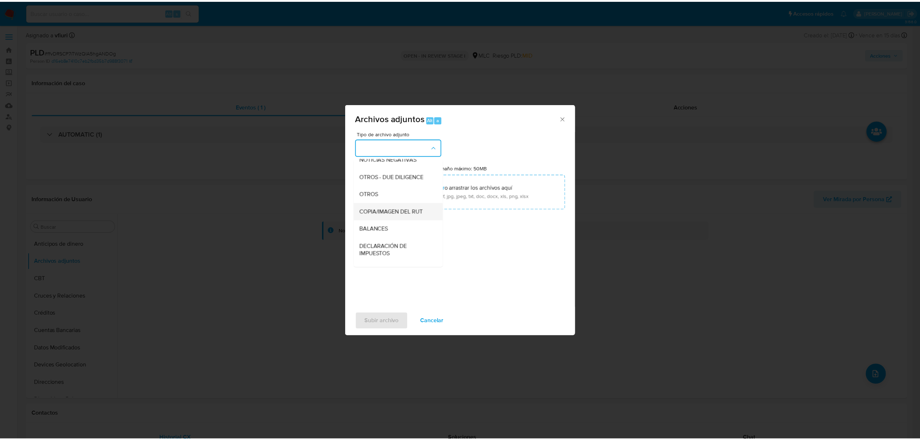
scroll to position [108, 0]
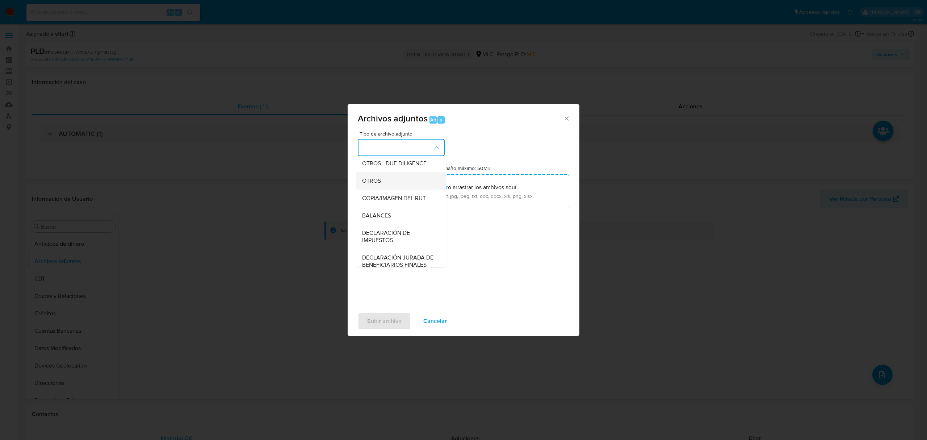
click at [379, 189] on div "OTROS" at bounding box center [399, 180] width 74 height 17
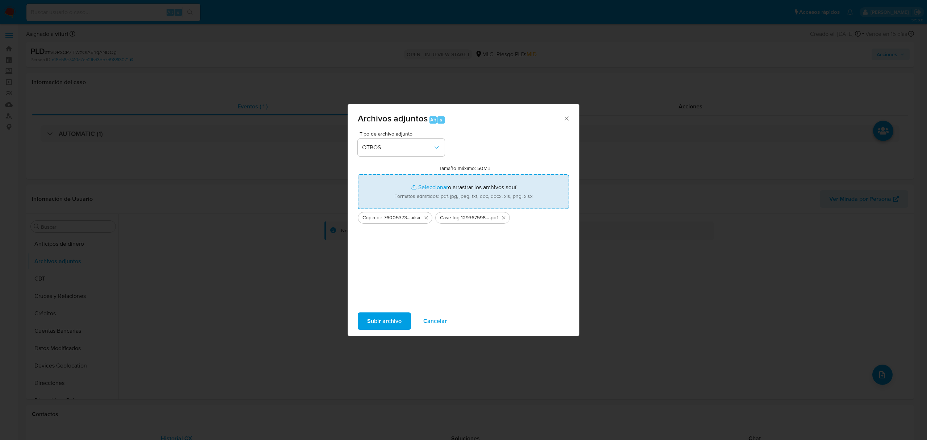
type input "C:\fakepath\Tabla 1293675986.xlsx"
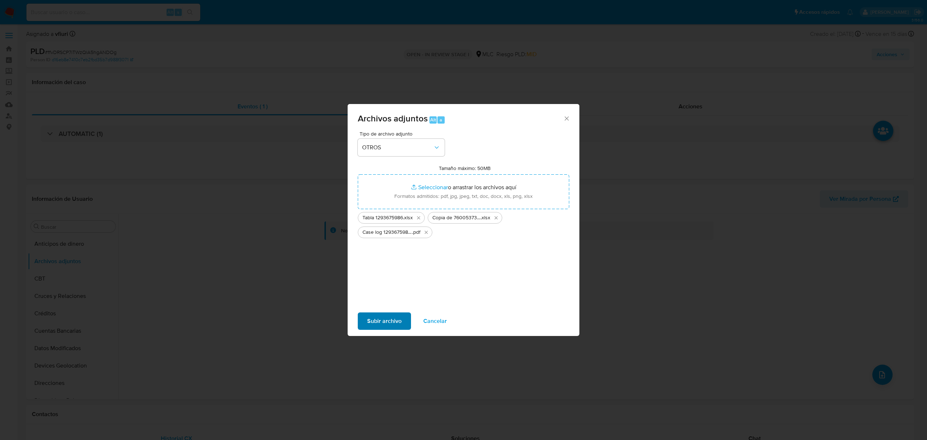
drag, startPoint x: 375, startPoint y: 310, endPoint x: 376, endPoint y: 316, distance: 6.6
click at [375, 310] on div "Subir archivo Cancelar" at bounding box center [464, 321] width 232 height 28
click at [376, 316] on span "Subir archivo" at bounding box center [384, 321] width 34 height 16
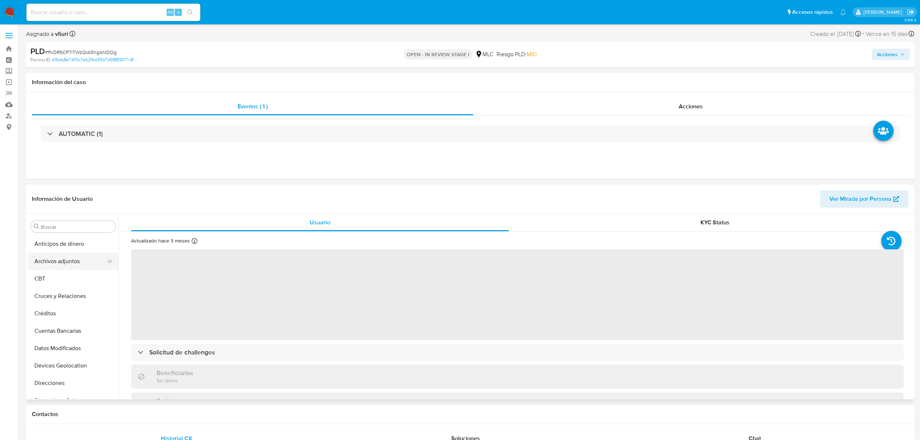
click at [71, 264] on button "Archivos adjuntos" at bounding box center [70, 260] width 85 height 17
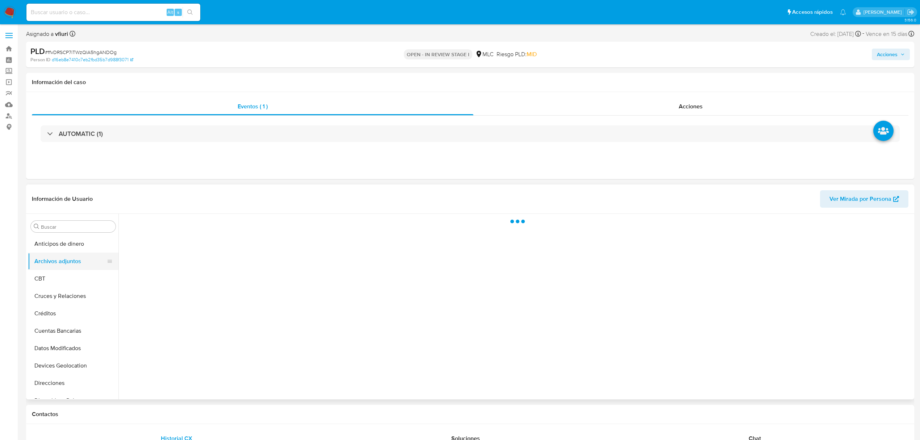
select select "10"
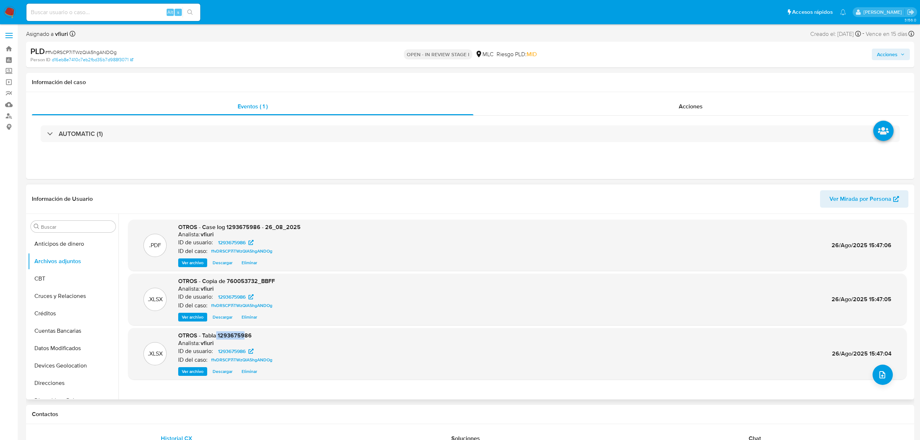
drag, startPoint x: 216, startPoint y: 339, endPoint x: 242, endPoint y: 339, distance: 26.1
click at [242, 339] on span "OTROS - Tabla 1293675986" at bounding box center [215, 335] width 74 height 8
click at [904, 51] on span "Acciones" at bounding box center [891, 54] width 28 height 10
click at [667, 76] on span "Resolución del caso" at bounding box center [685, 77] width 52 height 8
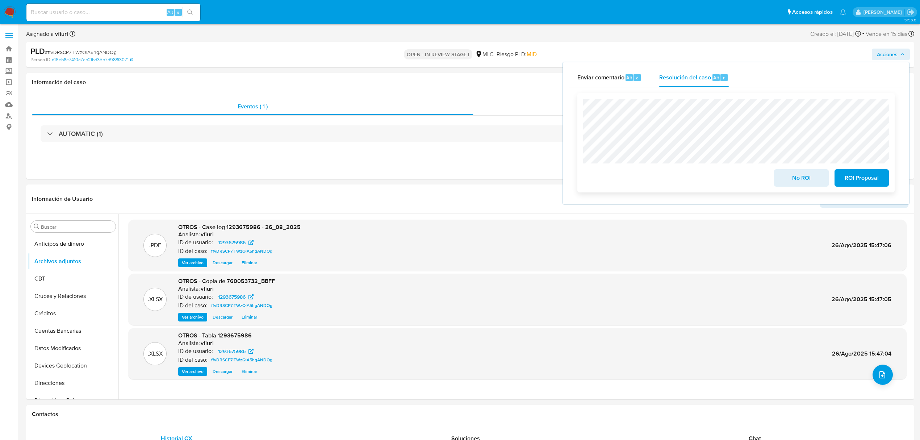
click at [815, 180] on span "No ROI" at bounding box center [800, 178] width 35 height 16
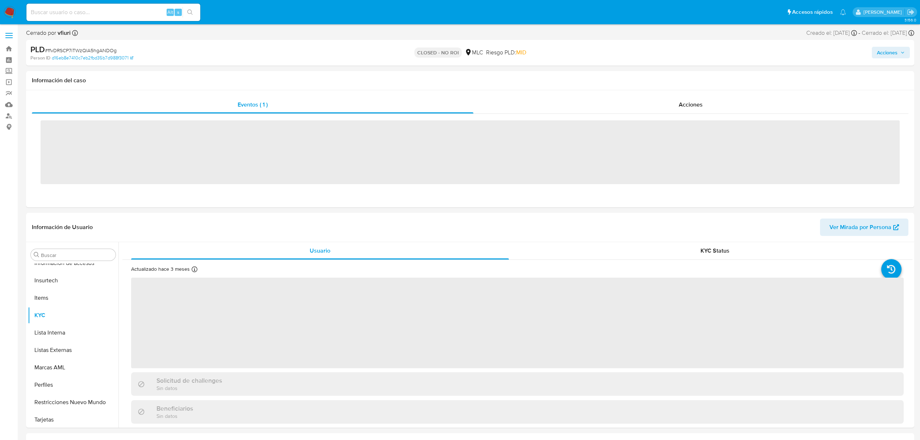
scroll to position [306, 0]
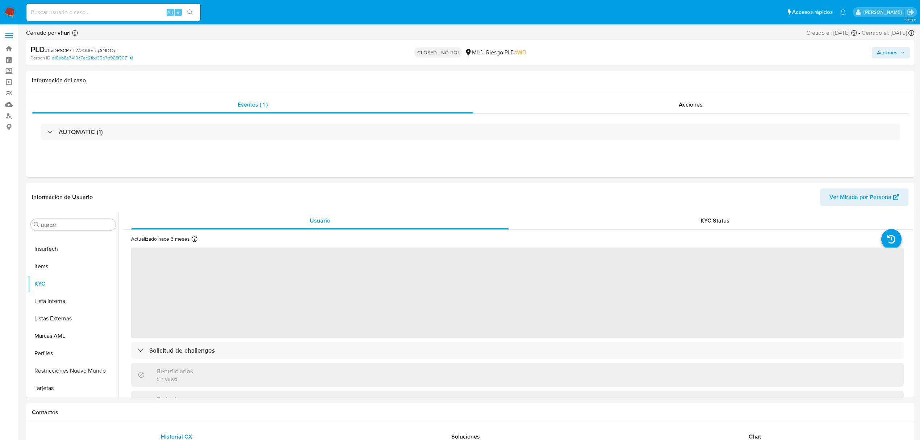
select select "10"
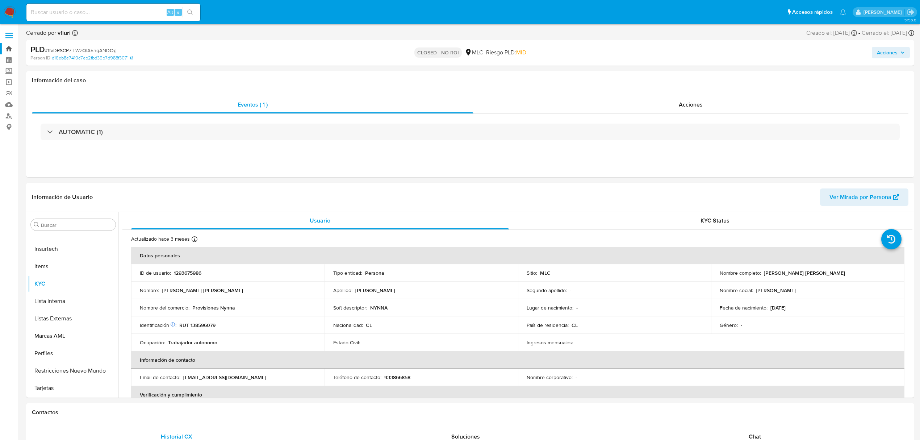
click at [5, 49] on link "Bandeja" at bounding box center [43, 48] width 86 height 11
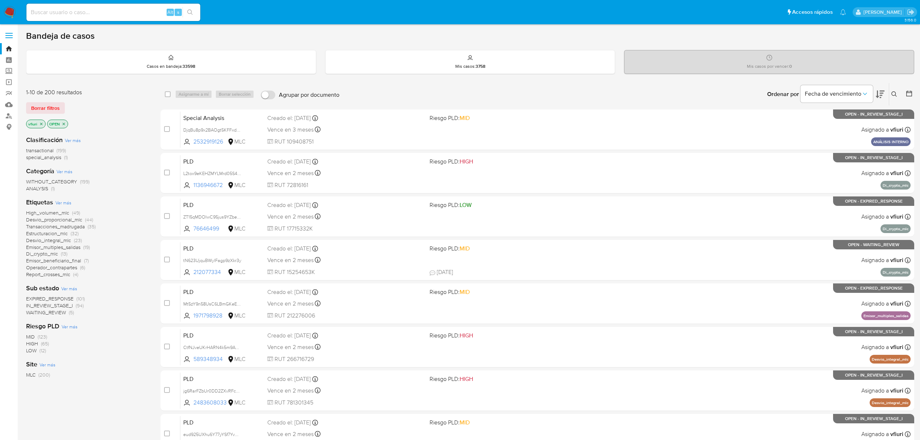
click at [895, 92] on icon at bounding box center [893, 93] width 5 height 5
click at [826, 116] on div at bounding box center [834, 121] width 122 height 17
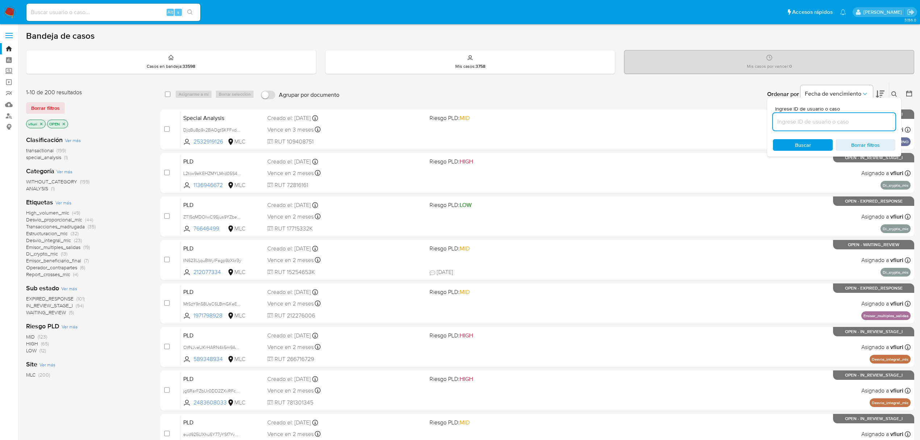
click at [827, 118] on input at bounding box center [834, 121] width 122 height 9
paste input "1705112878"
type input "1705112878"
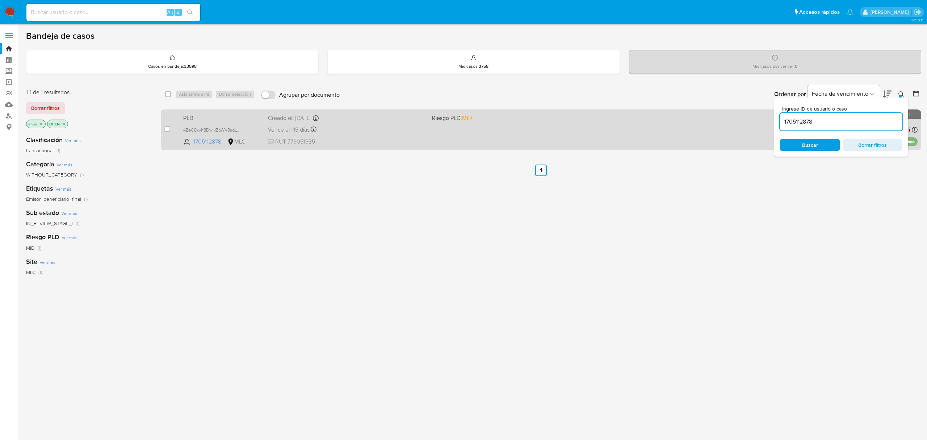
click at [420, 130] on div "Vence en 15 días Vence el 10/09/2025 06:09:24" at bounding box center [347, 130] width 158 height 10
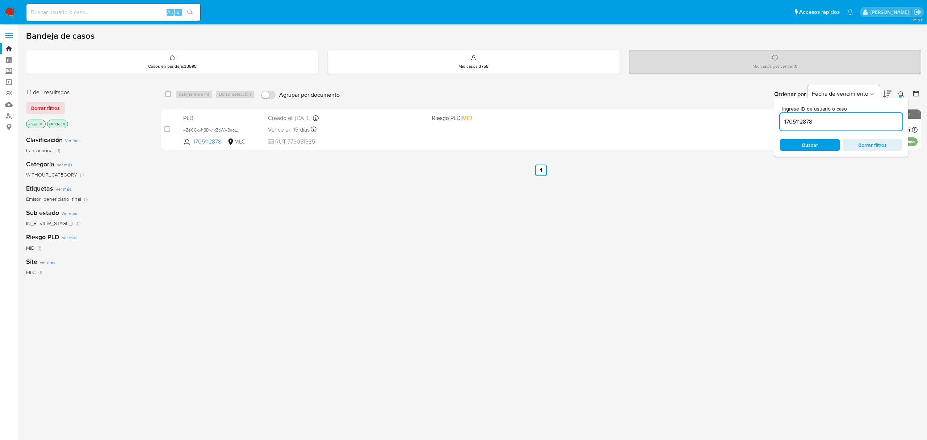
click at [116, 13] on input at bounding box center [113, 12] width 174 height 9
paste input "282652345"
type input "282652345"
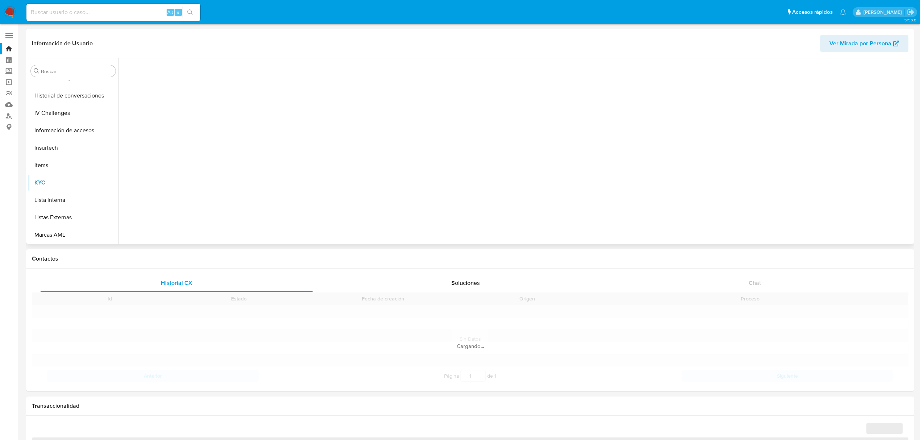
scroll to position [306, 0]
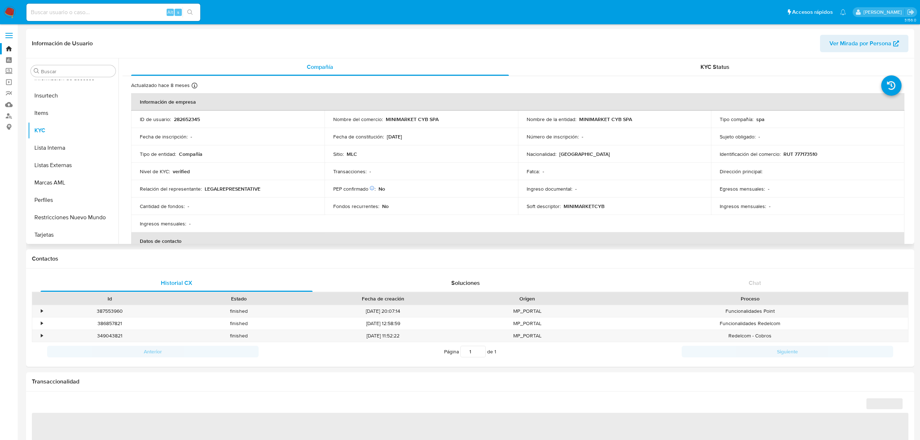
select select "10"
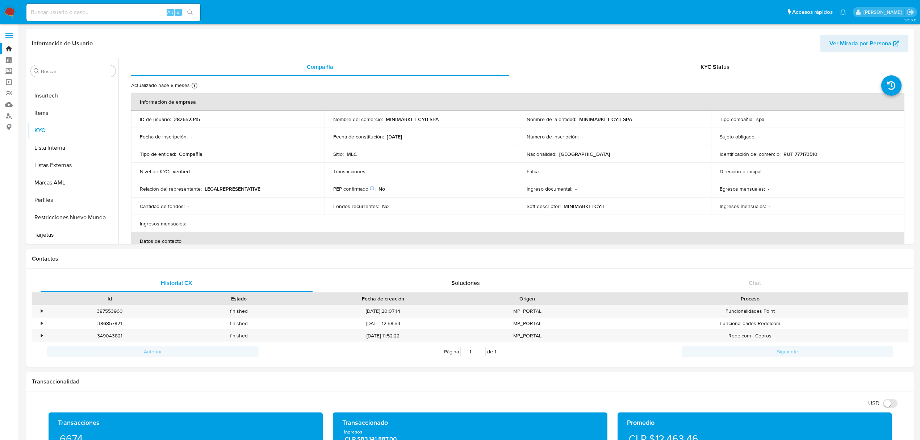
click at [128, 14] on input at bounding box center [113, 12] width 174 height 9
paste input "1676216593"
type input "1676216593"
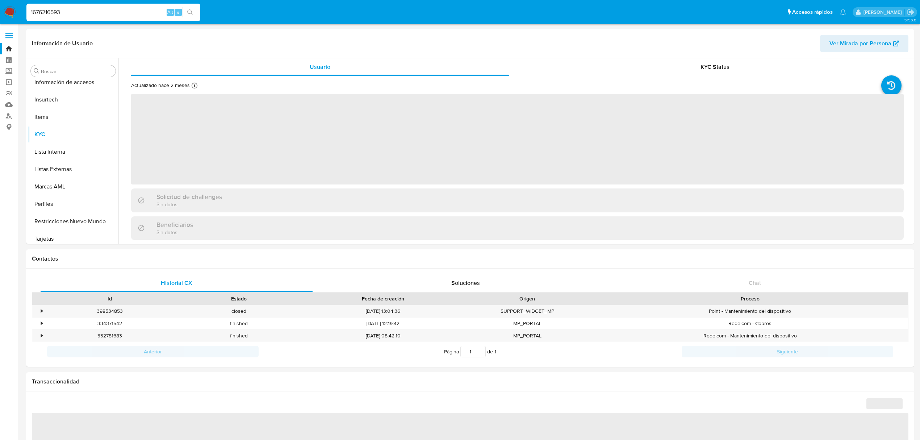
scroll to position [306, 0]
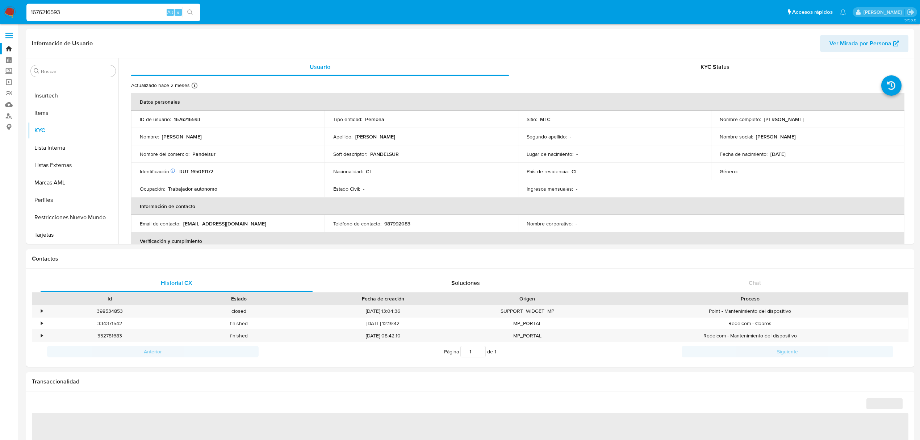
select select "10"
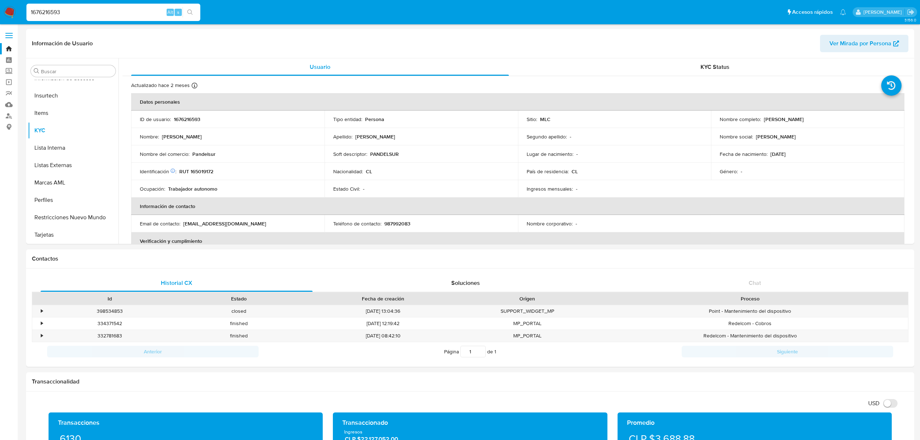
drag, startPoint x: 84, startPoint y: 15, endPoint x: 20, endPoint y: 20, distance: 63.9
click at [21, 19] on nav "Pausado Ver notificaciones 1676216593 Alt s Accesos rápidos Presiona las siguie…" at bounding box center [460, 12] width 920 height 24
paste input "705112878"
type input "1705112878"
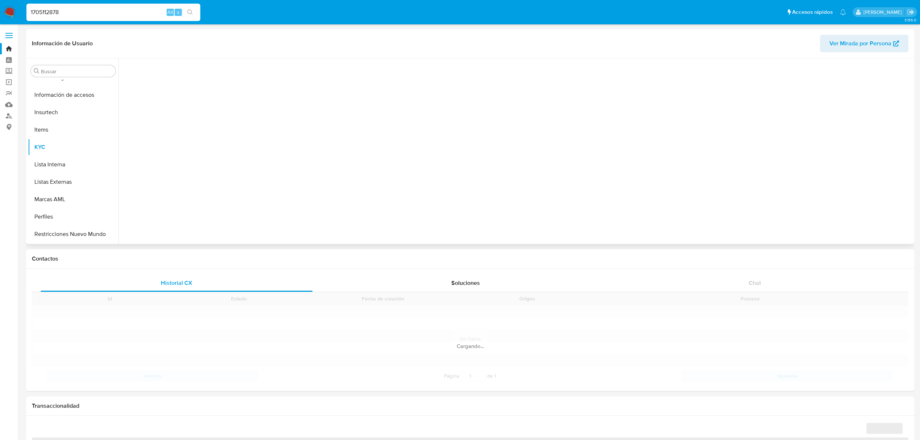
scroll to position [306, 0]
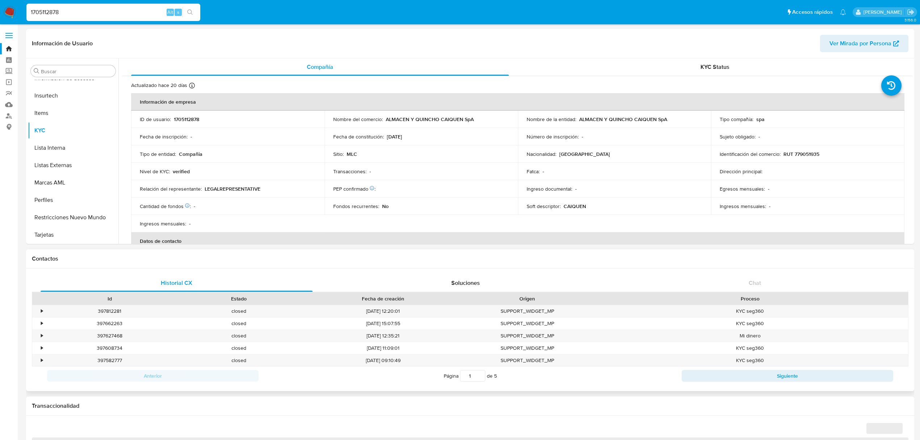
select select "10"
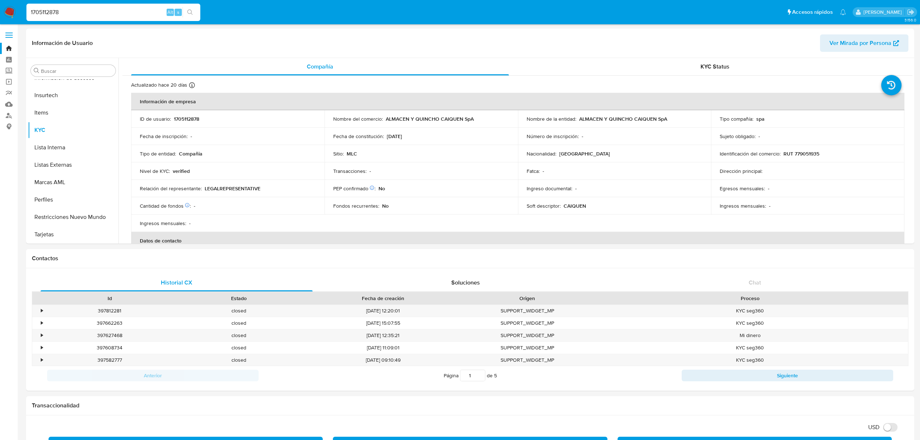
scroll to position [0, 0]
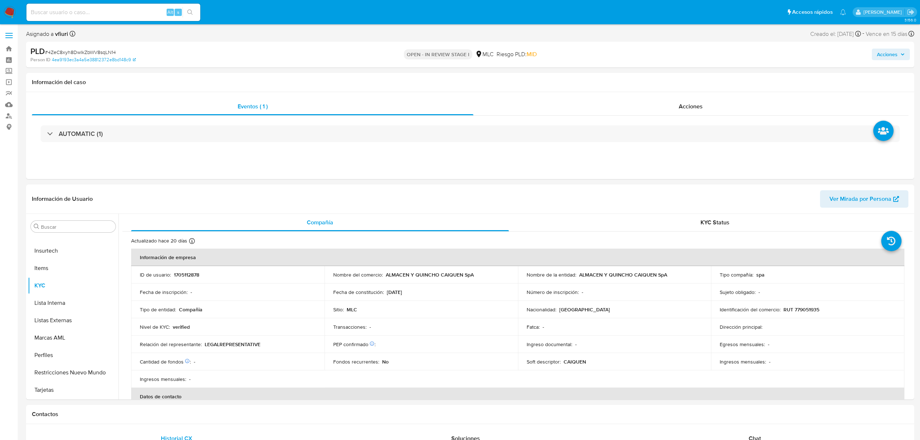
select select "10"
click at [187, 274] on p "1705112878" at bounding box center [186, 274] width 25 height 7
click at [186, 274] on p "1705112878" at bounding box center [186, 274] width 25 height 7
copy p "1705112878"
click at [806, 308] on p "RUT 779051935" at bounding box center [801, 309] width 36 height 7
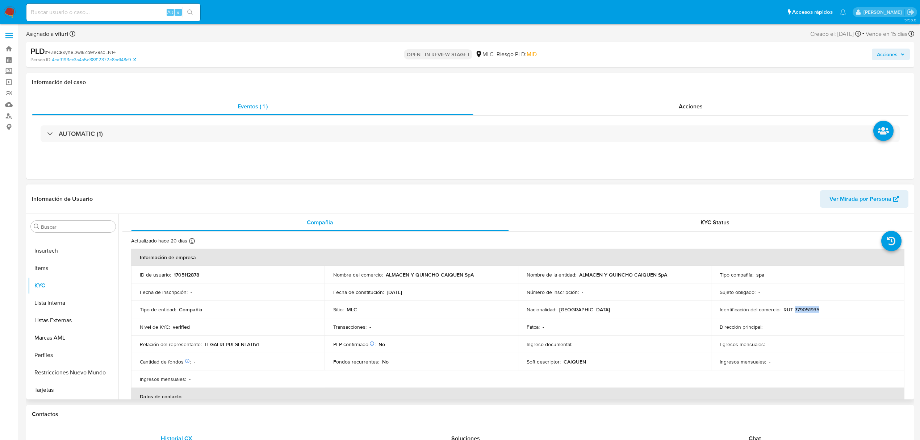
click at [806, 308] on p "RUT 779051935" at bounding box center [801, 309] width 36 height 7
click at [803, 306] on p "RUT 779051935" at bounding box center [801, 309] width 36 height 7
copy p "779051935"
drag, startPoint x: 819, startPoint y: 306, endPoint x: 809, endPoint y: 306, distance: 10.5
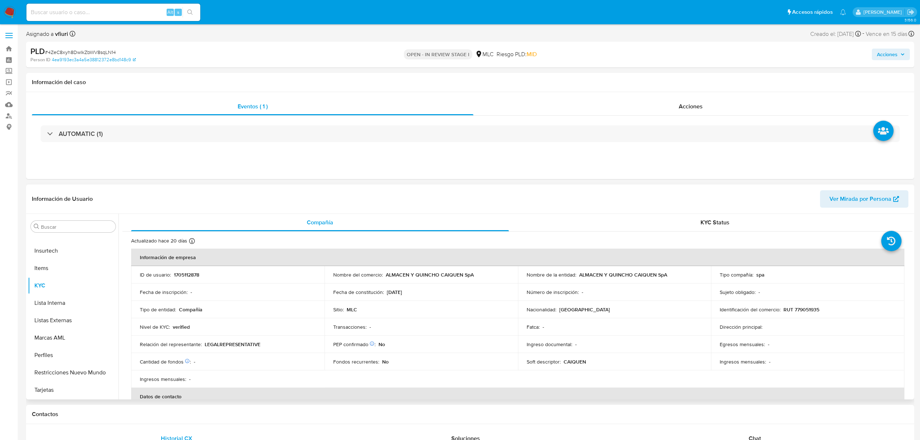
click at [809, 306] on p "RUT 779051935" at bounding box center [801, 309] width 36 height 7
copy p "779051935"
click at [68, 293] on button "Cruces y Relaciones" at bounding box center [70, 295] width 85 height 17
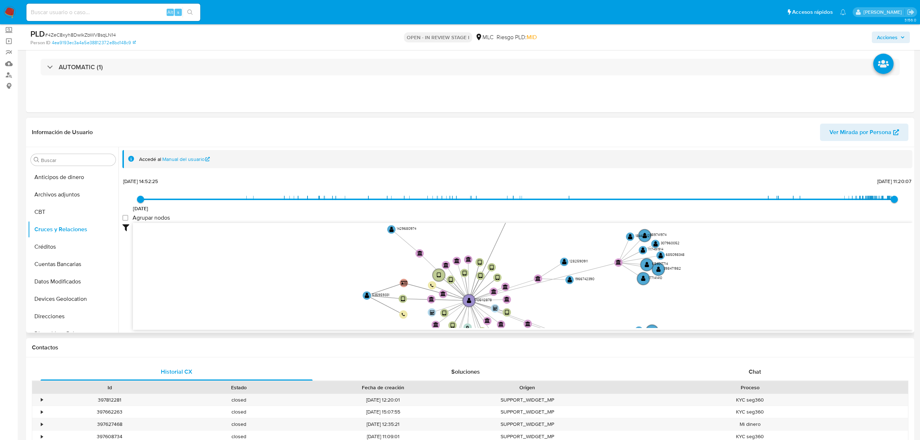
scroll to position [96, 0]
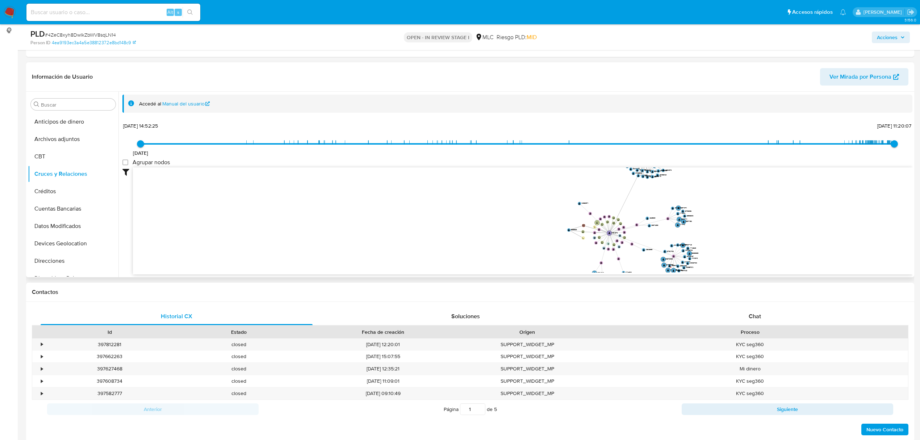
drag, startPoint x: 742, startPoint y: 201, endPoint x: 705, endPoint y: 227, distance: 44.6
click at [730, 227] on icon "device-6887dbab85b4f89b7fc12d34  device-6885254140e59b22980bcfb0  device-6886…" at bounding box center [522, 219] width 779 height 105
drag, startPoint x: 638, startPoint y: 190, endPoint x: 639, endPoint y: 200, distance: 10.2
click at [639, 200] on icon "device-6887dbab85b4f89b7fc12d34  device-6885254140e59b22980bcfb0  device-6886…" at bounding box center [522, 219] width 779 height 105
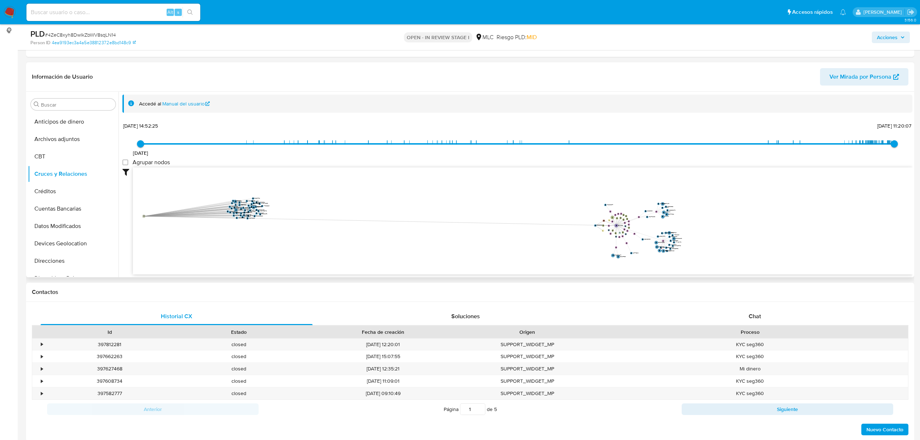
drag, startPoint x: 643, startPoint y: 180, endPoint x: 144, endPoint y: 216, distance: 500.7
click at [144, 216] on text "" at bounding box center [143, 216] width 1 height 2
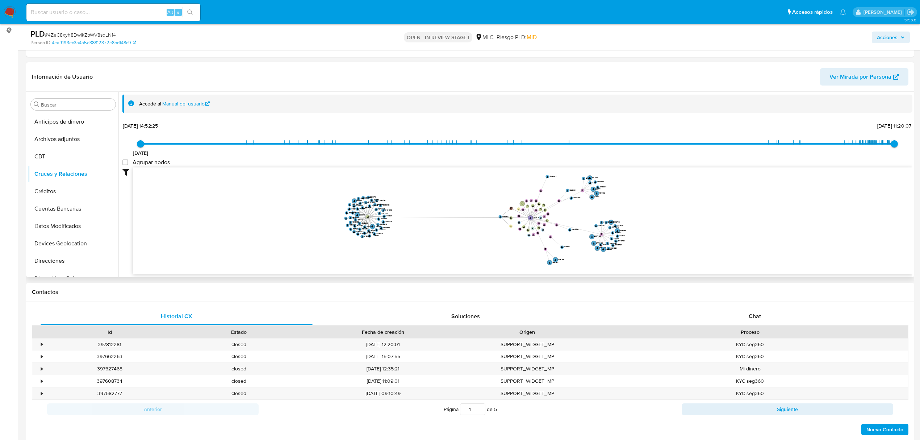
drag, startPoint x: 562, startPoint y: 251, endPoint x: 462, endPoint y: 272, distance: 102.0
click at [462, 272] on icon "device-6887dbab85b4f89b7fc12d34  device-6885254140e59b22980bcfb0  device-6886…" at bounding box center [522, 219] width 779 height 105
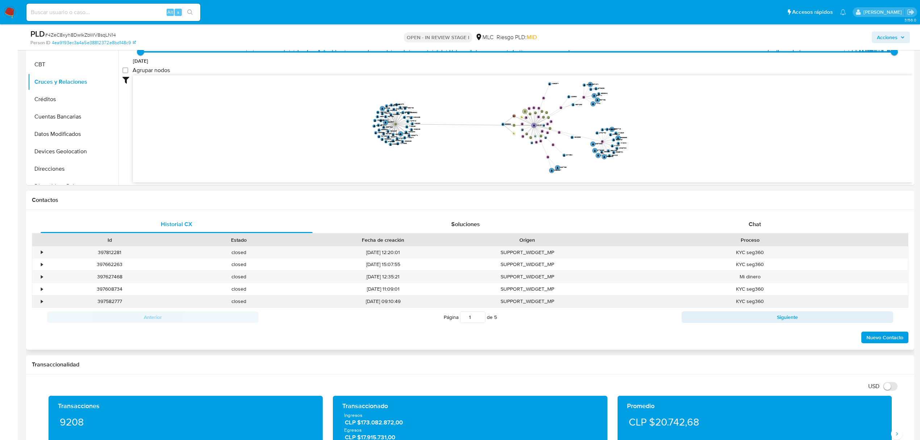
scroll to position [241, 0]
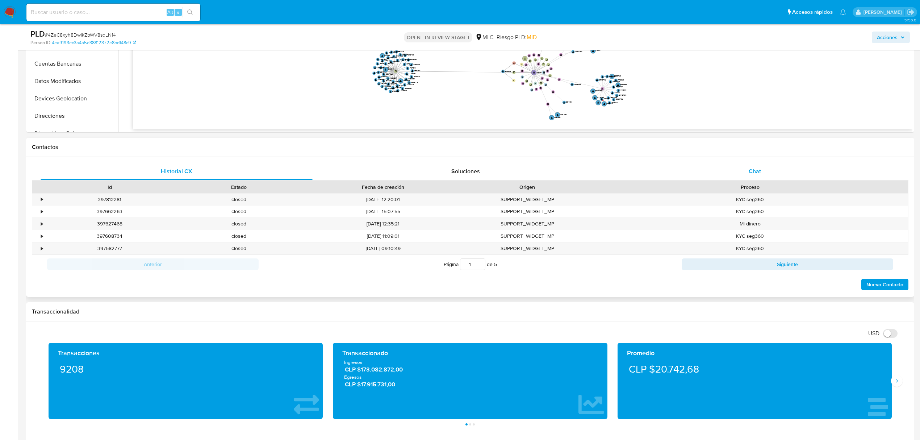
click at [732, 172] on div "Chat" at bounding box center [755, 171] width 272 height 17
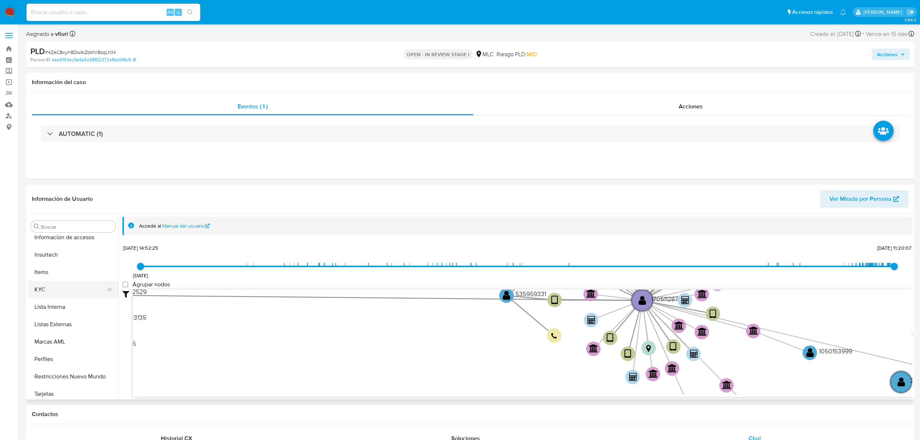
scroll to position [306, 0]
click at [76, 285] on button "KYC" at bounding box center [70, 285] width 85 height 17
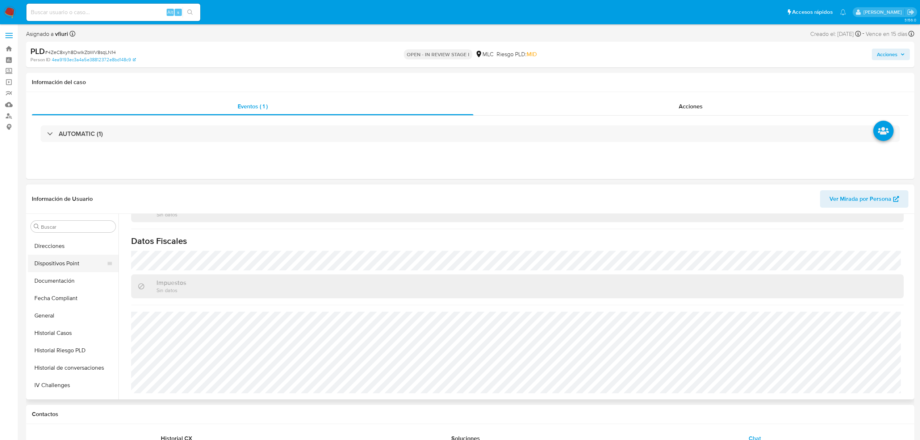
scroll to position [113, 0]
click at [64, 265] on button "Direcciones" at bounding box center [70, 269] width 85 height 17
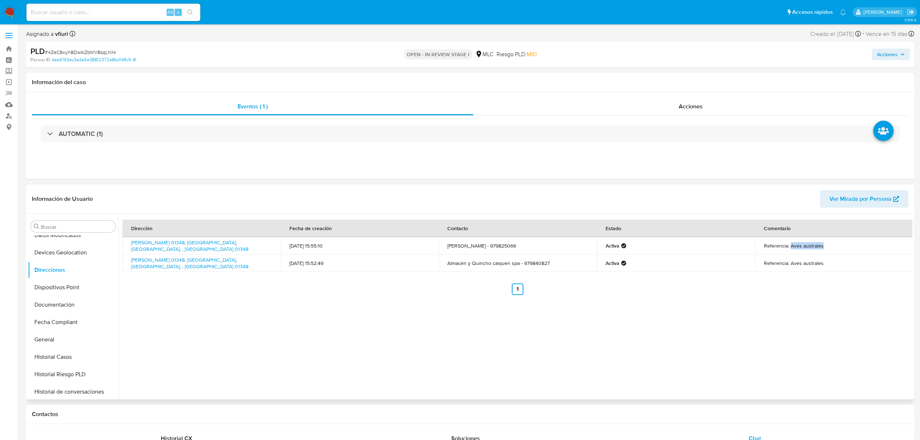
drag, startPoint x: 788, startPoint y: 248, endPoint x: 862, endPoint y: 251, distance: 74.7
click at [862, 251] on td "Referencia: Aves australes" at bounding box center [834, 245] width 158 height 17
click at [862, 252] on td "Referencia: Aves australes" at bounding box center [834, 245] width 158 height 17
click at [816, 263] on td "Referencia: Aves australes" at bounding box center [834, 262] width 158 height 17
drag, startPoint x: 464, startPoint y: 261, endPoint x: 499, endPoint y: 264, distance: 34.8
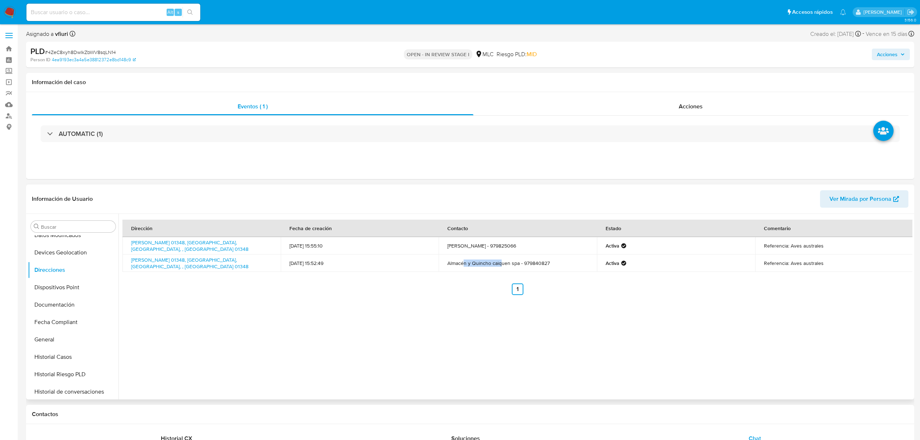
click at [499, 264] on td "Almacén y Quincho caiquen spa - 979840827" at bounding box center [517, 262] width 158 height 17
click at [492, 276] on div "Dirección Fecha de creación Contacto Estado Comentario Carlos Condell 01348, Pu…" at bounding box center [517, 256] width 790 height 75
click at [450, 264] on td "Almacén y Quincho caiquen spa - 979840827" at bounding box center [517, 262] width 158 height 17
drag, startPoint x: 448, startPoint y: 264, endPoint x: 519, endPoint y: 265, distance: 71.0
click at [519, 265] on td "Almacén y Quincho caiquen spa - 979840827" at bounding box center [517, 262] width 158 height 17
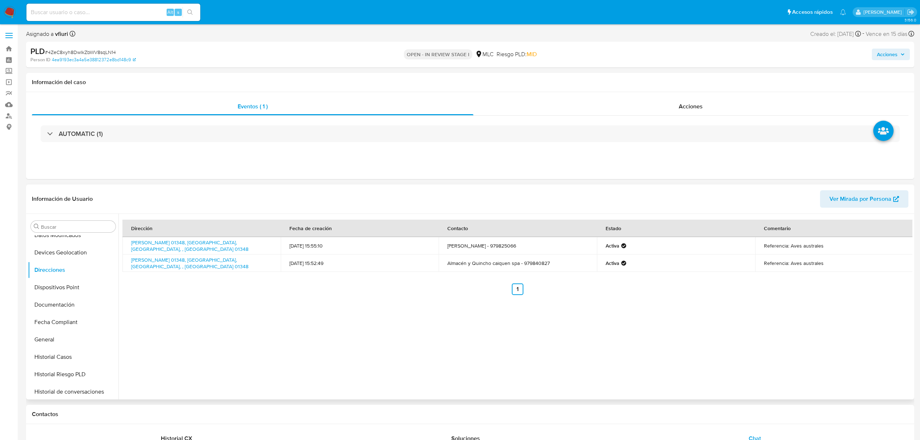
click at [151, 258] on td "Carlos Condell 01348, Punta Arenas, Magallanes, , Chile 01348" at bounding box center [201, 262] width 158 height 17
click at [154, 261] on link "Carlos Condell 01348, Punta Arenas, Magallanes, , Chile 01348" at bounding box center [189, 263] width 117 height 14
click at [50, 286] on button "KYC" at bounding box center [70, 285] width 85 height 17
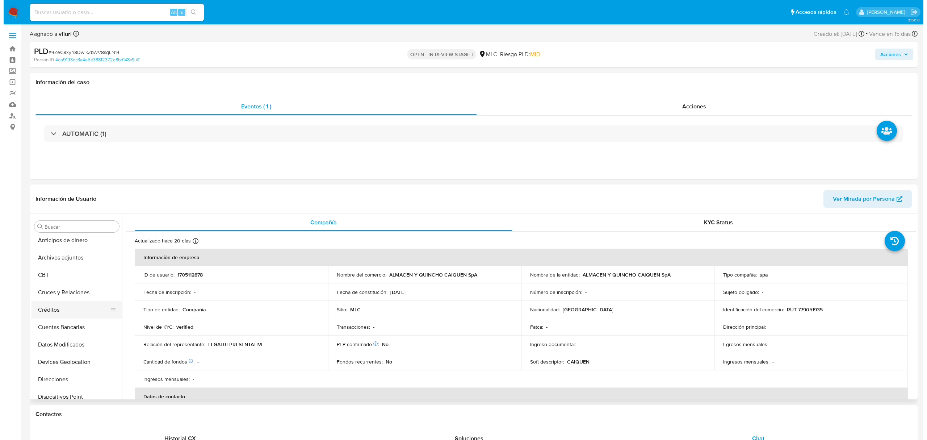
scroll to position [0, 0]
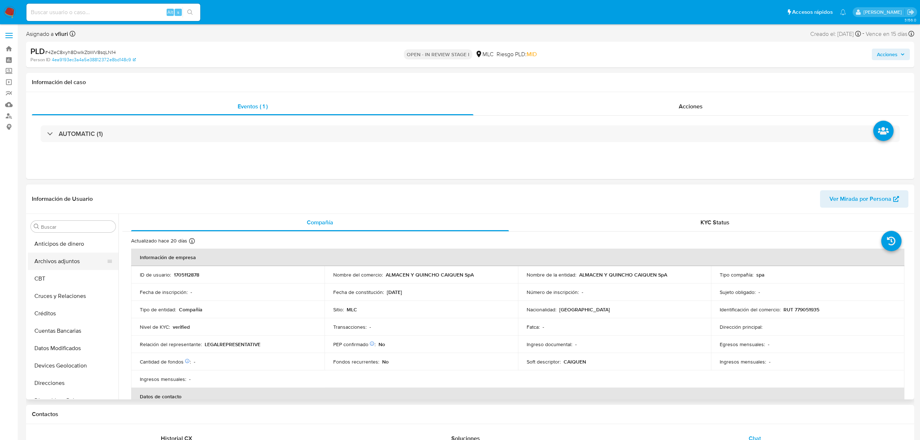
click at [59, 256] on button "Archivos adjuntos" at bounding box center [70, 260] width 85 height 17
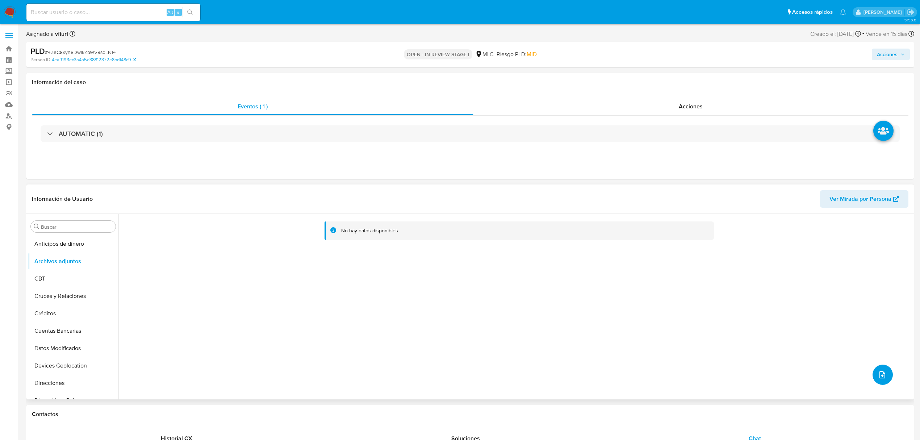
click at [876, 381] on button "upload-file" at bounding box center [882, 374] width 20 height 20
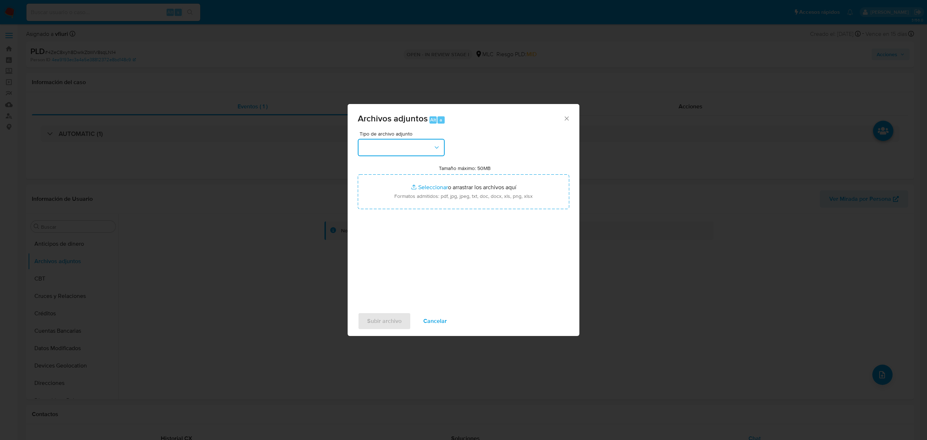
click at [375, 152] on button "button" at bounding box center [401, 147] width 87 height 17
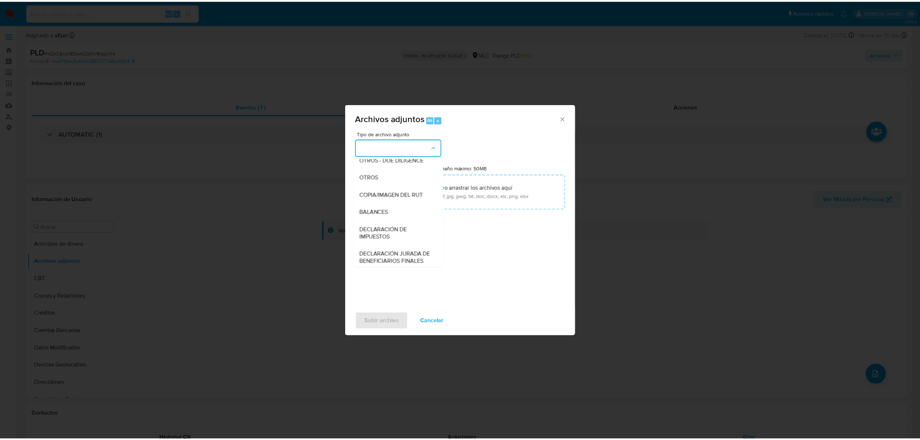
scroll to position [108, 0]
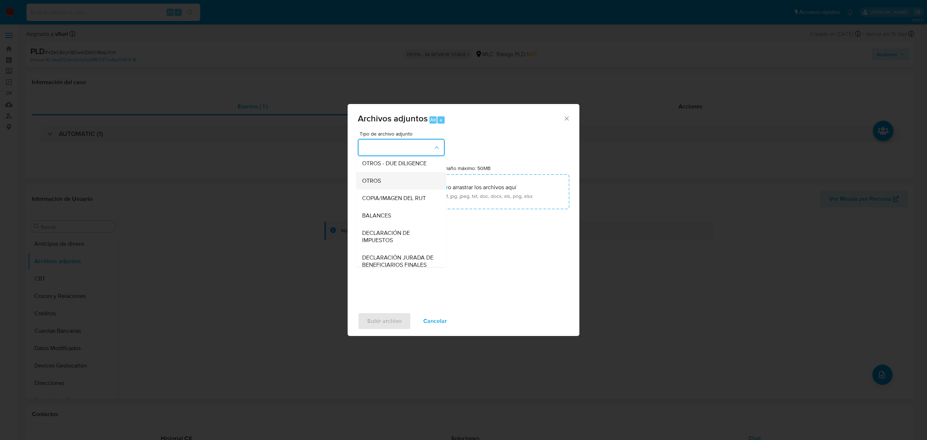
click at [398, 189] on div "OTROS" at bounding box center [399, 180] width 74 height 17
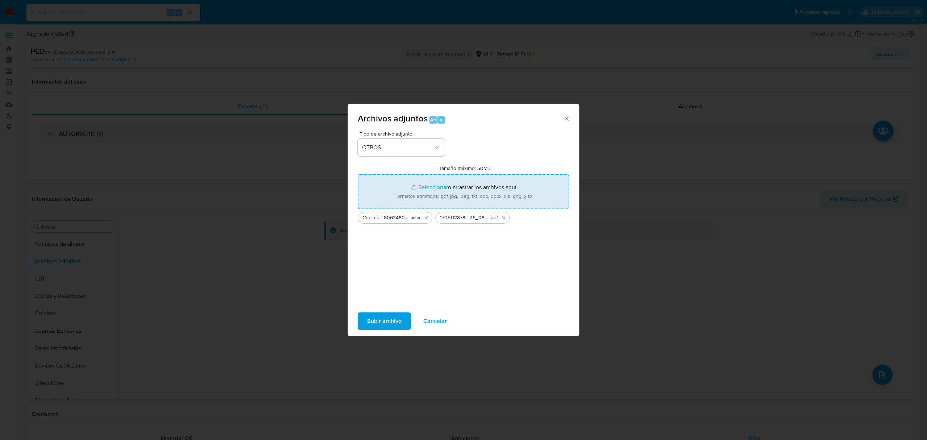
type input "C:\fakepath\Tabla 1705112878 26_08_2025.xlsx"
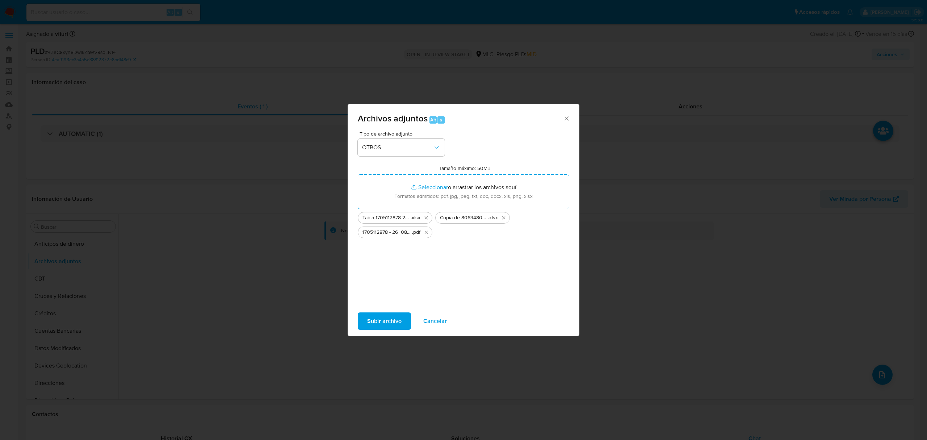
click at [389, 320] on span "Subir archivo" at bounding box center [384, 321] width 34 height 16
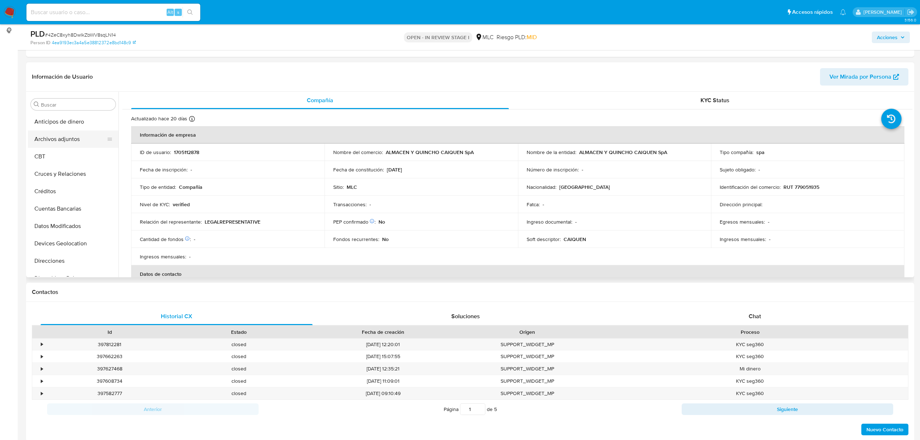
select select "10"
click at [58, 137] on button "Archivos adjuntos" at bounding box center [70, 138] width 85 height 17
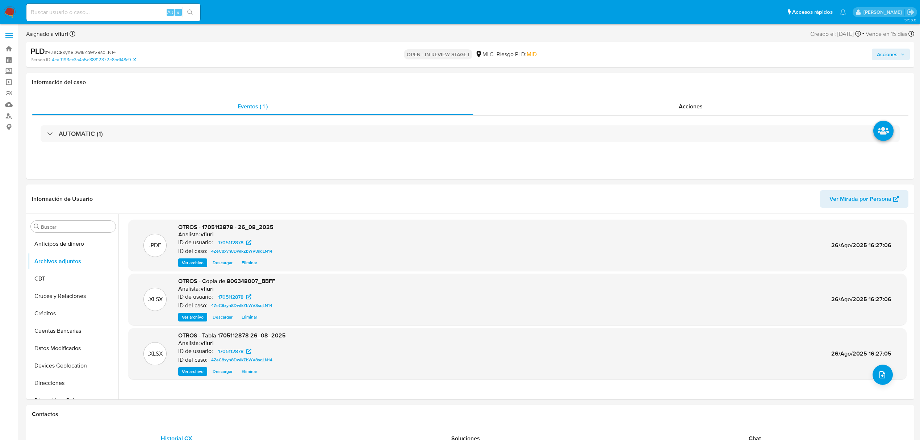
click at [886, 54] on span "Acciones" at bounding box center [887, 55] width 21 height 12
click at [694, 78] on span "Resolución del caso" at bounding box center [685, 77] width 52 height 8
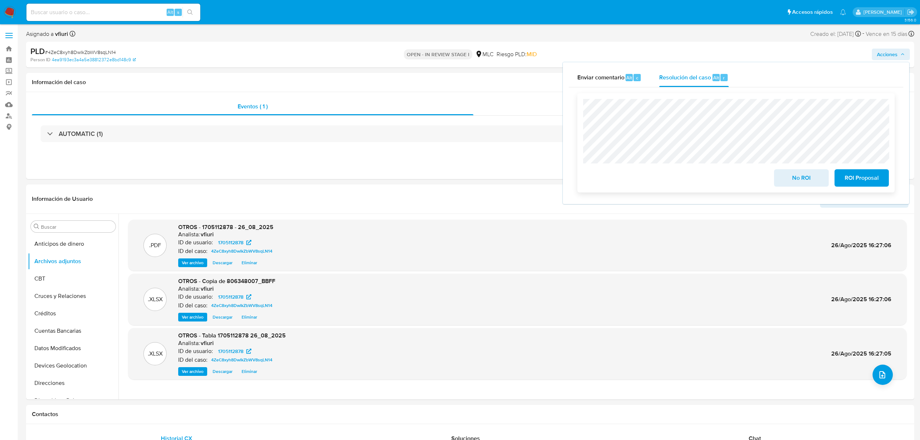
click at [781, 180] on button "No ROI" at bounding box center [801, 177] width 54 height 17
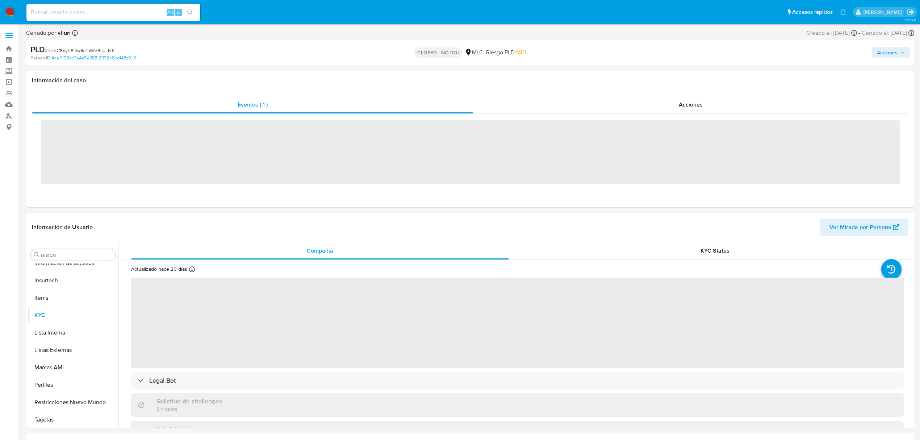
scroll to position [306, 0]
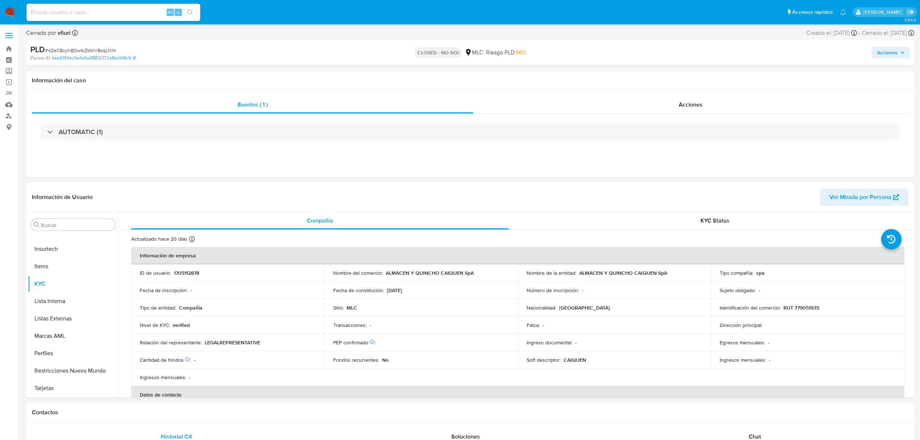
select select "10"
click at [6, 46] on link "Bandeja" at bounding box center [43, 48] width 86 height 11
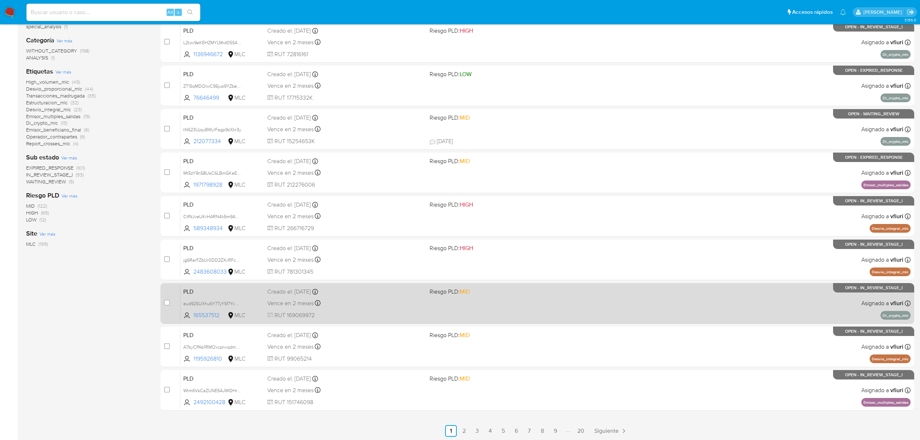
scroll to position [132, 0]
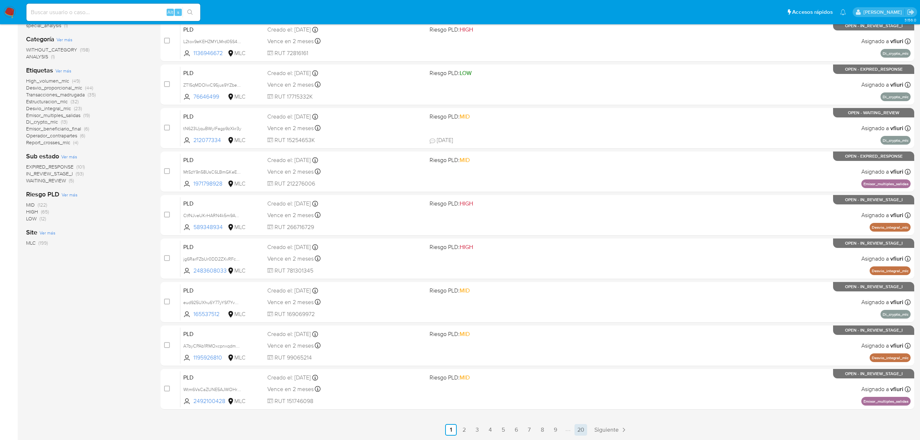
click at [579, 429] on link "20" at bounding box center [580, 430] width 13 height 12
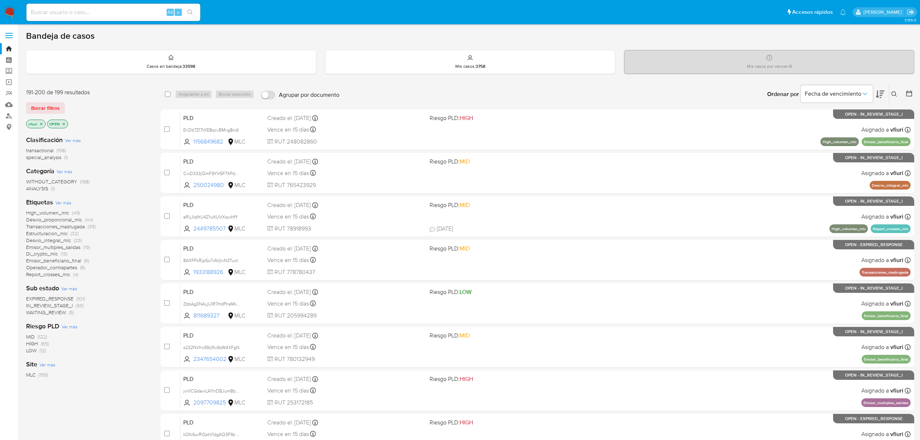
click at [913, 93] on button at bounding box center [909, 94] width 9 height 9
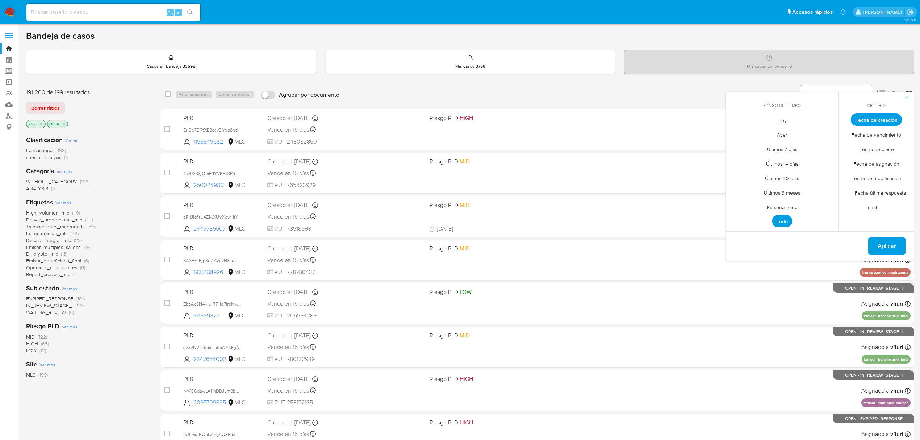
click at [773, 209] on span "Personalizado" at bounding box center [782, 207] width 46 height 15
drag, startPoint x: 734, startPoint y: 126, endPoint x: 734, endPoint y: 136, distance: 9.8
click at [734, 129] on div "[DATE] [DATE] lun [DATE] [PERSON_NAME][DATE] mié [DATE] jue [DATE] vie [DATE] s…" at bounding box center [782, 175] width 116 height 114
click at [735, 132] on icon "Mes anterior" at bounding box center [736, 133] width 9 height 9
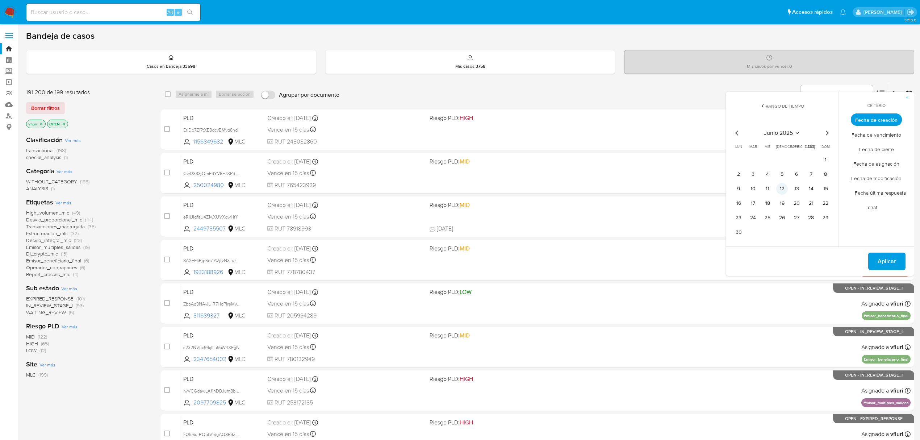
click at [785, 186] on button "12" at bounding box center [782, 189] width 12 height 12
click at [877, 257] on button "Aplicar" at bounding box center [886, 260] width 37 height 17
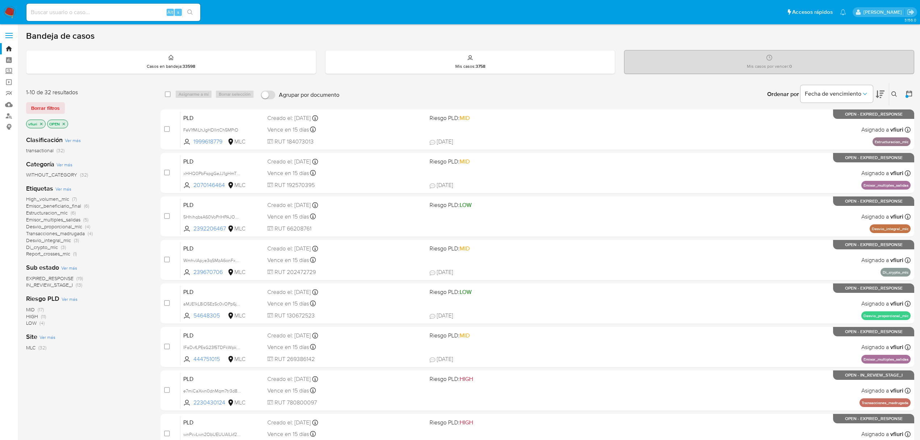
click at [149, 97] on div "1-10 de 32 resultados Borrar filtros vfiuri OPEN Clasificación Ver más transact…" at bounding box center [470, 325] width 888 height 484
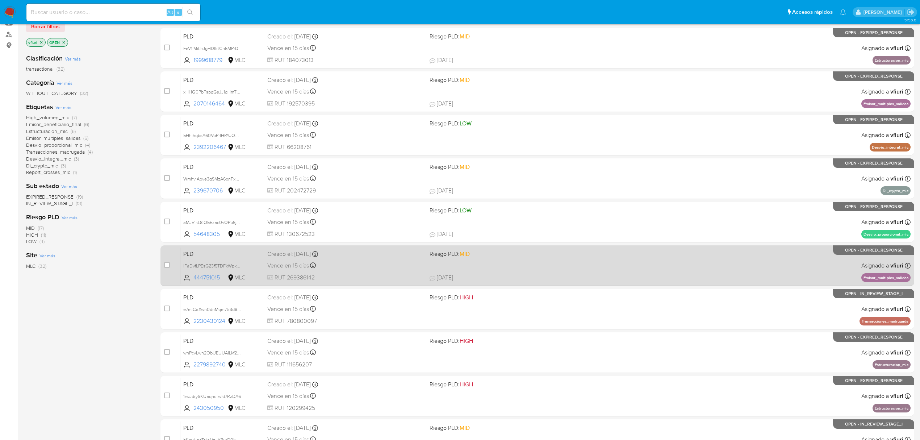
scroll to position [132, 0]
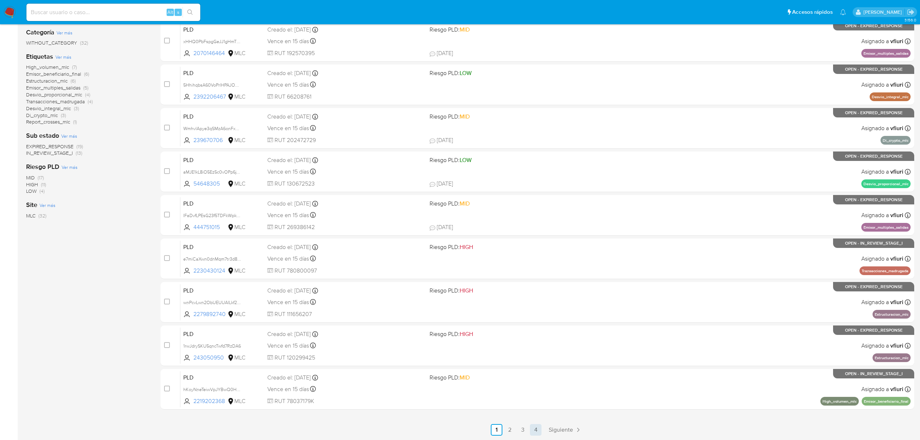
click at [538, 425] on link "4" at bounding box center [536, 430] width 12 height 12
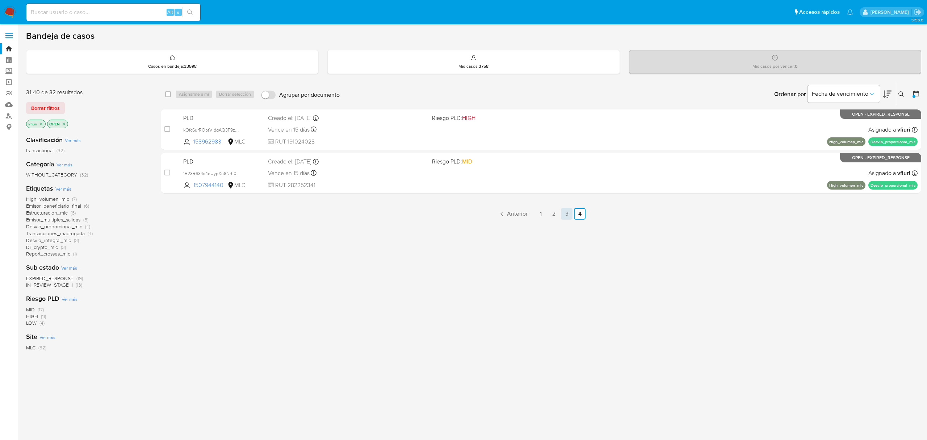
click at [567, 214] on link "3" at bounding box center [567, 214] width 12 height 12
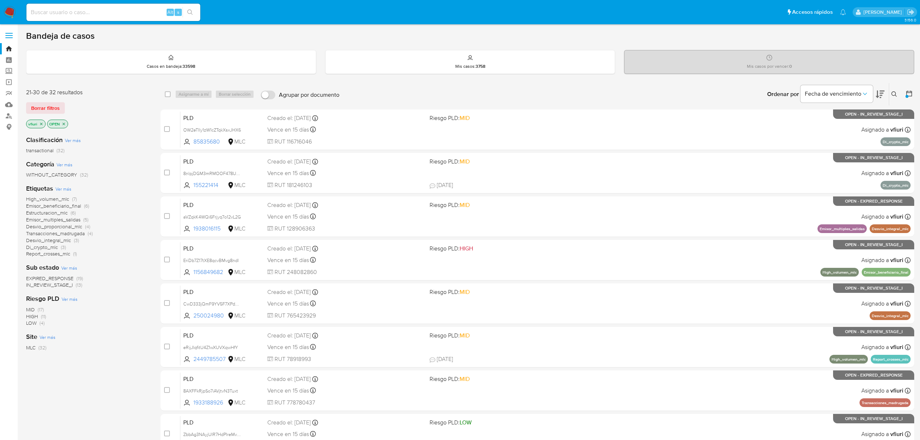
click at [64, 206] on span "Emisor_beneficiario_final" at bounding box center [53, 205] width 55 height 7
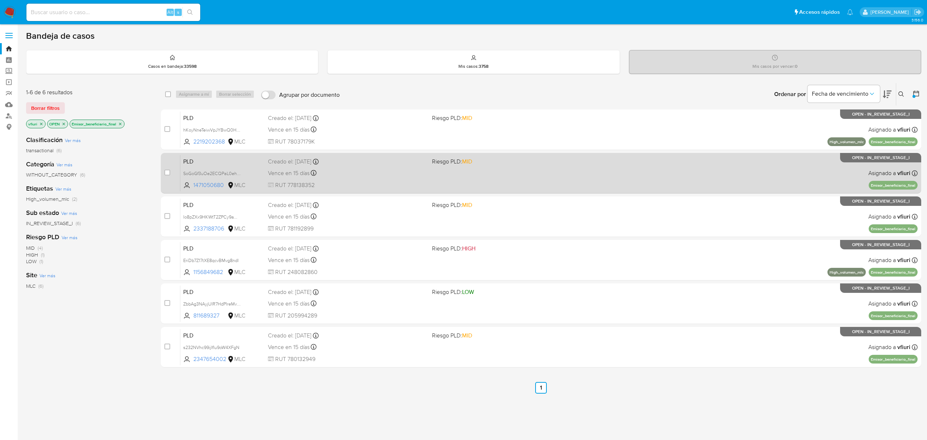
click at [523, 172] on div "PLD SoGoGf3uOe2ECQPaL0ehfxUL 1471050680 MLC Riesgo PLD: MID Creado el: 12/06/20…" at bounding box center [548, 173] width 737 height 37
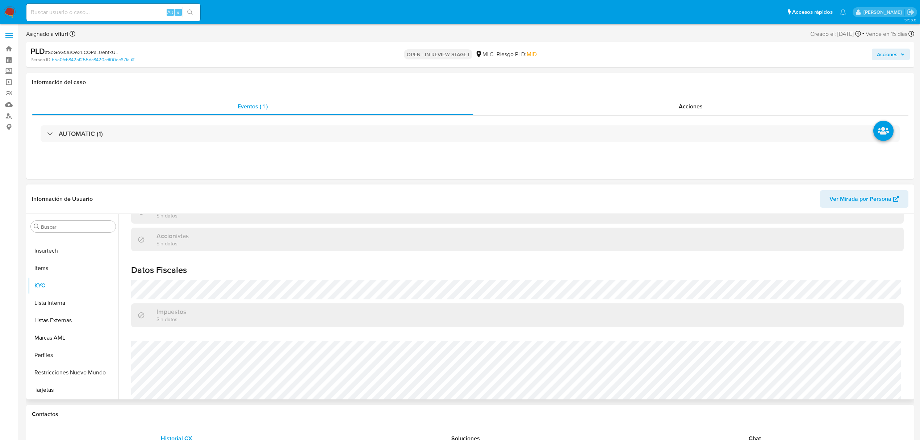
scroll to position [131, 0]
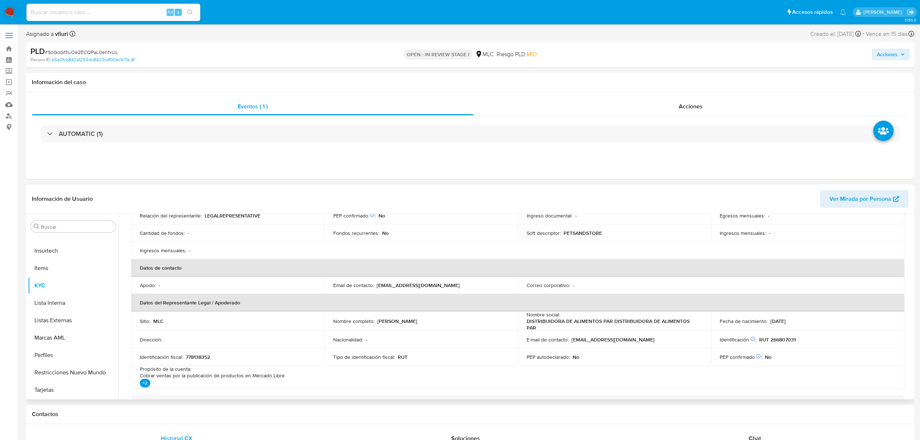
select select "10"
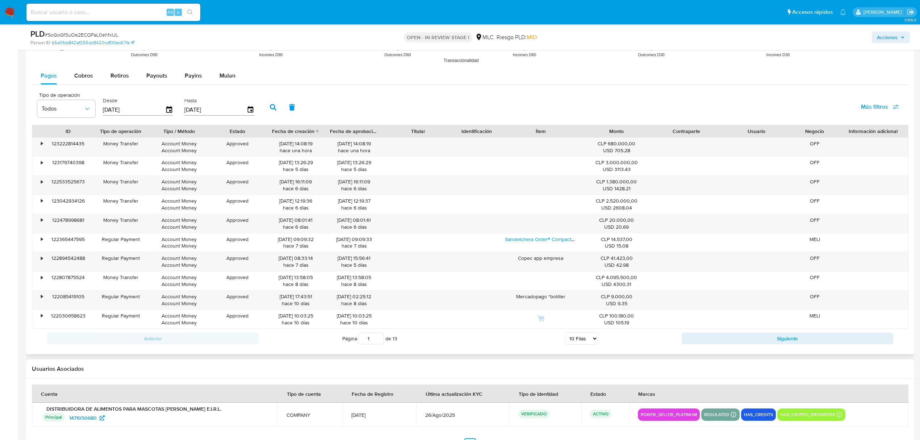
scroll to position [772, 0]
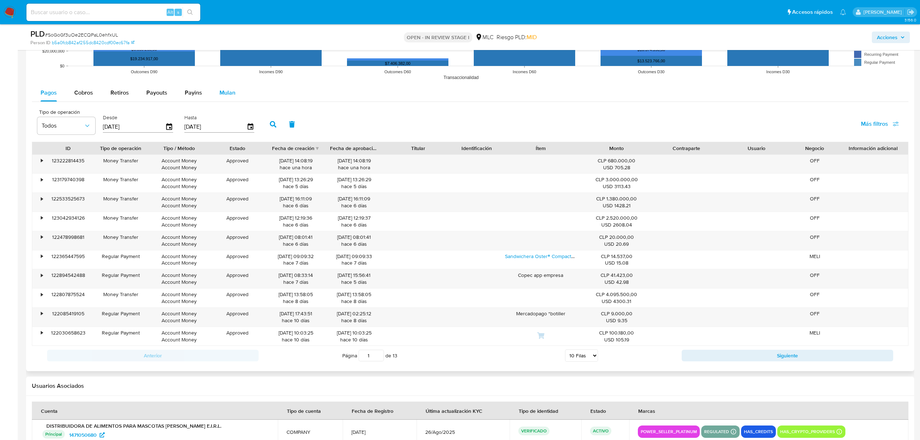
click at [227, 99] on div "Mulan" at bounding box center [227, 92] width 16 height 17
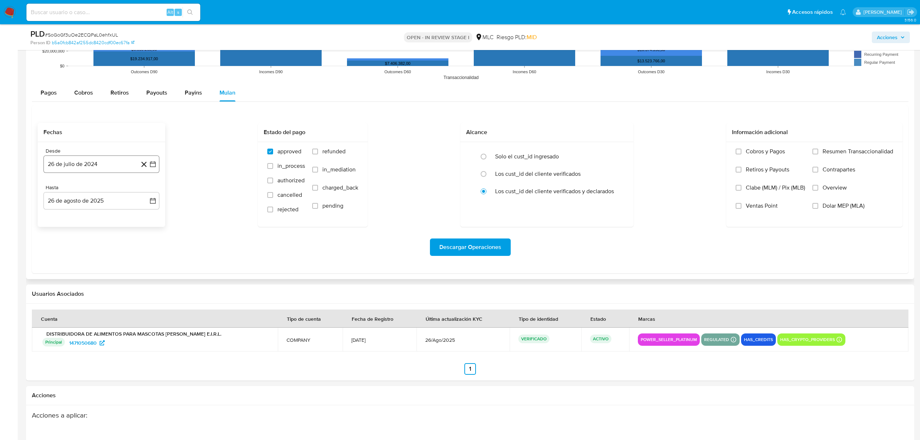
click at [152, 164] on icon "button" at bounding box center [152, 163] width 7 height 7
click at [146, 190] on icon "Mes siguiente" at bounding box center [146, 190] width 9 height 9
click at [72, 245] on button "13" at bounding box center [73, 246] width 12 height 12
click at [154, 168] on icon "button" at bounding box center [152, 163] width 7 height 7
click at [90, 251] on button "14" at bounding box center [87, 246] width 12 height 12
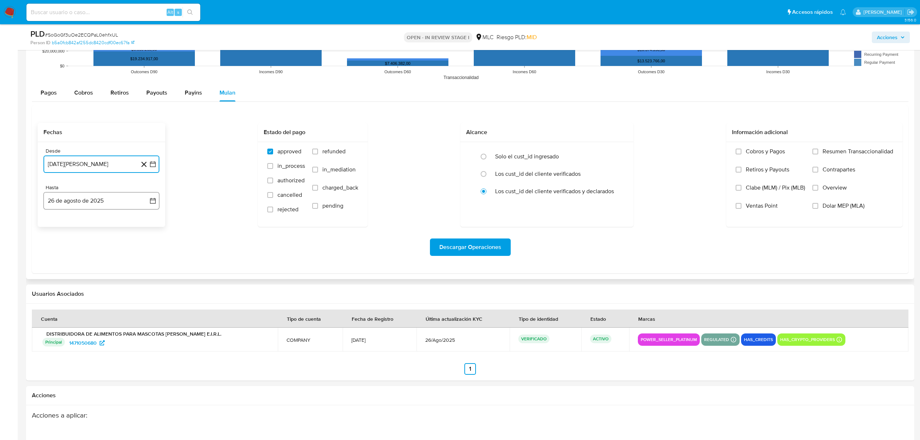
click at [151, 201] on icon "button" at bounding box center [153, 201] width 6 height 6
click at [83, 285] on button "13" at bounding box center [87, 283] width 12 height 12
click at [462, 249] on span "Descargar Operaciones" at bounding box center [470, 247] width 62 height 16
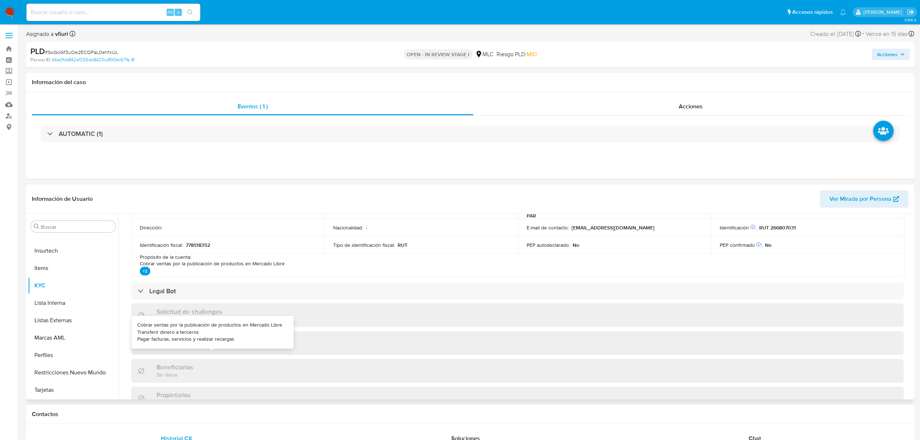
scroll to position [0, 0]
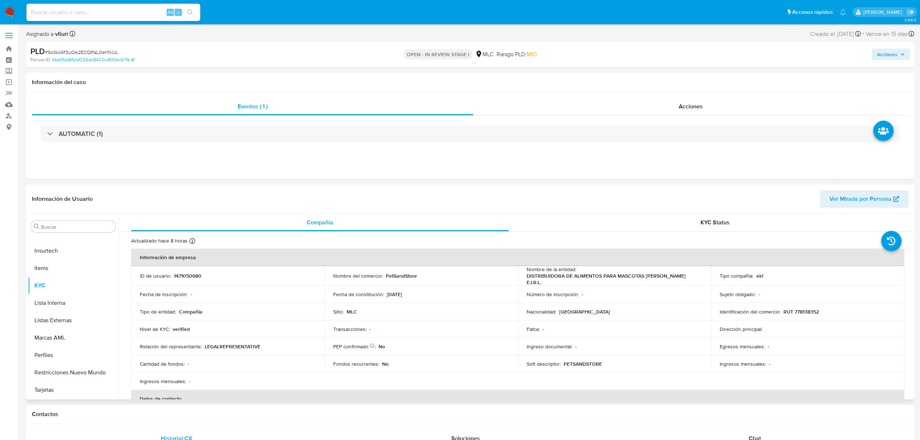
click at [186, 275] on p "1471050680" at bounding box center [188, 275] width 28 height 7
copy p "1471050680"
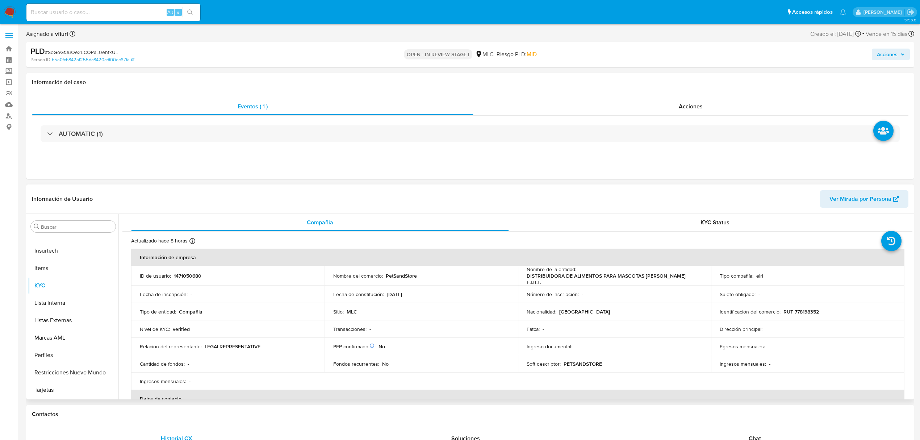
drag, startPoint x: 186, startPoint y: 277, endPoint x: 209, endPoint y: 286, distance: 25.1
click at [209, 286] on tbody "ID de usuario : 1471050680 Nombre del comercio : PetSandStore Nombre de la enti…" at bounding box center [517, 328] width 773 height 124
click at [196, 277] on p "1471050680" at bounding box center [188, 275] width 28 height 7
copy p "1471050680"
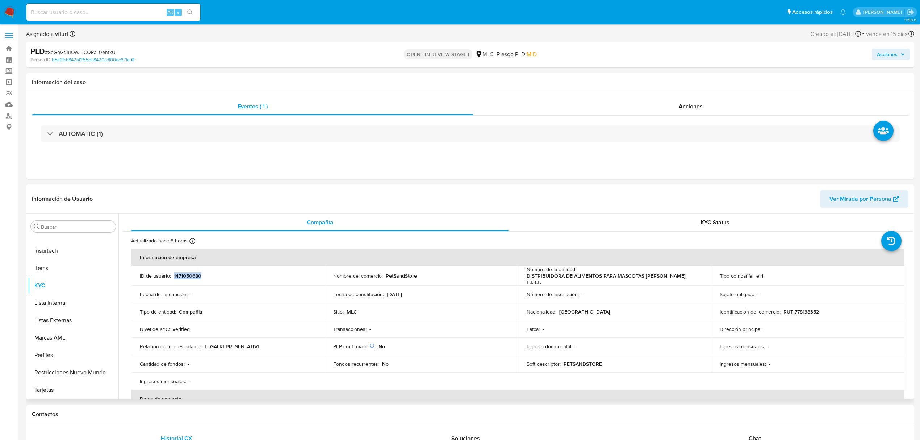
copy p "1471050680"
click at [84, 52] on span "# SoGoGf3uOe2ECQPaL0ehfxUL" at bounding box center [81, 52] width 73 height 7
copy span "SoGoGf3uOe2ECQPaL0ehfxUL"
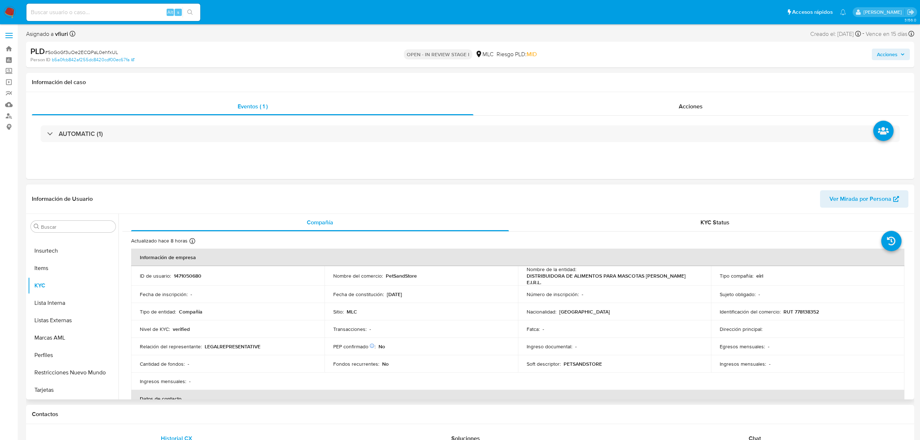
click at [289, 288] on td "Fecha de inscripción : -" at bounding box center [227, 293] width 193 height 17
click at [805, 311] on p "RUT 778138352" at bounding box center [800, 311] width 35 height 7
drag, startPoint x: 805, startPoint y: 311, endPoint x: 803, endPoint y: 319, distance: 8.2
drag, startPoint x: 803, startPoint y: 319, endPoint x: 858, endPoint y: 269, distance: 74.3
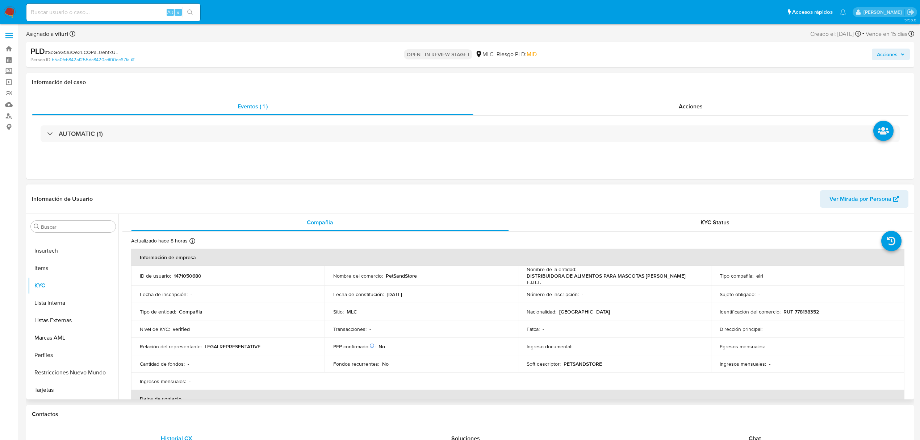
click at [862, 268] on td "Tipo compañía : eirl" at bounding box center [807, 276] width 193 height 20
click at [800, 313] on p "RUT 778138352" at bounding box center [800, 311] width 35 height 7
copy p "778138352"
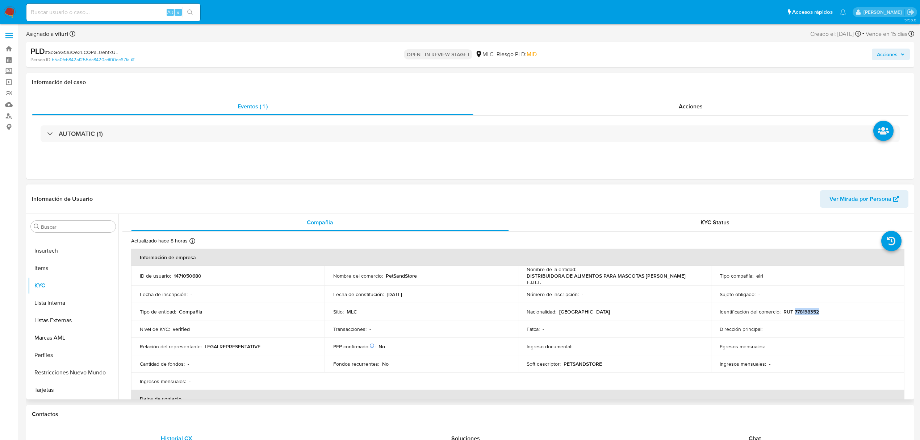
copy p "778138352"
drag, startPoint x: 50, startPoint y: 278, endPoint x: 56, endPoint y: 274, distance: 7.5
click at [51, 277] on button "Cruces y Relaciones" at bounding box center [70, 279] width 85 height 17
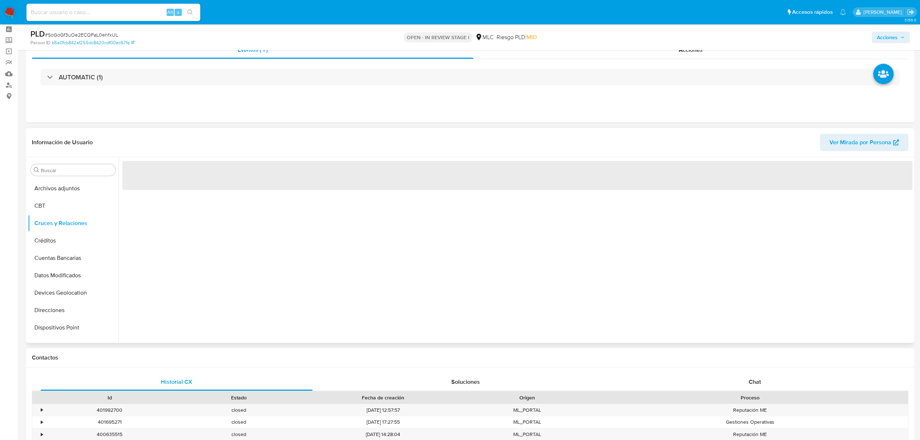
scroll to position [48, 0]
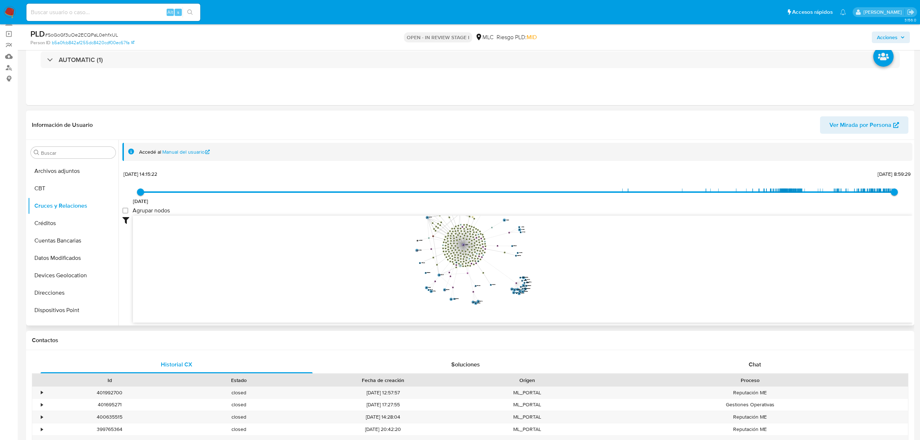
drag, startPoint x: 614, startPoint y: 273, endPoint x: 620, endPoint y: 305, distance: 32.1
click at [620, 305] on icon "device-65feea3f48ca0101dafadccb  device-65f9dba8037c20ce07a4a39f  device-65f2…" at bounding box center [522, 267] width 779 height 105
drag, startPoint x: 607, startPoint y: 272, endPoint x: 552, endPoint y: 263, distance: 55.7
click at [550, 266] on icon "device-65feea3f48ca0101dafadccb  device-65f9dba8037c20ce07a4a39f  device-65f2…" at bounding box center [522, 267] width 779 height 105
drag, startPoint x: 583, startPoint y: 260, endPoint x: 624, endPoint y: 259, distance: 40.9
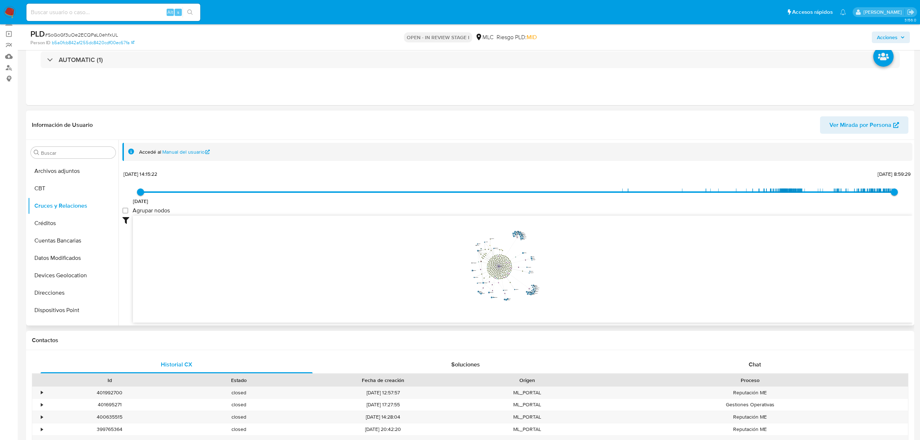
click at [627, 259] on icon "device-65feea3f48ca0101dafadccb  device-65f9dba8037c20ce07a4a39f  device-65f2…" at bounding box center [522, 267] width 779 height 105
drag, startPoint x: 589, startPoint y: 269, endPoint x: 600, endPoint y: 272, distance: 10.8
click at [600, 272] on icon "device-65feea3f48ca0101dafadccb  device-65f9dba8037c20ce07a4a39f  device-65f2…" at bounding box center [522, 267] width 779 height 105
drag, startPoint x: 580, startPoint y: 249, endPoint x: 577, endPoint y: 241, distance: 8.8
click at [577, 243] on icon "device-65feea3f48ca0101dafadccb  device-65f9dba8037c20ce07a4a39f  device-65f2…" at bounding box center [522, 267] width 779 height 105
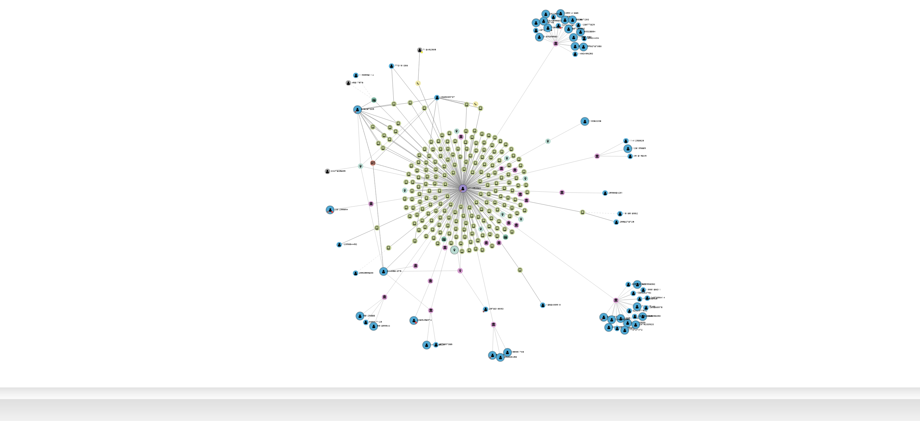
drag, startPoint x: 587, startPoint y: 264, endPoint x: 583, endPoint y: 274, distance: 10.6
click at [583, 274] on icon "device-65feea3f48ca0101dafadccb  device-65f9dba8037c20ce07a4a39f  device-65f2…" at bounding box center [522, 267] width 779 height 105
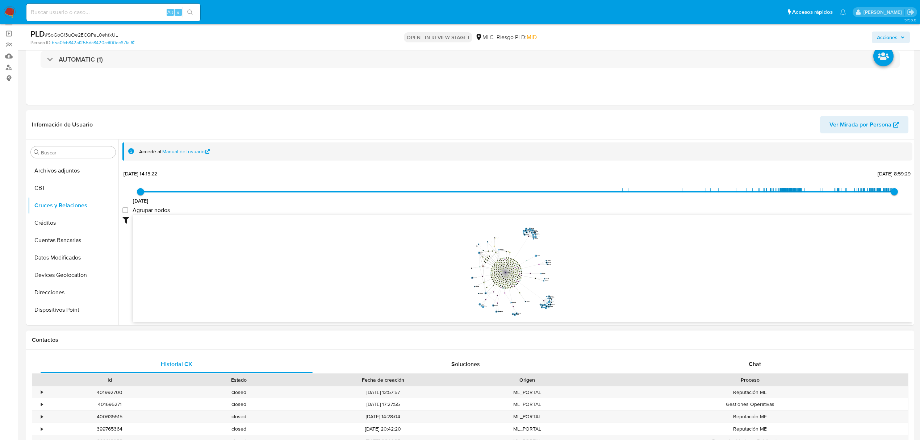
scroll to position [145, 0]
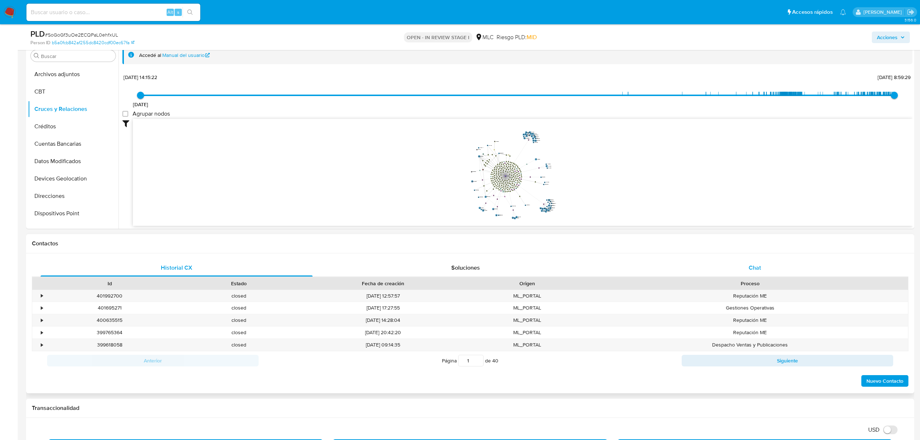
click at [751, 269] on span "Chat" at bounding box center [754, 267] width 12 height 8
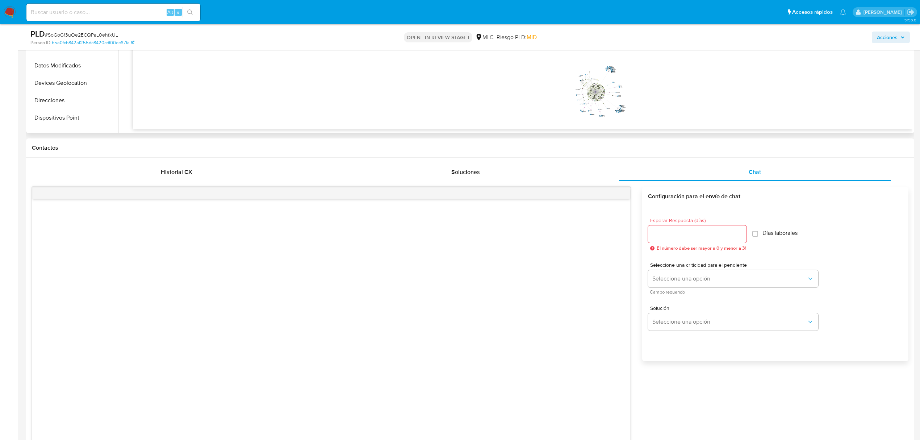
scroll to position [0, 0]
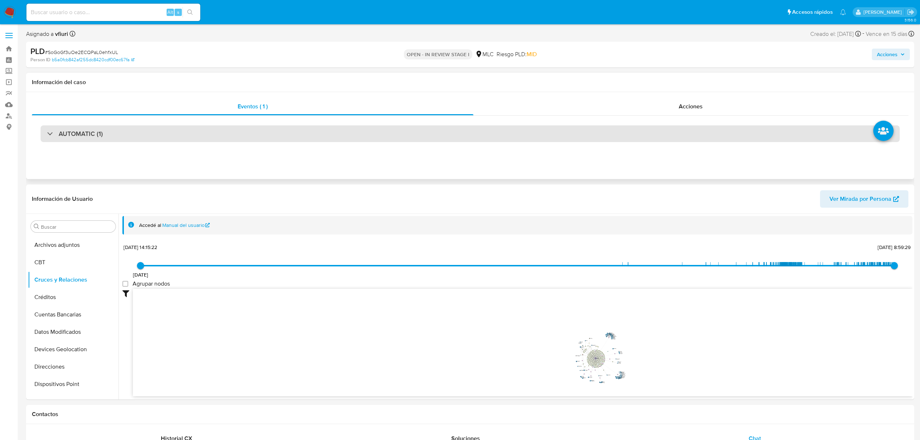
click at [246, 132] on div "AUTOMATIC (1)" at bounding box center [470, 133] width 859 height 17
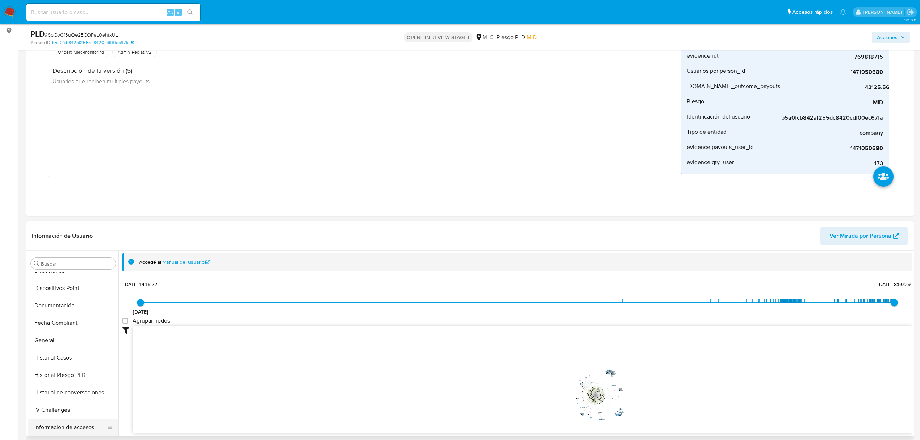
scroll to position [258, 0]
click at [54, 372] on button "KYC" at bounding box center [70, 370] width 85 height 17
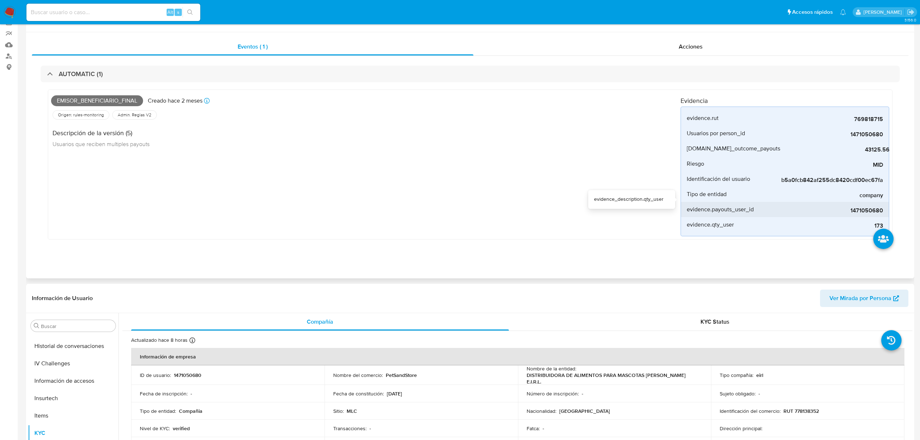
scroll to position [0, 0]
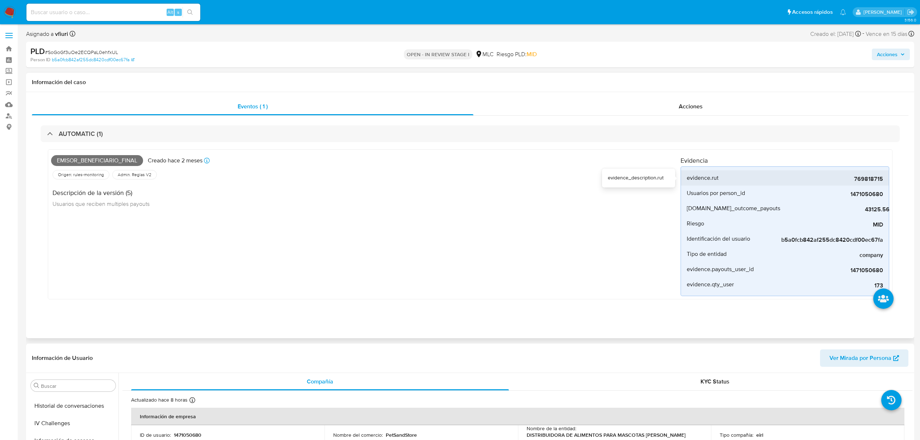
drag, startPoint x: 834, startPoint y: 180, endPoint x: 883, endPoint y: 180, distance: 49.2
click at [883, 180] on li "evidence.rut 769818715" at bounding box center [785, 177] width 208 height 15
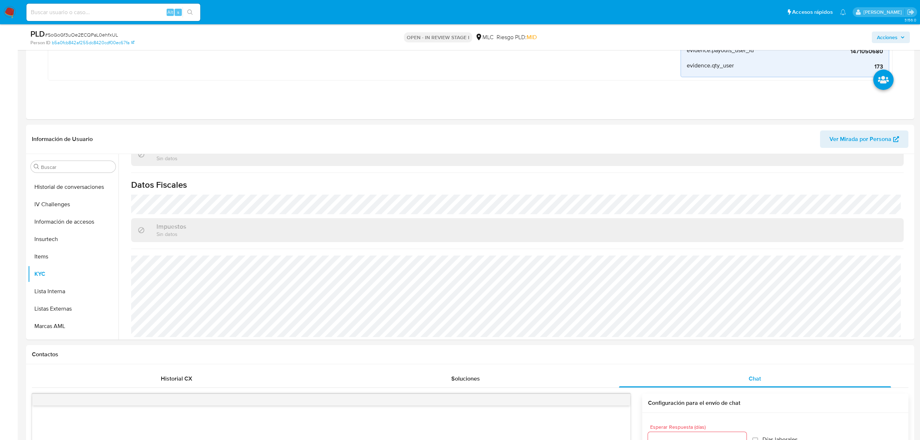
scroll to position [484, 0]
click at [83, 38] on span "# SoGoGf3uOe2ECQPaL0ehfxUL" at bounding box center [81, 34] width 73 height 7
click at [80, 34] on span "# SoGoGf3uOe2ECQPaL0ehfxUL" at bounding box center [81, 34] width 73 height 7
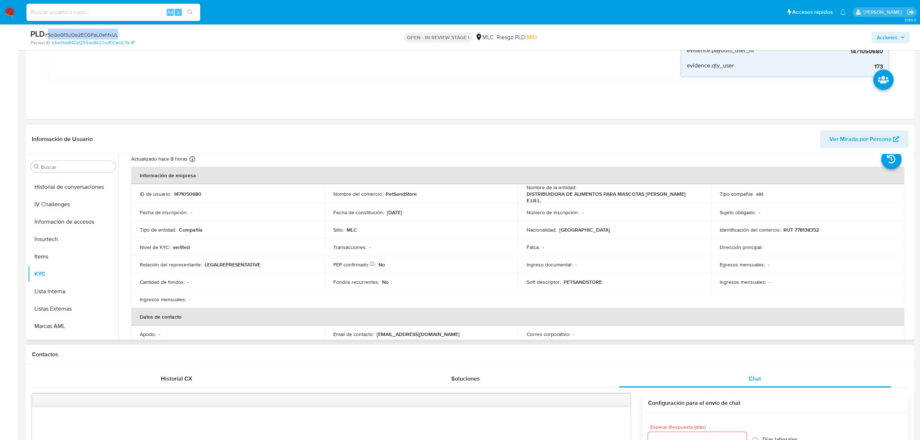
scroll to position [0, 0]
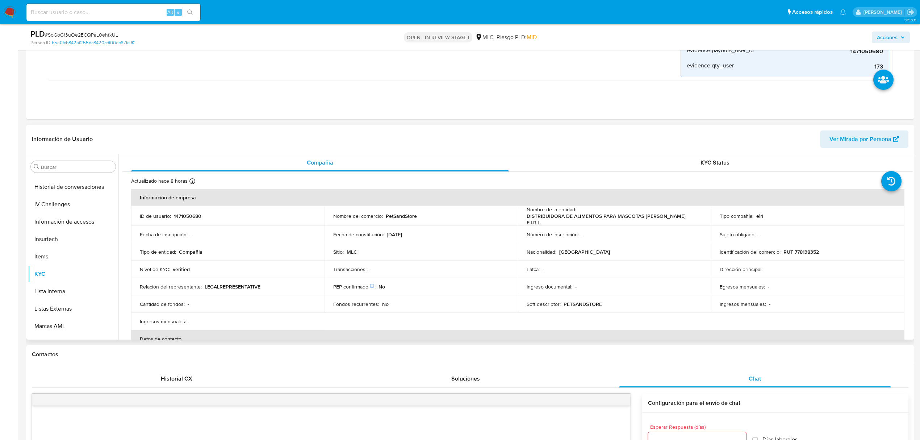
click at [183, 212] on td "ID de usuario : 1471050680" at bounding box center [227, 216] width 193 height 20
click at [186, 214] on p "1471050680" at bounding box center [188, 216] width 28 height 7
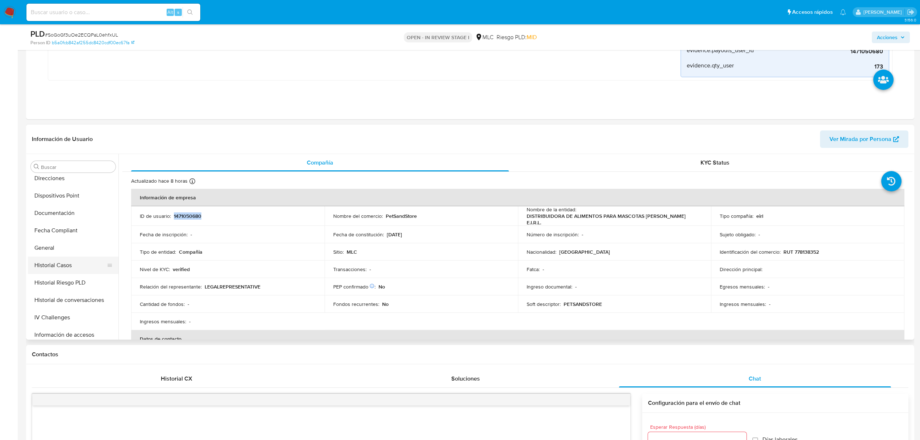
click at [70, 265] on button "Historial Casos" at bounding box center [70, 264] width 85 height 17
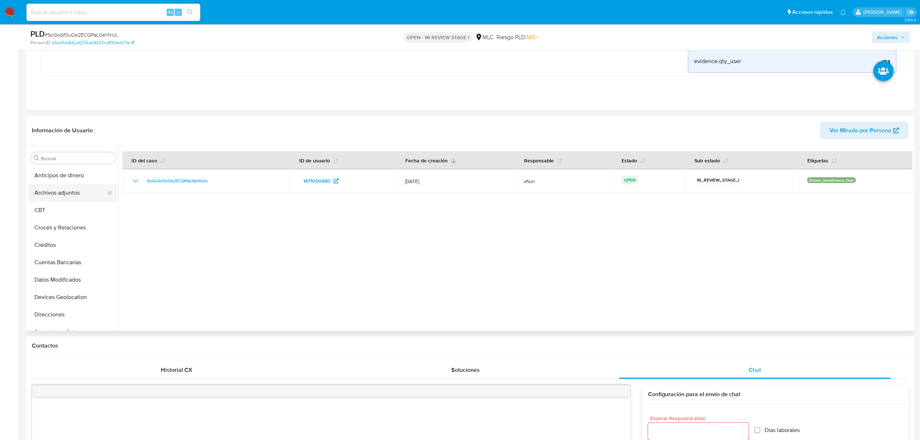
click at [83, 193] on button "Archivos adjuntos" at bounding box center [70, 192] width 85 height 17
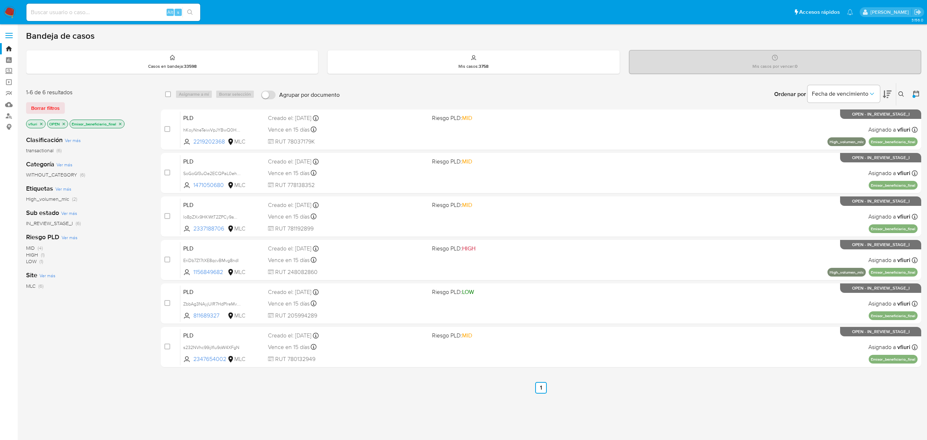
click at [59, 11] on input at bounding box center [113, 12] width 174 height 9
paste input "1700195991"
type input "1700195991"
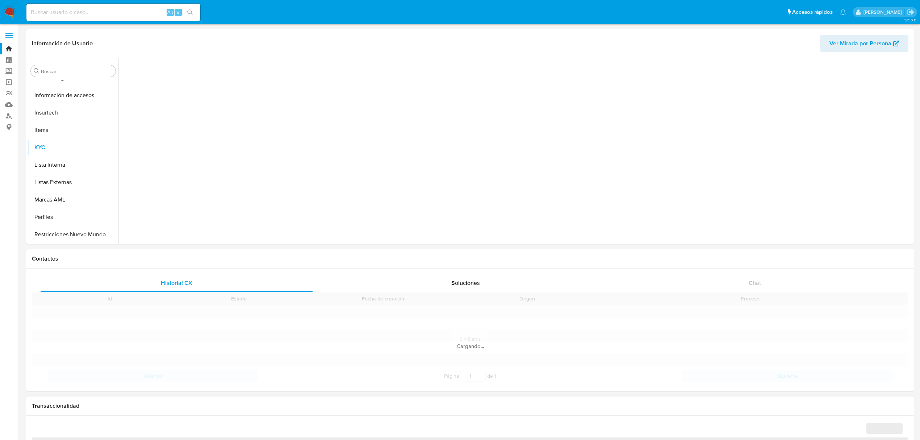
scroll to position [306, 0]
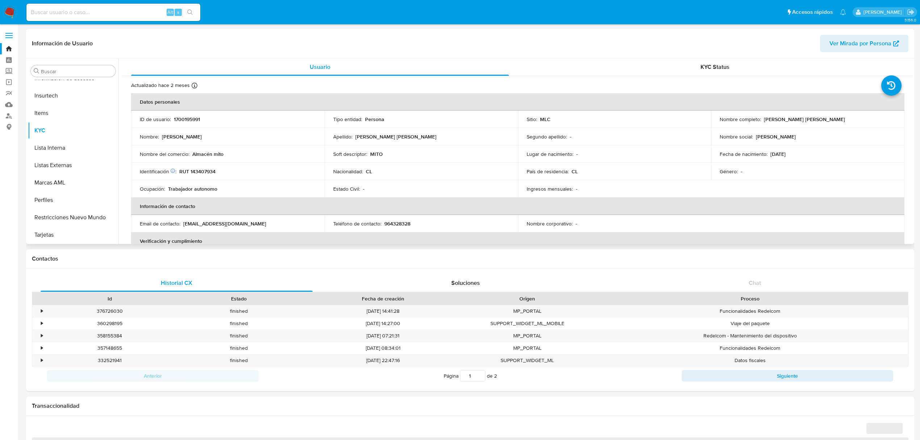
select select "10"
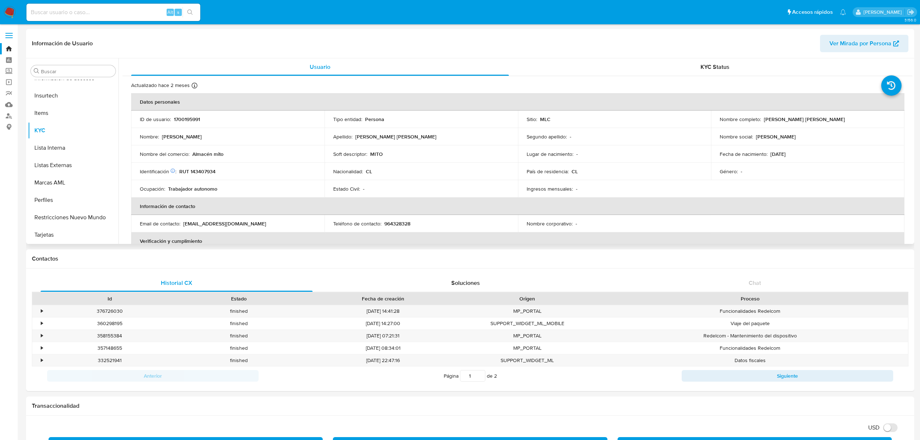
click at [203, 171] on p "RUT 143407934" at bounding box center [197, 171] width 36 height 7
click at [93, 14] on input at bounding box center [113, 12] width 174 height 9
paste input "608659871"
type input "608659871"
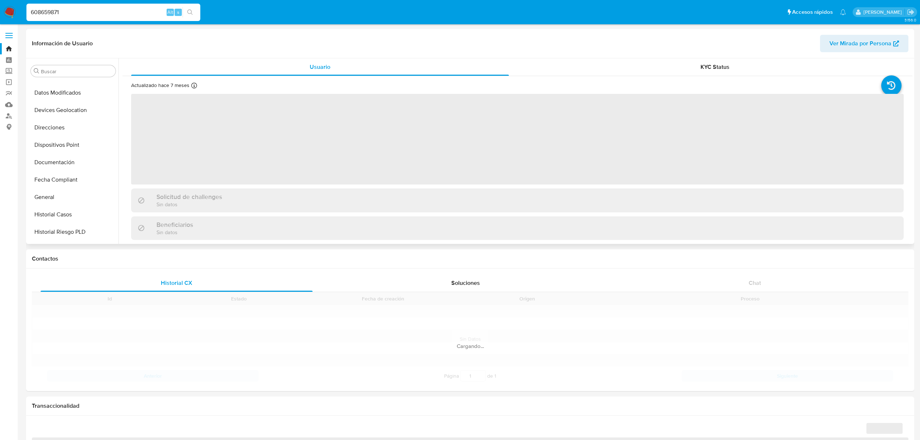
scroll to position [306, 0]
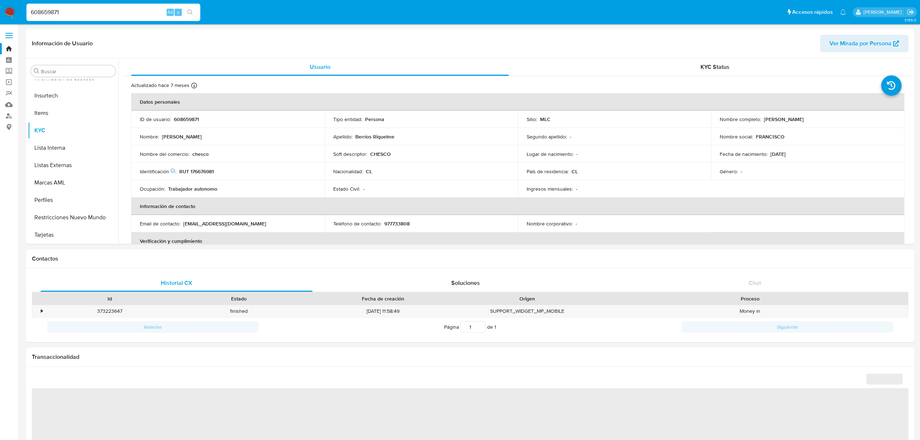
select select "10"
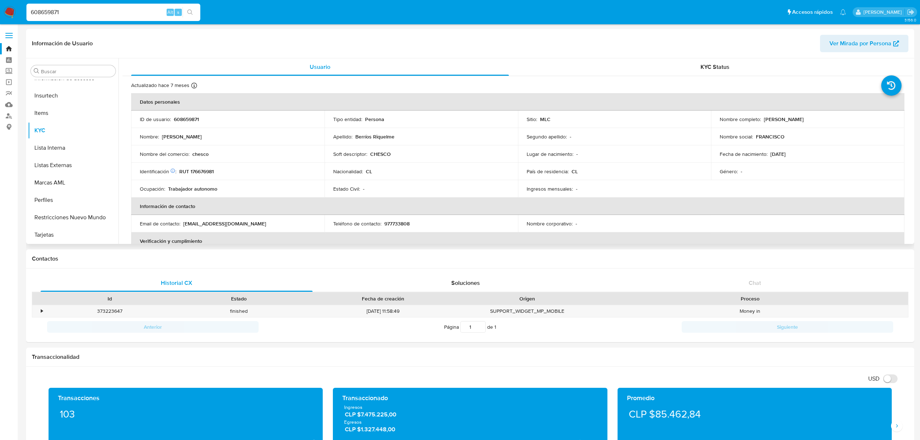
click at [216, 164] on td "Identificación Nº de serie: 526699433 : RUT 176676981" at bounding box center [227, 171] width 193 height 17
click at [207, 173] on p "RUT 176676981" at bounding box center [196, 171] width 34 height 7
drag, startPoint x: 70, startPoint y: 12, endPoint x: 0, endPoint y: 9, distance: 69.2
click at [2, 12] on nav "Pausado Ver notificaciones 608659871 Alt s Accesos rápidos Presiona las siguien…" at bounding box center [460, 12] width 920 height 24
paste input "1471050680"
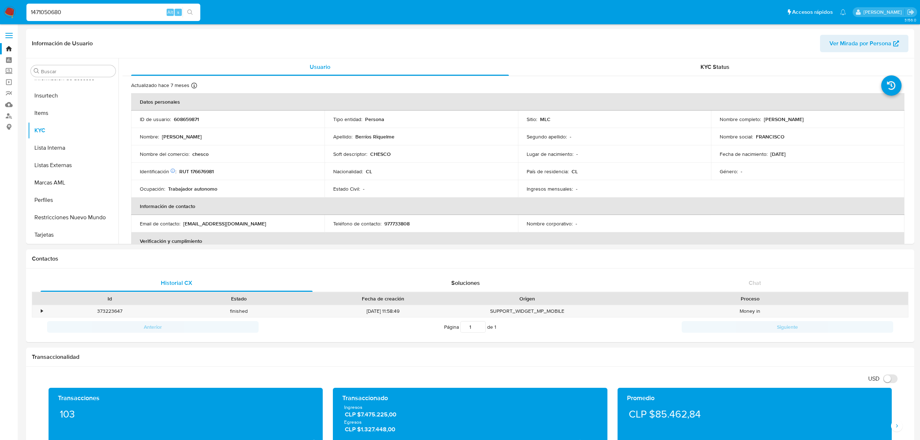
type input "1471050680"
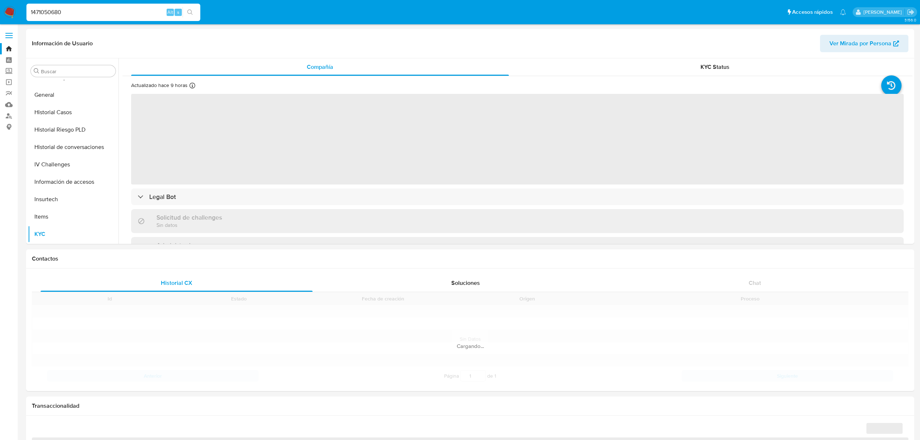
scroll to position [306, 0]
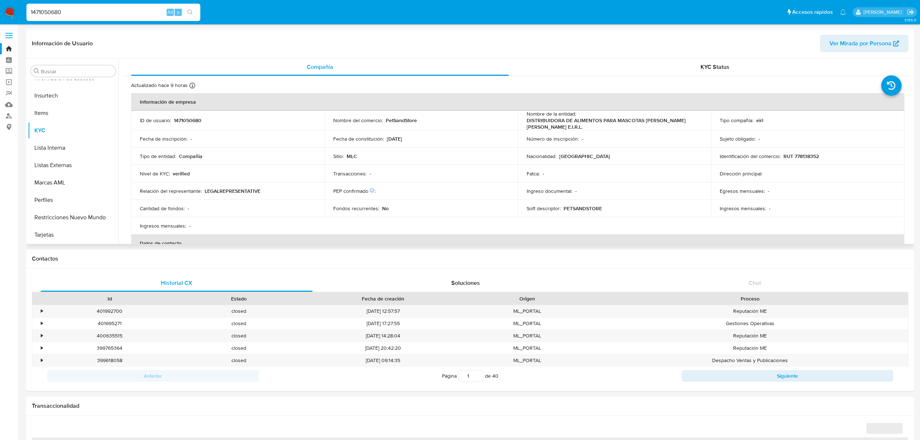
select select "10"
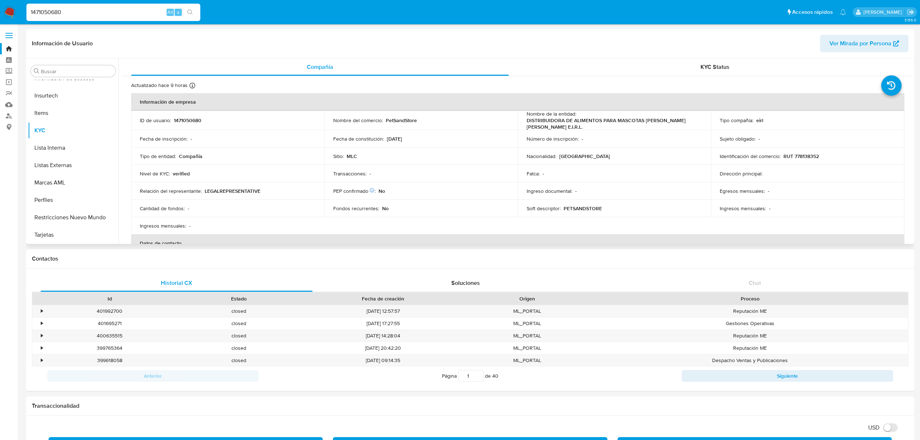
drag, startPoint x: 567, startPoint y: 127, endPoint x: 458, endPoint y: 112, distance: 109.6
click at [458, 112] on tr "ID de usuario : 1471050680 Nombre del comercio : PetSandStore Nombre de la enti…" at bounding box center [517, 120] width 773 height 20
drag, startPoint x: 72, startPoint y: 17, endPoint x: 22, endPoint y: 14, distance: 49.7
click at [22, 14] on nav "Pausado Ver notificaciones 1471050680 Alt s Accesos rápidos Presiona las siguie…" at bounding box center [460, 12] width 920 height 24
drag, startPoint x: 77, startPoint y: 9, endPoint x: 1, endPoint y: 9, distance: 75.3
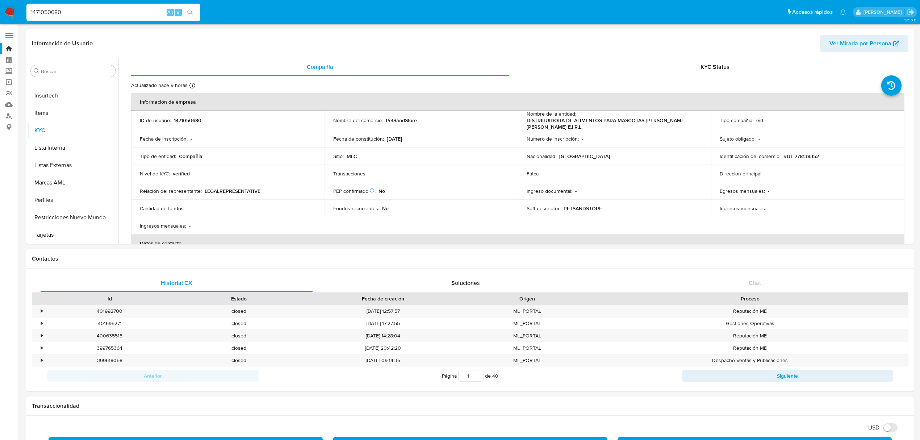
click at [1, 9] on nav "Pausado Ver notificaciones 1471050680 Alt s Accesos rápidos Presiona las siguie…" at bounding box center [460, 12] width 920 height 24
paste input "807755814"
type input "807755814"
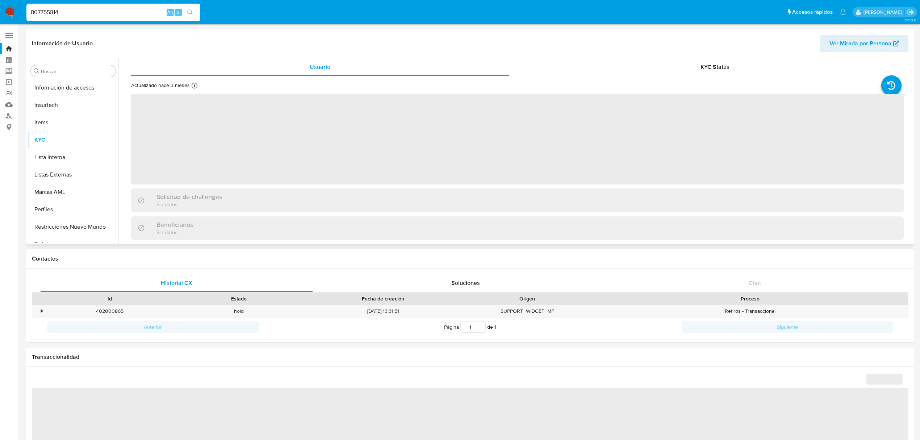
scroll to position [306, 0]
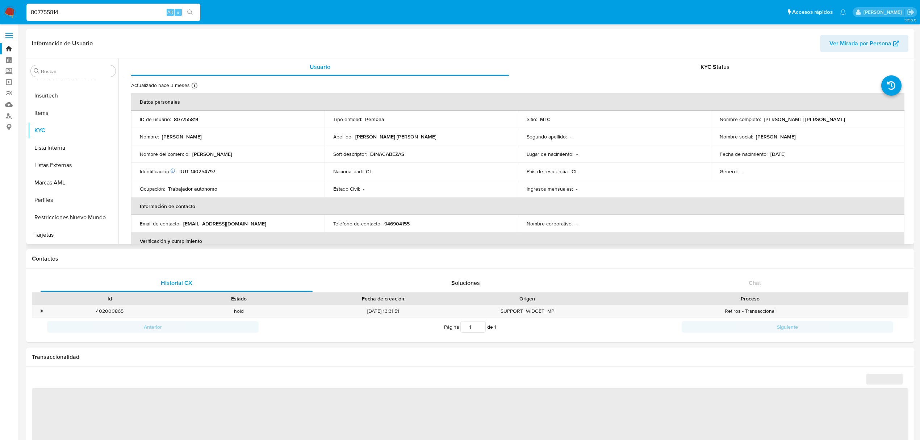
select select "10"
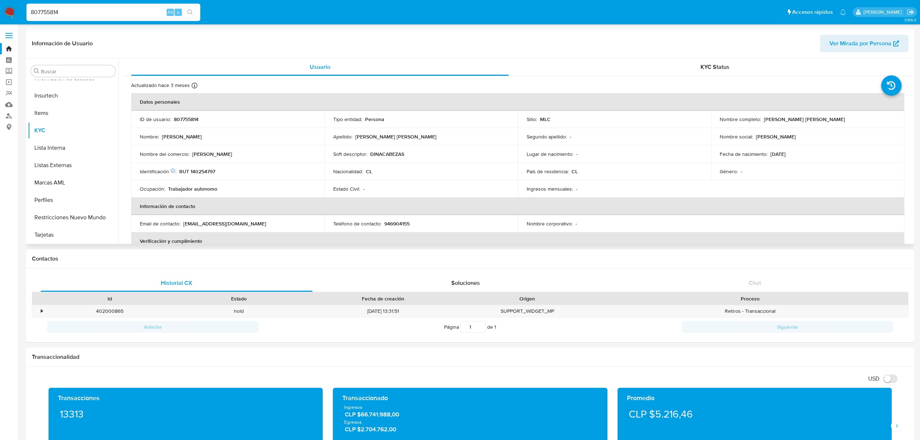
drag, startPoint x: 67, startPoint y: 14, endPoint x: 0, endPoint y: 18, distance: 67.1
click at [0, 18] on nav "Pausado Ver notificaciones 807755814 Alt s Accesos rápidos Presiona las siguien…" at bounding box center [460, 12] width 920 height 24
paste input "1392293975"
type input "1392293975"
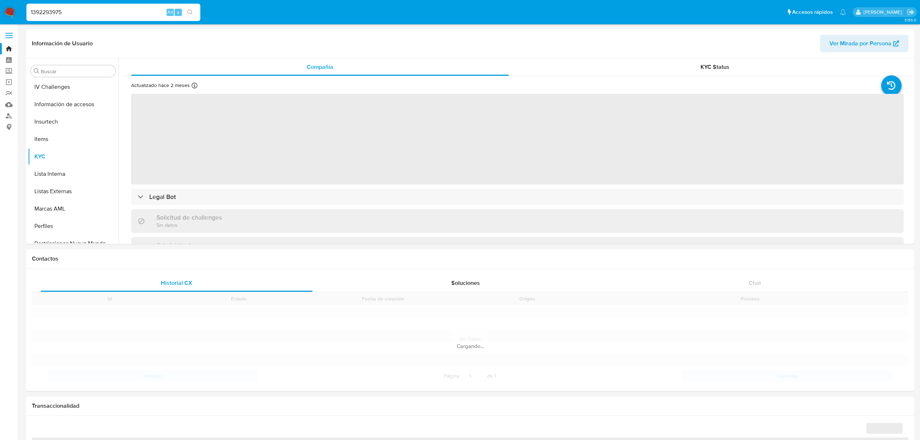
scroll to position [306, 0]
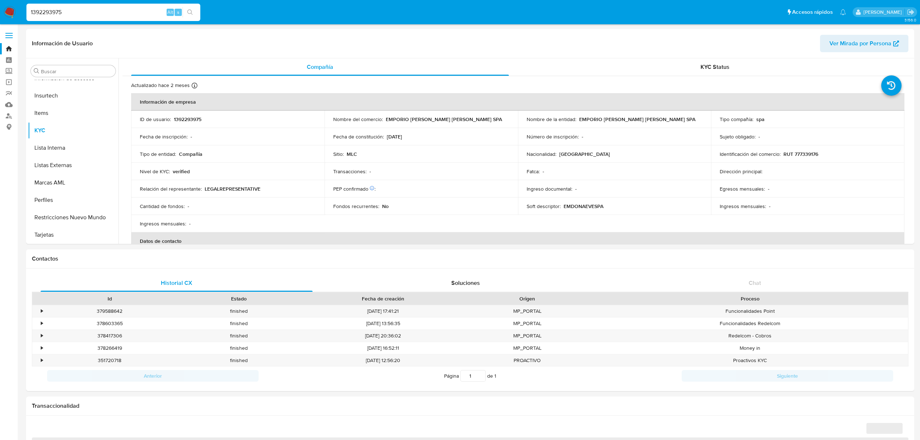
select select "10"
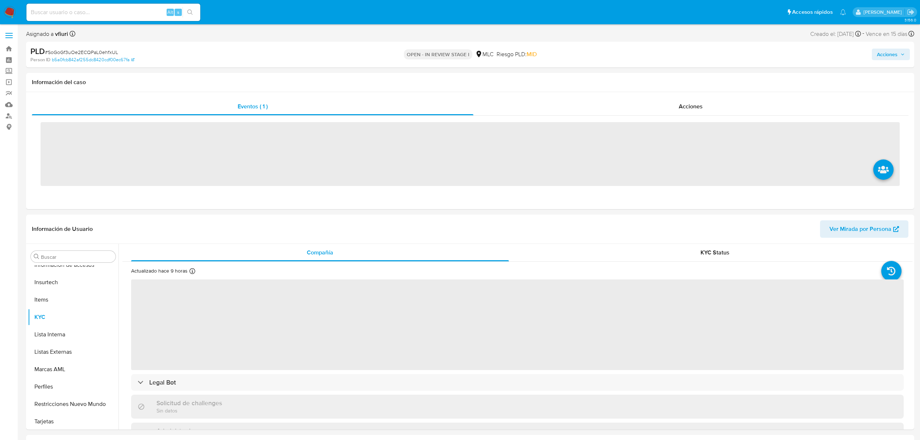
scroll to position [306, 0]
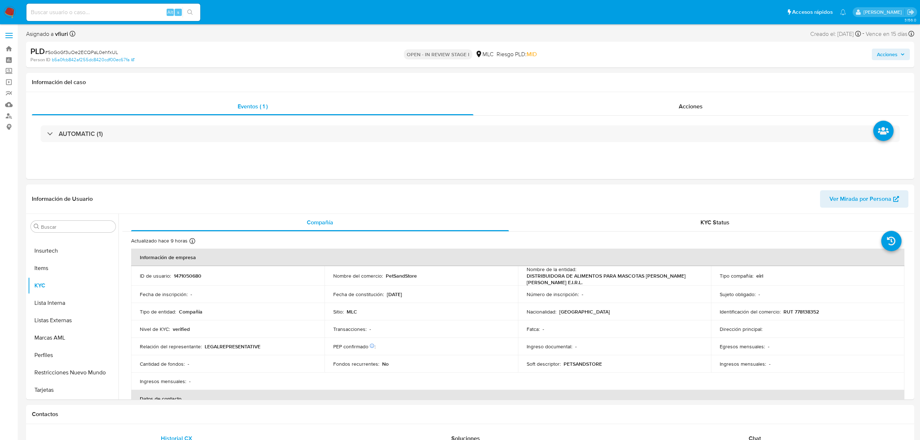
select select "10"
click at [49, 263] on button "Archivos adjuntos" at bounding box center [70, 260] width 85 height 17
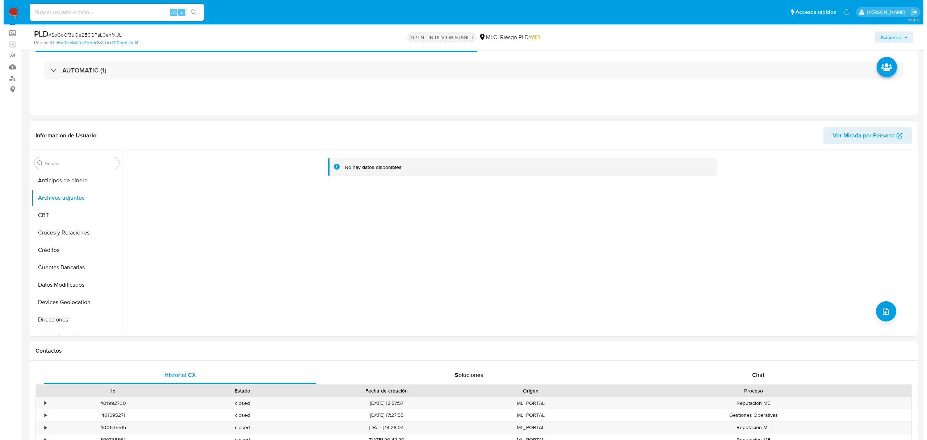
scroll to position [48, 0]
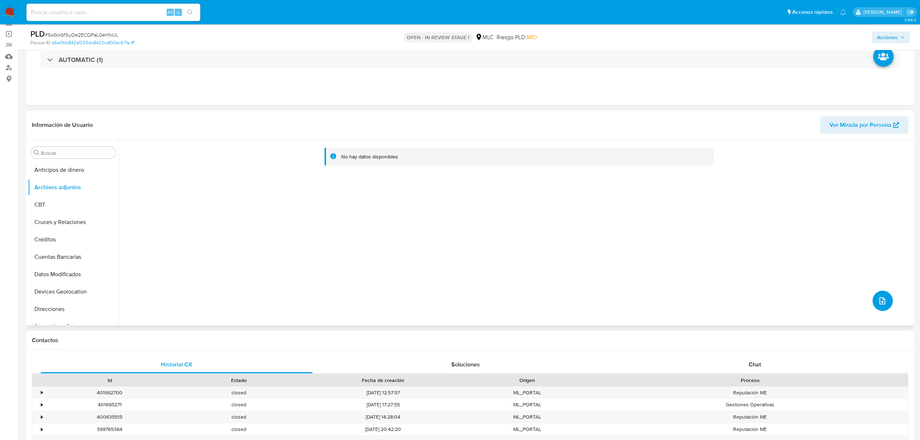
click at [874, 293] on button "upload-file" at bounding box center [882, 300] width 20 height 20
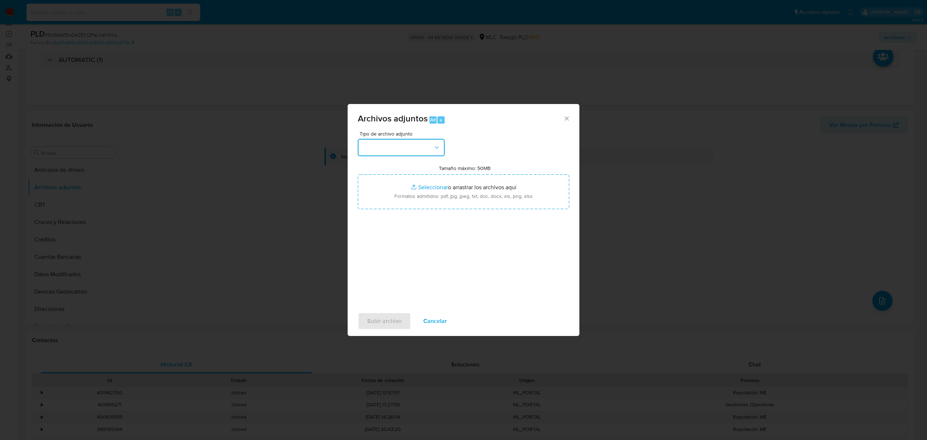
click at [437, 147] on icon "button" at bounding box center [436, 147] width 7 height 7
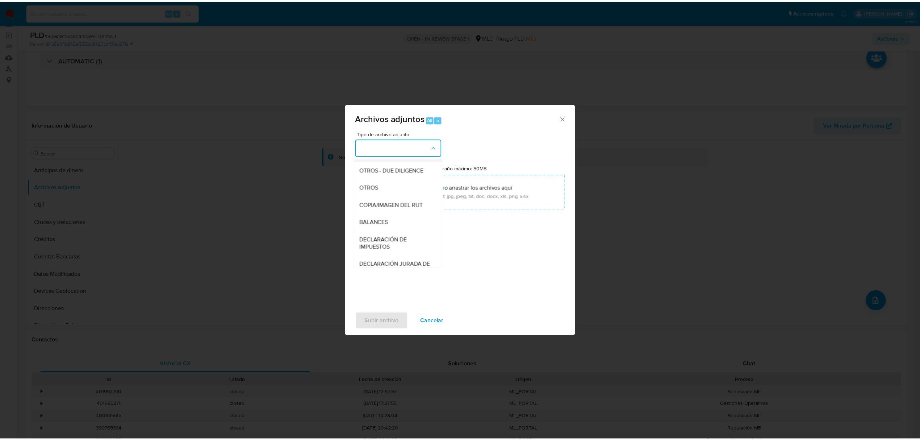
scroll to position [60, 0]
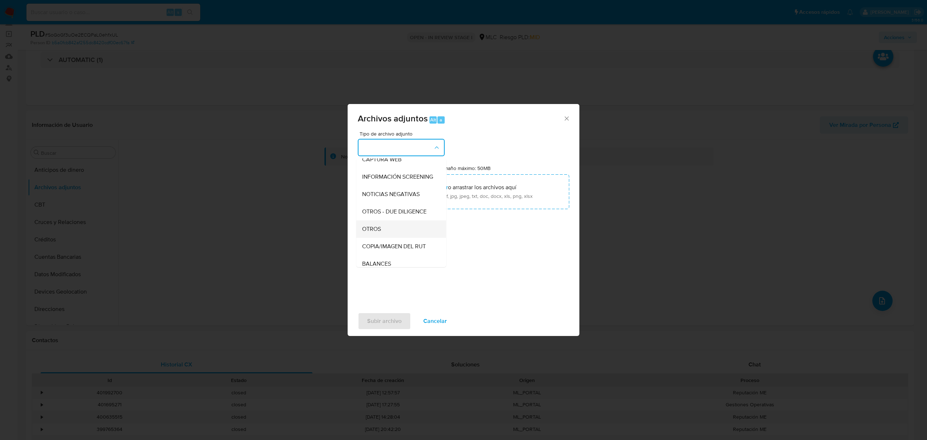
click at [373, 232] on span "OTROS" at bounding box center [371, 228] width 19 height 7
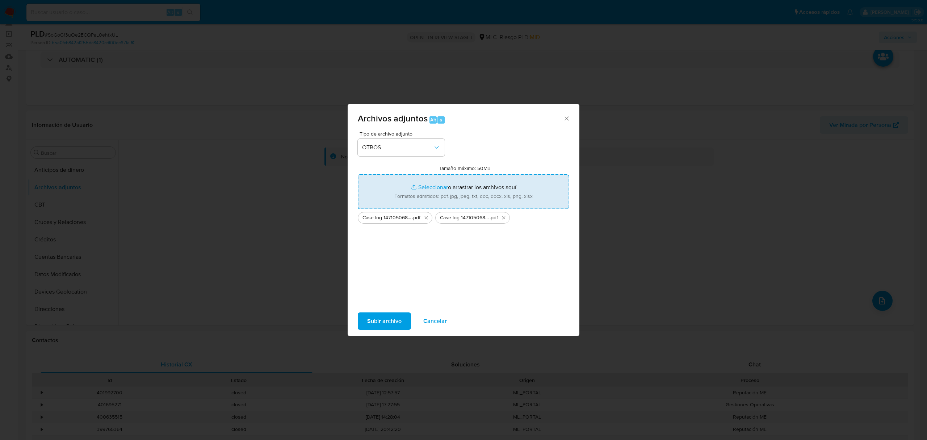
type input "C:\fakepath\Copia de 769818715_BBFF.xlsx"
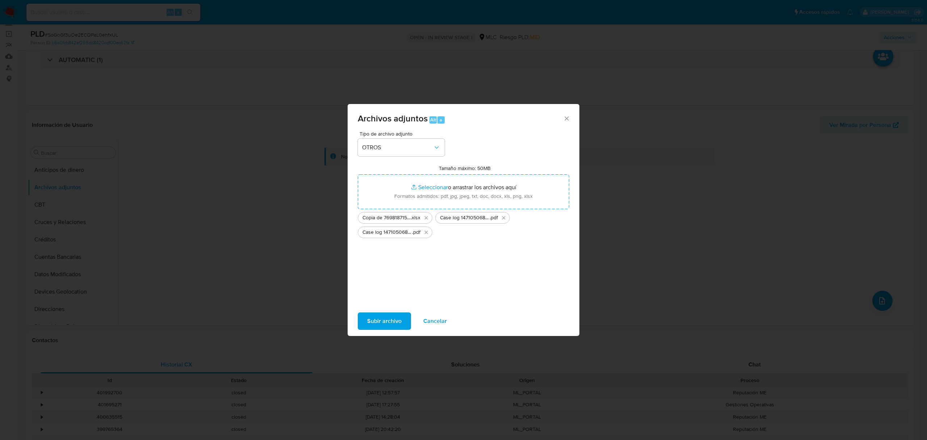
click at [392, 319] on span "Subir archivo" at bounding box center [384, 321] width 34 height 16
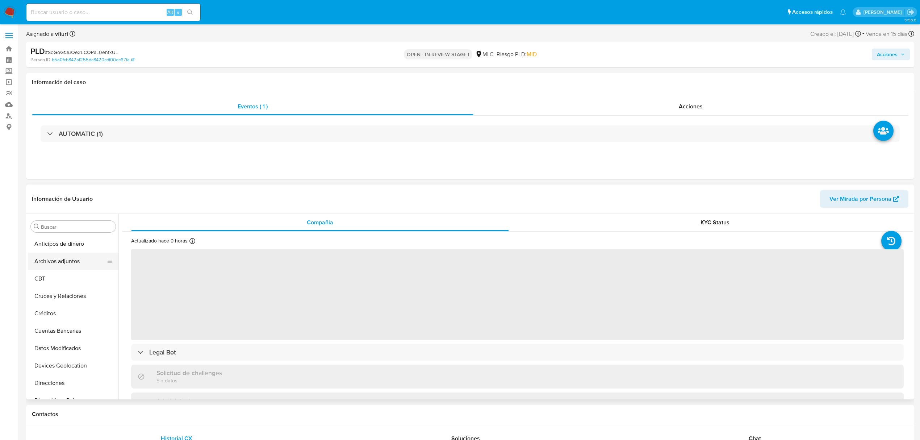
click at [72, 264] on button "Archivos adjuntos" at bounding box center [70, 260] width 85 height 17
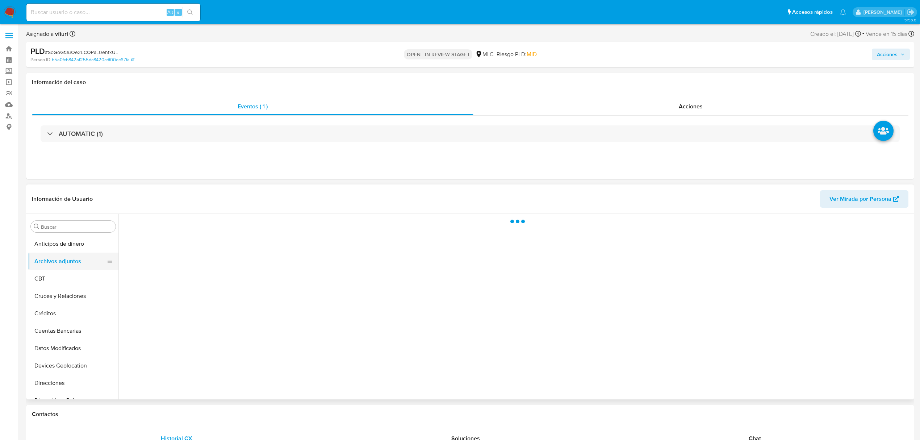
select select "10"
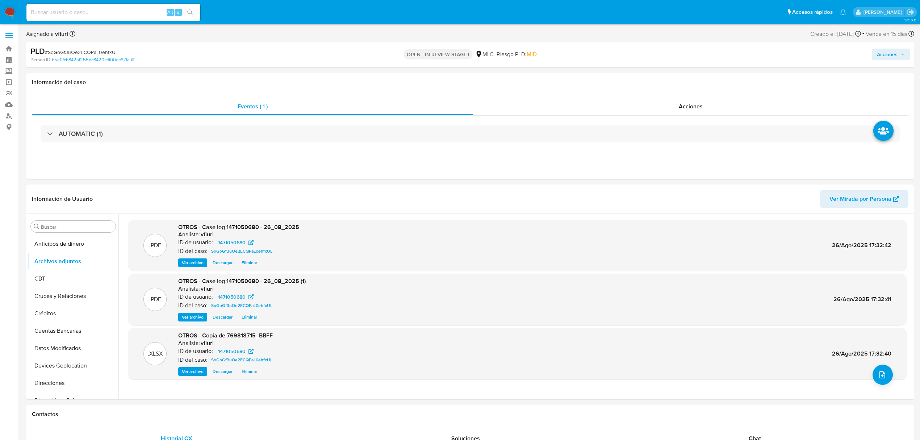
click at [885, 53] on span "Acciones" at bounding box center [887, 55] width 21 height 12
click at [670, 77] on span "Resolución del caso" at bounding box center [685, 77] width 52 height 8
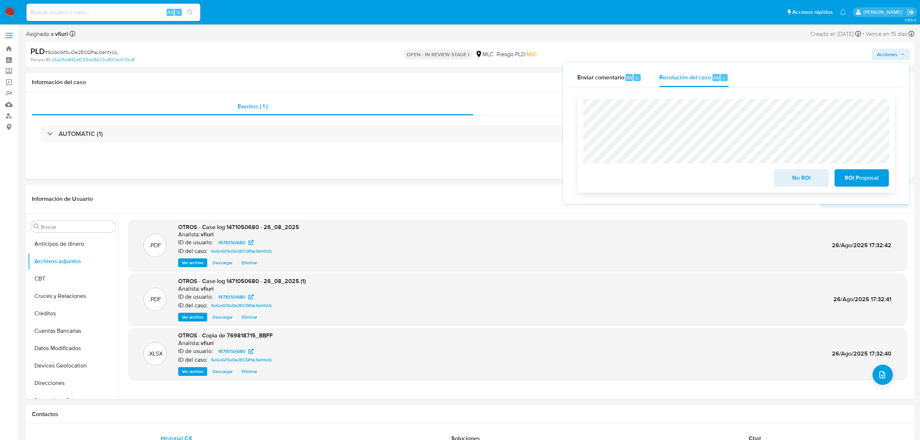
click at [807, 184] on span "No ROI" at bounding box center [800, 178] width 35 height 16
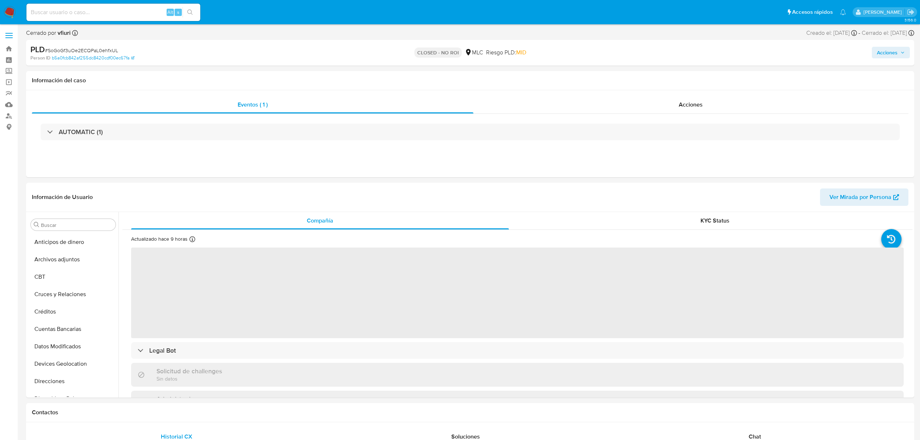
select select "10"
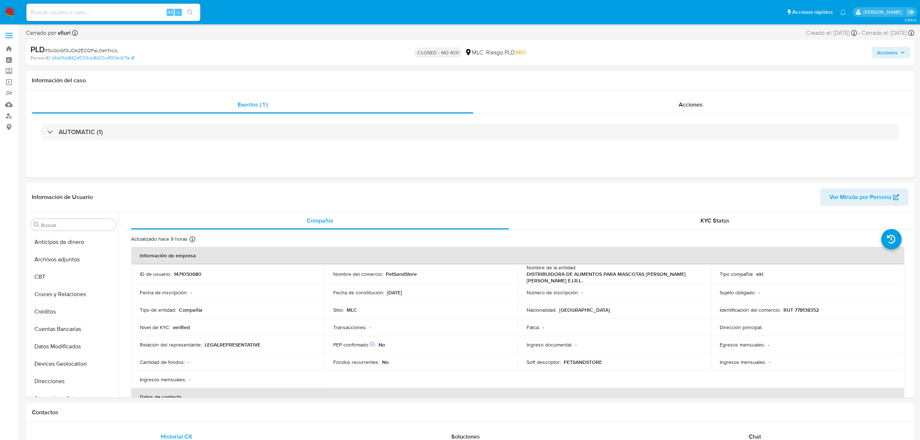
scroll to position [306, 0]
click at [3, 49] on link "Bandeja" at bounding box center [43, 48] width 86 height 11
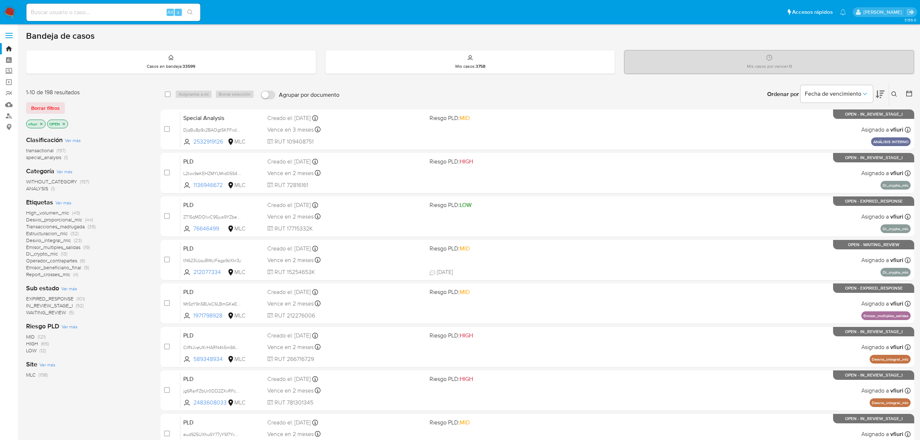
click at [910, 93] on icon at bounding box center [908, 93] width 7 height 7
click at [904, 96] on div at bounding box center [907, 94] width 13 height 22
click at [907, 96] on icon at bounding box center [908, 93] width 7 height 7
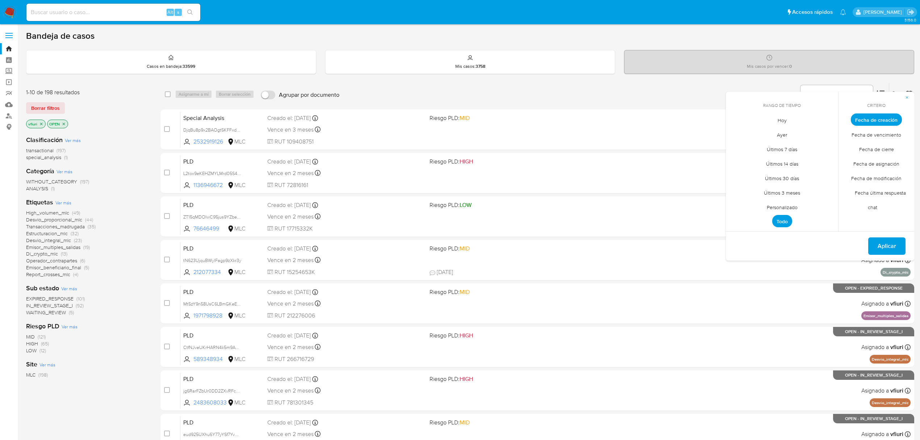
click at [788, 203] on span "Personalizado" at bounding box center [782, 207] width 46 height 15
click at [740, 133] on icon "Mes anterior" at bounding box center [736, 133] width 9 height 9
click at [739, 132] on icon "Mes anterior" at bounding box center [736, 133] width 9 height 9
click at [782, 190] on button "12" at bounding box center [782, 189] width 12 height 12
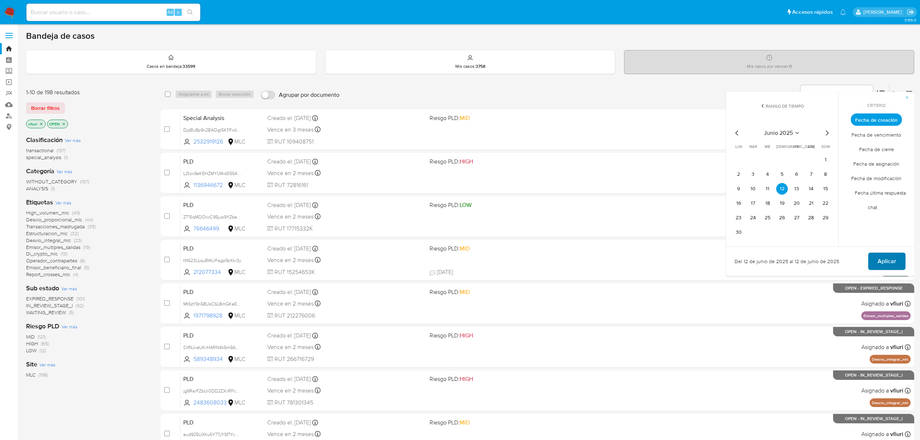
click at [881, 261] on span "Aplicar" at bounding box center [886, 261] width 18 height 16
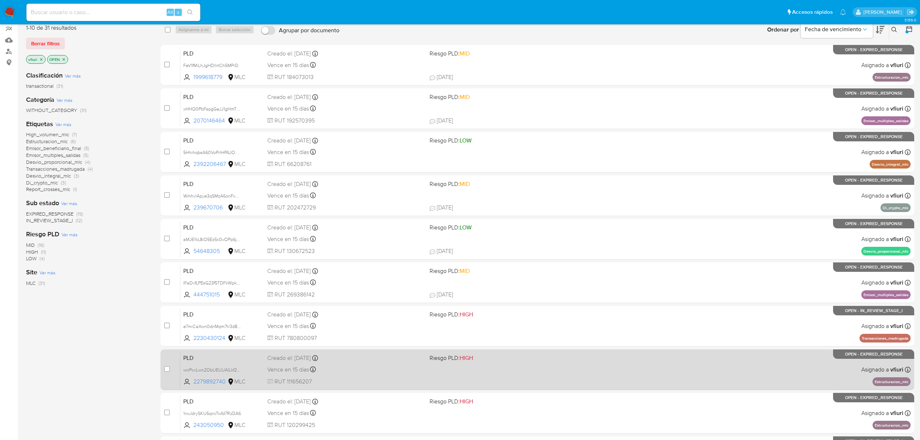
scroll to position [132, 0]
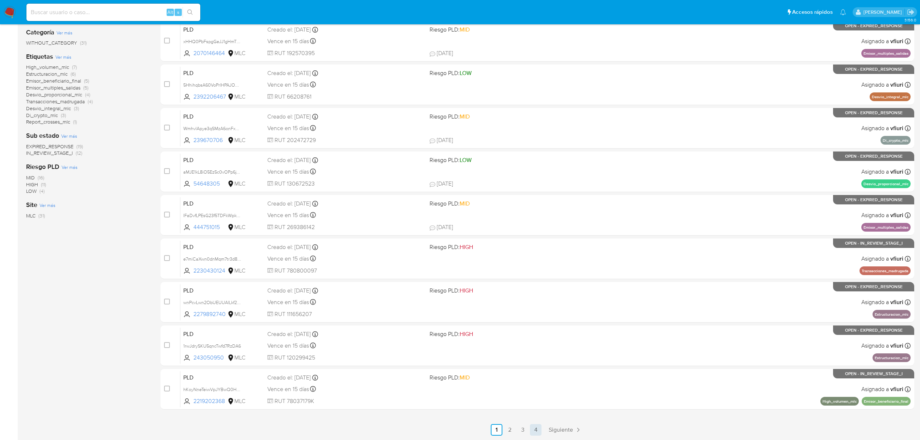
click at [538, 427] on link "4" at bounding box center [536, 430] width 12 height 12
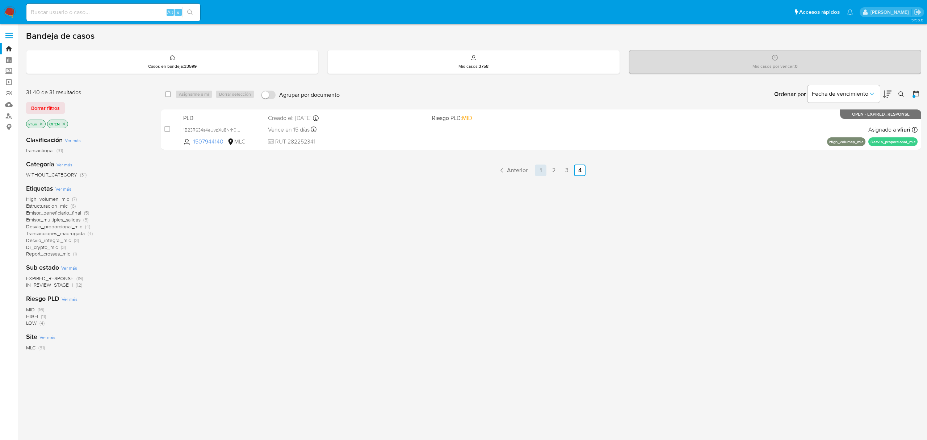
click at [543, 170] on link "1" at bounding box center [541, 170] width 12 height 12
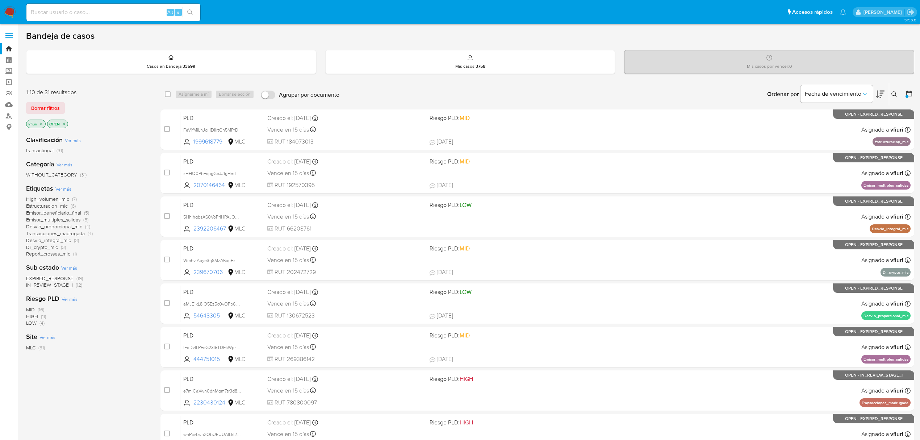
click at [38, 212] on span "Emisor_beneficiario_final" at bounding box center [53, 212] width 55 height 7
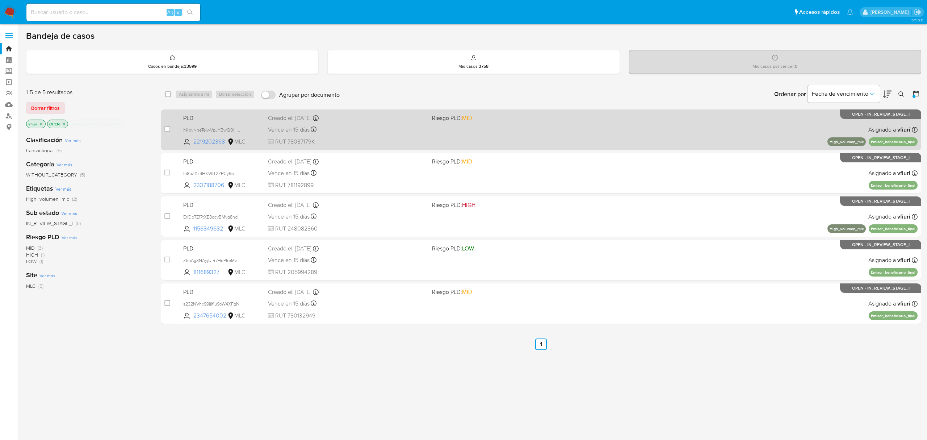
click at [396, 133] on div "Vence en 15 días Vence el 10/09/2025 06:06:51" at bounding box center [347, 130] width 158 height 10
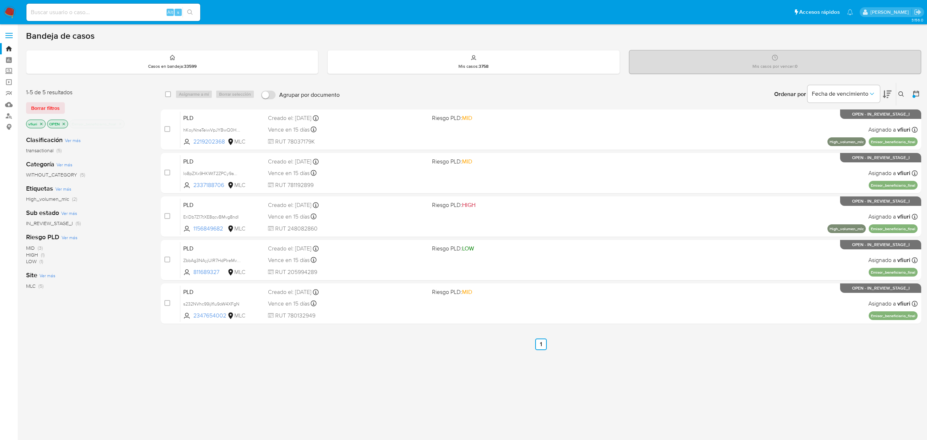
click at [124, 125] on p "Emisor_beneficiario_final" at bounding box center [97, 124] width 54 height 8
click at [121, 124] on icon "close-filter" at bounding box center [120, 123] width 3 height 3
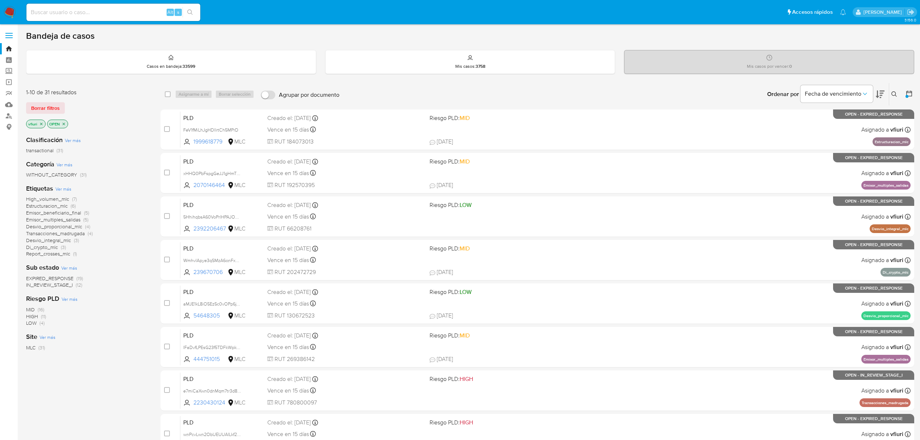
click at [60, 213] on span "Emisor_beneficiario_final" at bounding box center [53, 212] width 55 height 7
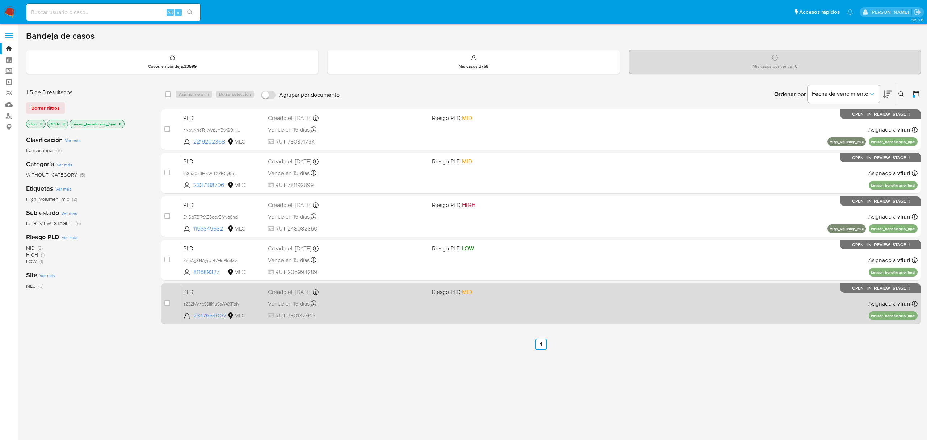
click at [500, 315] on div "PLD s232NVhc99ijIflu9oW4XFgN 2347654002 MLC Riesgo PLD: MID Creado el: 12/06/20…" at bounding box center [548, 303] width 737 height 37
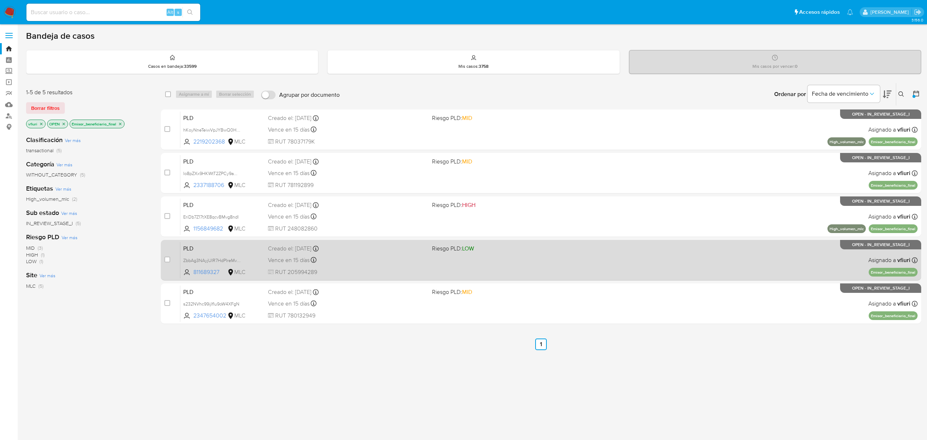
click at [353, 259] on div "Vence en 15 días Vence el 10/09/2025 06:03:54" at bounding box center [347, 260] width 158 height 10
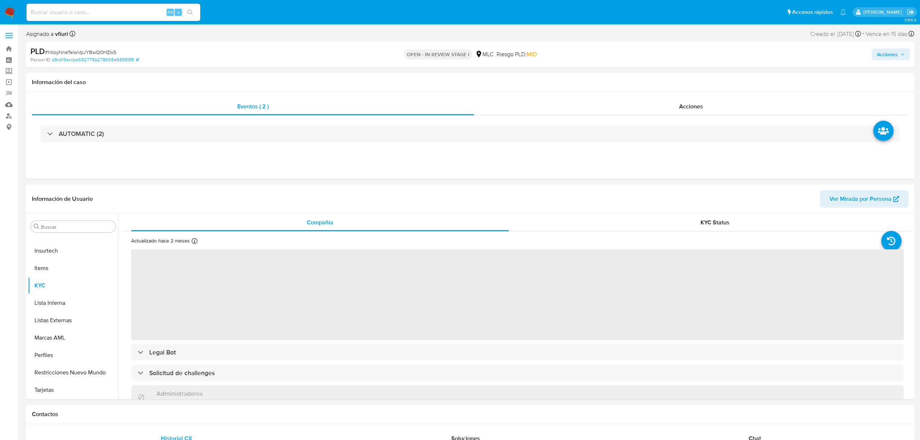
scroll to position [96, 0]
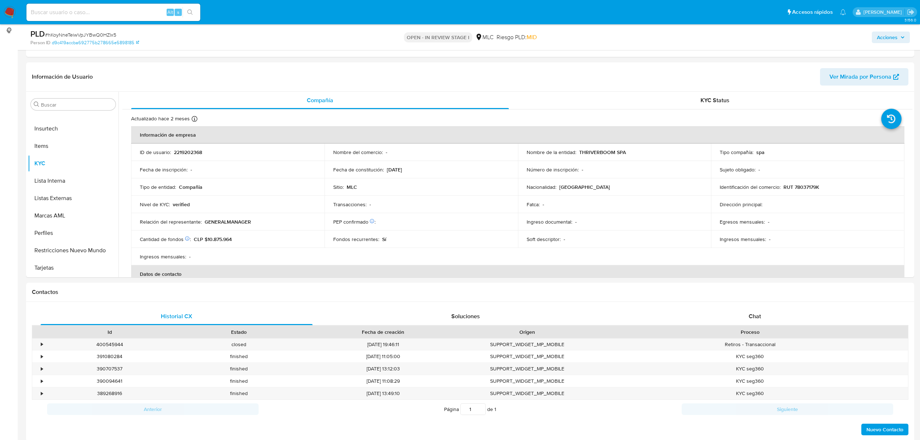
select select "10"
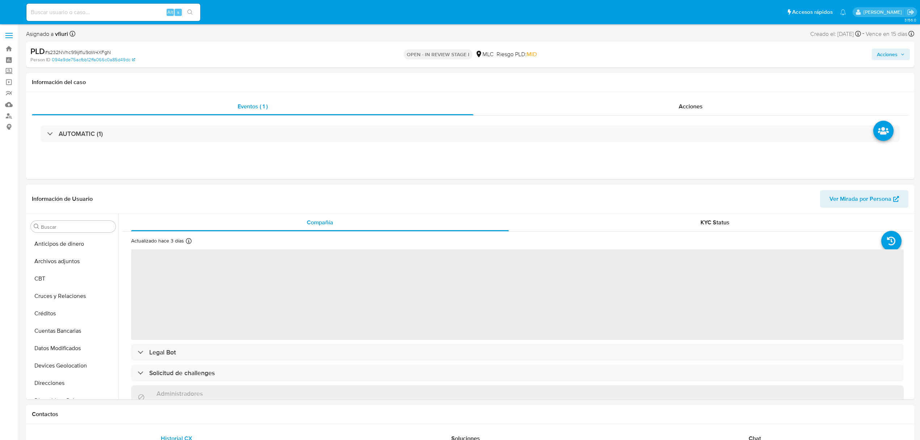
select select "10"
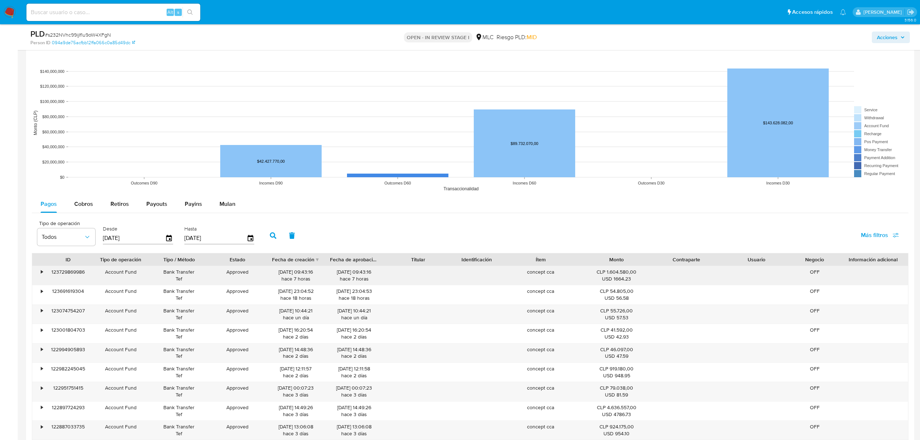
scroll to position [627, 0]
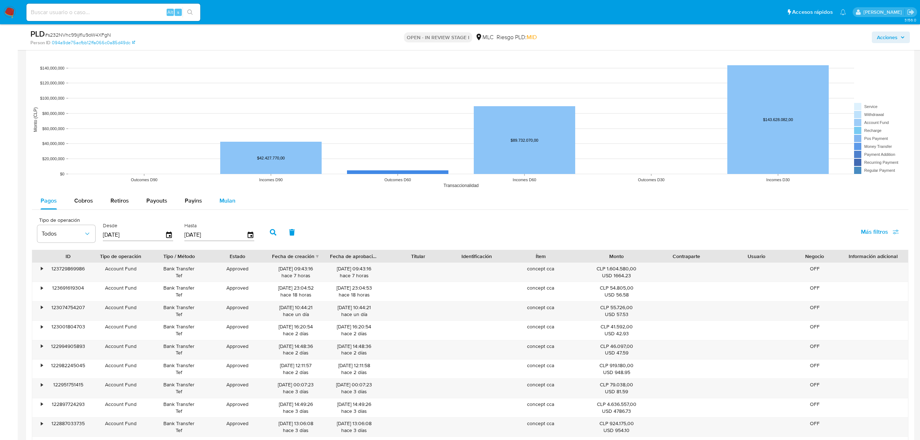
click at [219, 202] on span "Mulan" at bounding box center [227, 200] width 16 height 8
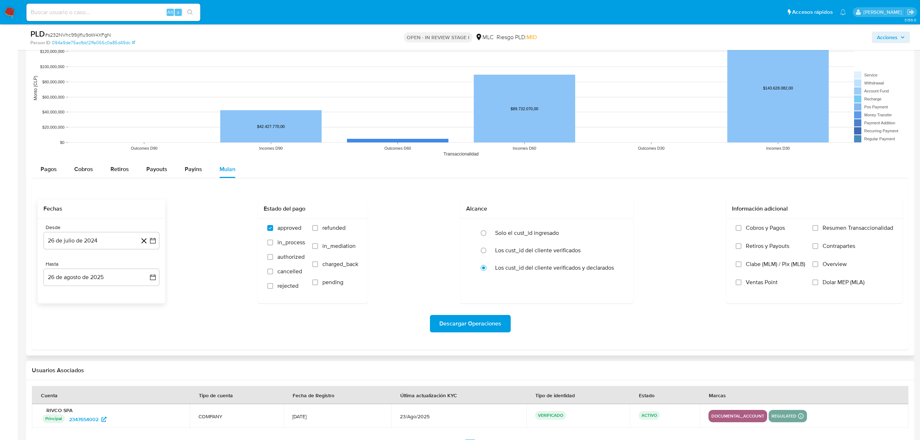
scroll to position [676, 0]
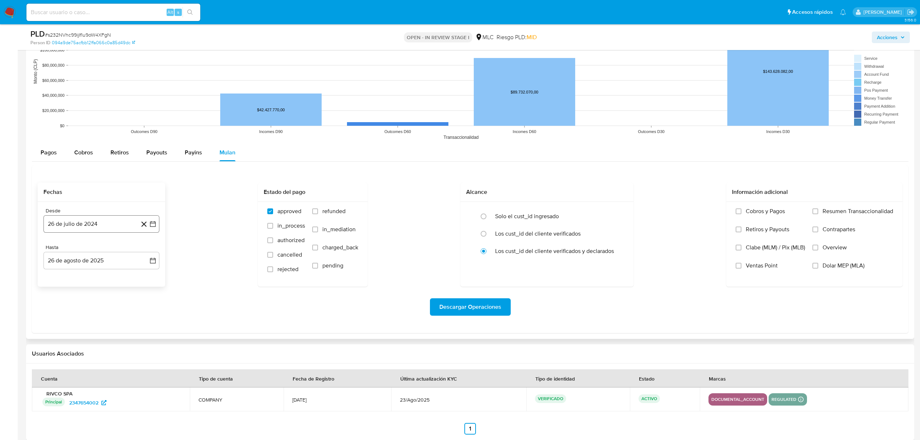
click at [155, 224] on icon "button" at bounding box center [153, 224] width 6 height 6
click at [89, 302] on button "14" at bounding box center [87, 306] width 12 height 12
click at [156, 260] on icon "button" at bounding box center [152, 260] width 7 height 7
click at [85, 348] on button "13" at bounding box center [87, 343] width 12 height 12
click at [448, 311] on span "Descargar Operaciones" at bounding box center [470, 307] width 62 height 16
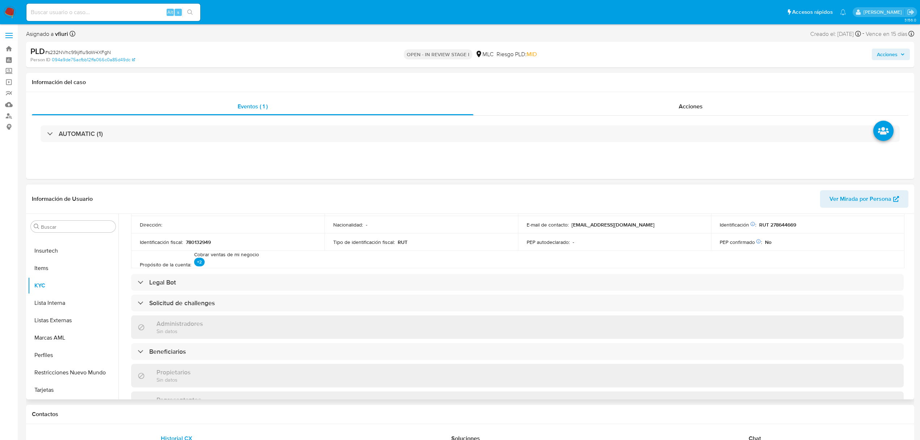
scroll to position [0, 0]
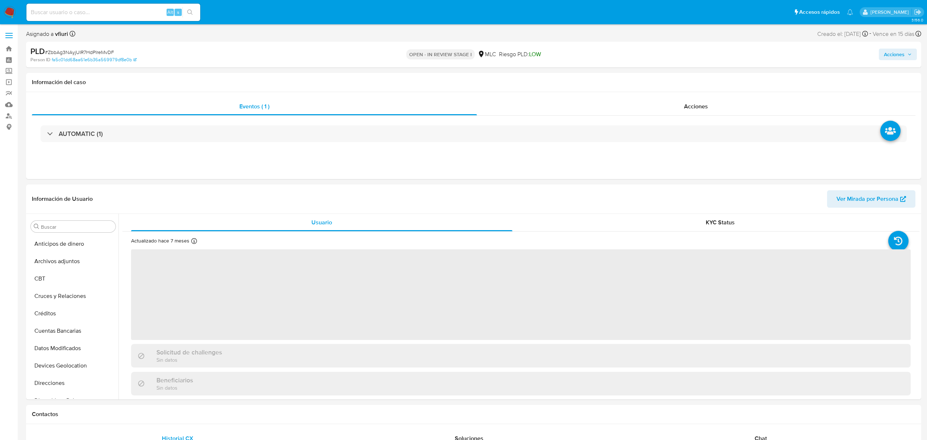
select select "10"
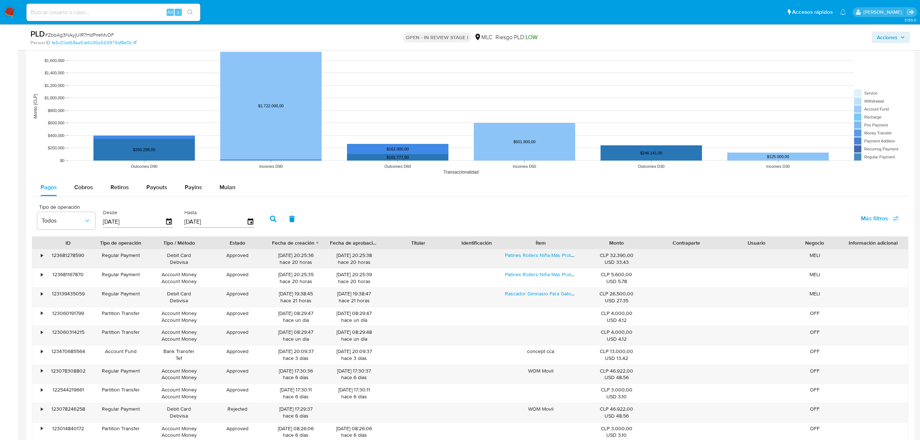
scroll to position [627, 0]
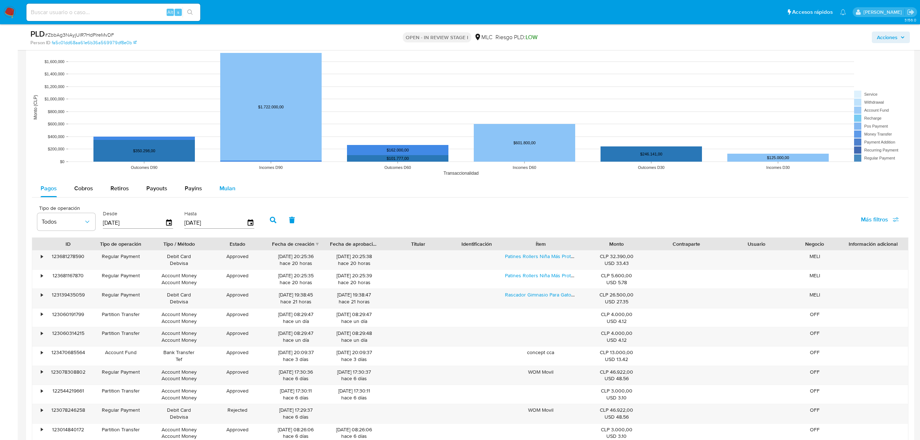
click at [234, 188] on button "Mulan" at bounding box center [227, 188] width 33 height 17
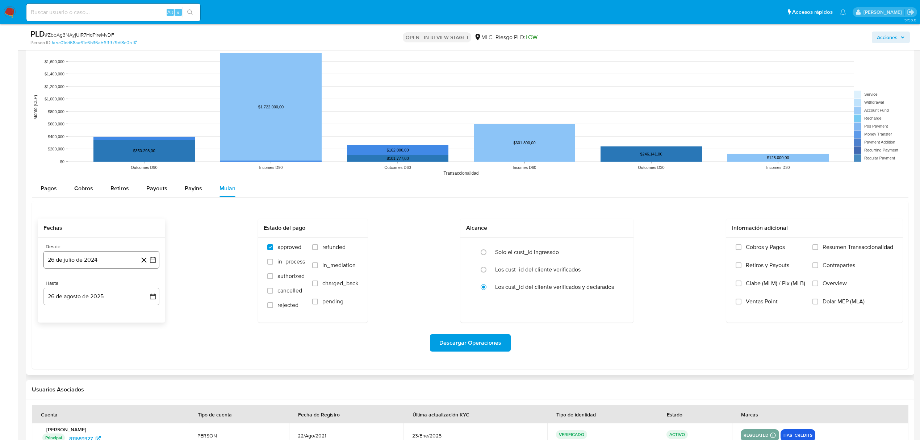
click at [158, 261] on button "26 de julio de 2024" at bounding box center [101, 259] width 116 height 17
click at [148, 285] on icon "Mes siguiente" at bounding box center [146, 286] width 9 height 9
click at [81, 344] on button "14" at bounding box center [87, 342] width 12 height 12
click at [151, 298] on icon "button" at bounding box center [152, 296] width 7 height 7
click at [87, 379] on button "13" at bounding box center [87, 379] width 12 height 12
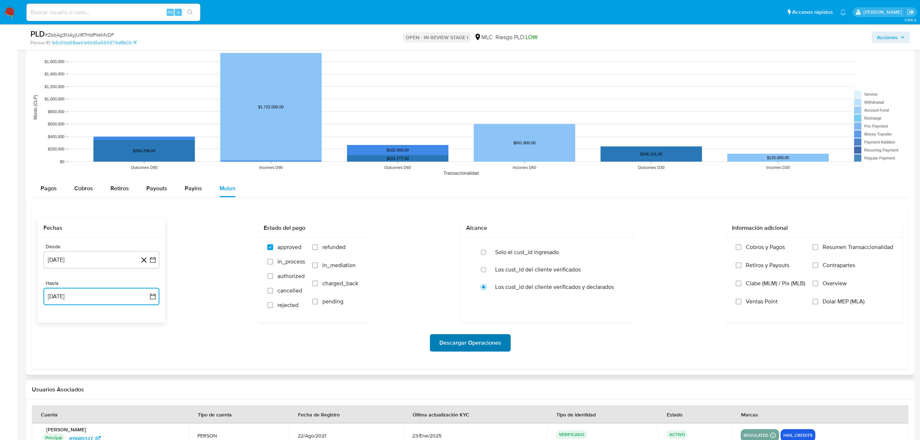
click at [487, 345] on span "Descargar Operaciones" at bounding box center [470, 343] width 62 height 16
